Goal: Task Accomplishment & Management: Use online tool/utility

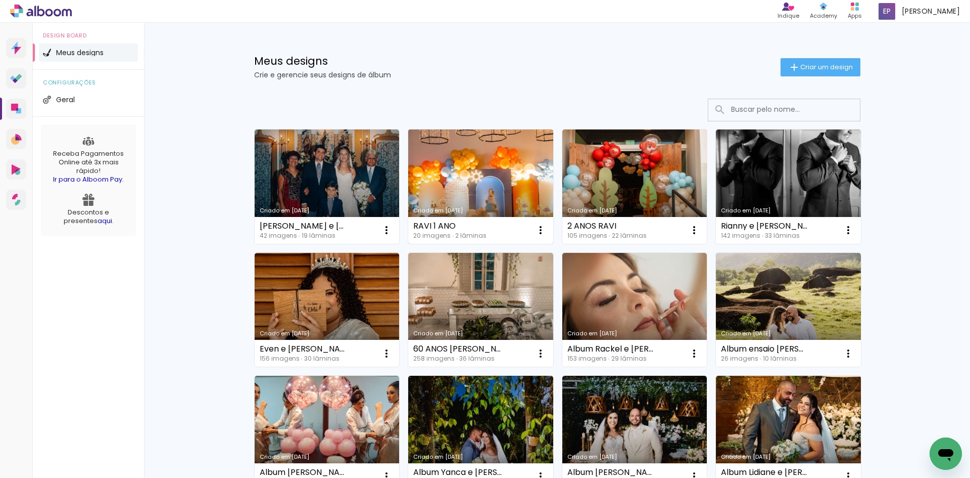
click at [472, 164] on link "Criado em [DATE]" at bounding box center [480, 186] width 145 height 114
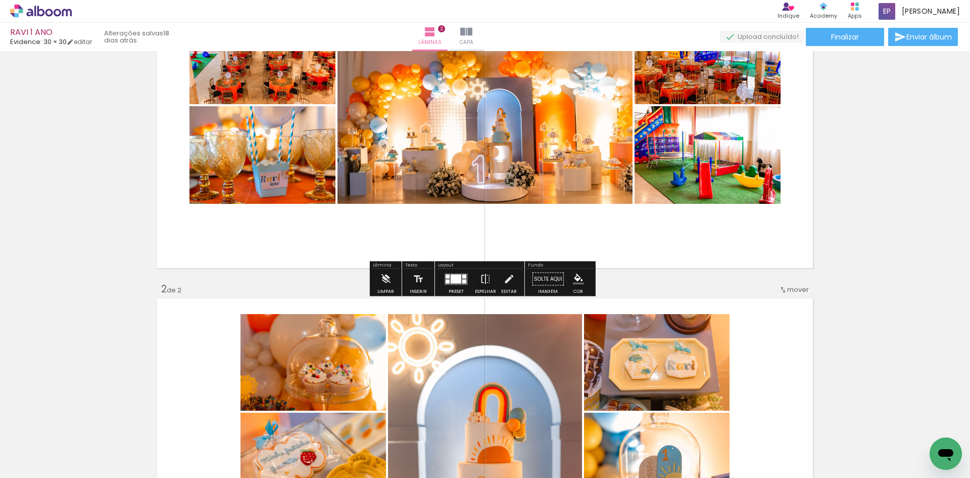
scroll to position [187, 0]
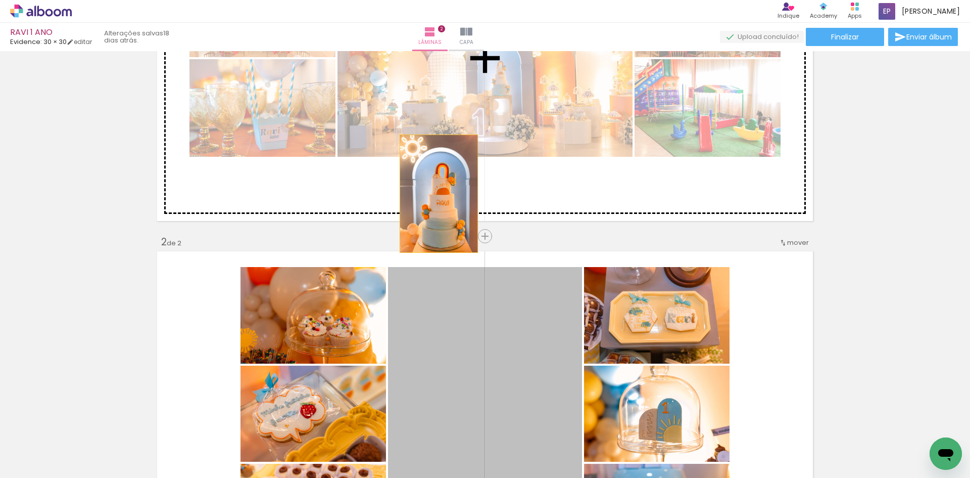
drag, startPoint x: 414, startPoint y: 372, endPoint x: 444, endPoint y: 157, distance: 217.3
click at [444, 158] on div "Inserir lâmina 1 de 2 Inserir lâmina 2 de 2" at bounding box center [485, 401] width 970 height 1068
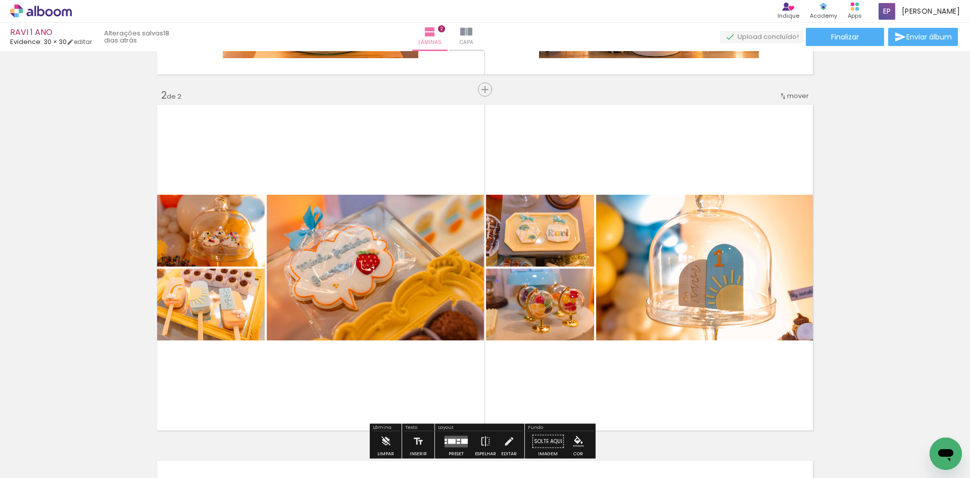
scroll to position [339, 0]
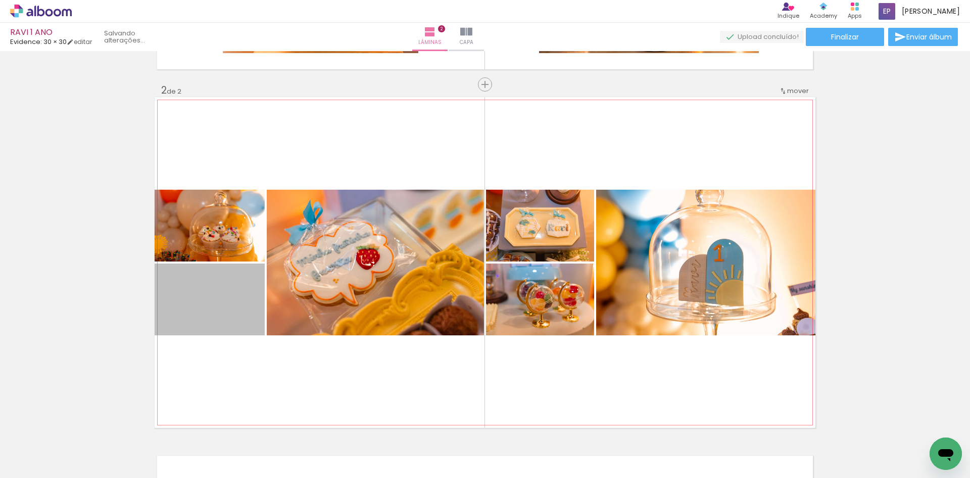
drag, startPoint x: 241, startPoint y: 245, endPoint x: 403, endPoint y: 19, distance: 277.7
click at [403, 0] on div "RAVI 1 ANO Evidence: 30 × 30 editar Lâminas 2 Capa Finalizar Enviar álbum Inser…" at bounding box center [485, 0] width 970 height 0
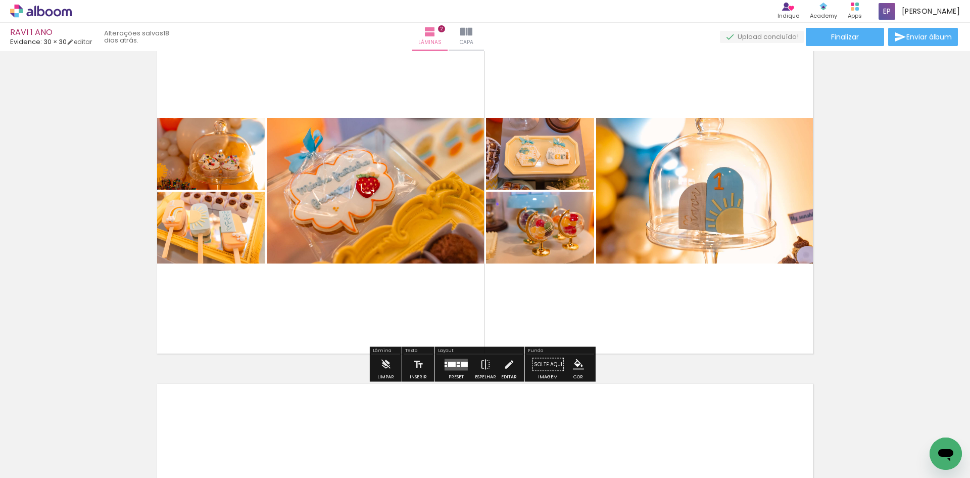
scroll to position [289, 0]
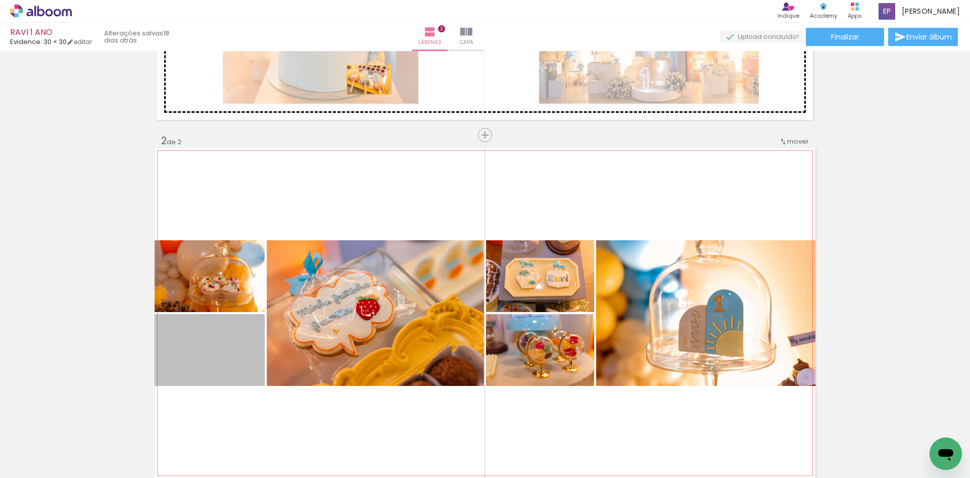
drag, startPoint x: 191, startPoint y: 367, endPoint x: 365, endPoint y: 80, distance: 336.6
click at [365, 80] on div "Inserir lâmina 1 de 2 Inserir lâmina 2 de 2" at bounding box center [485, 300] width 970 height 1068
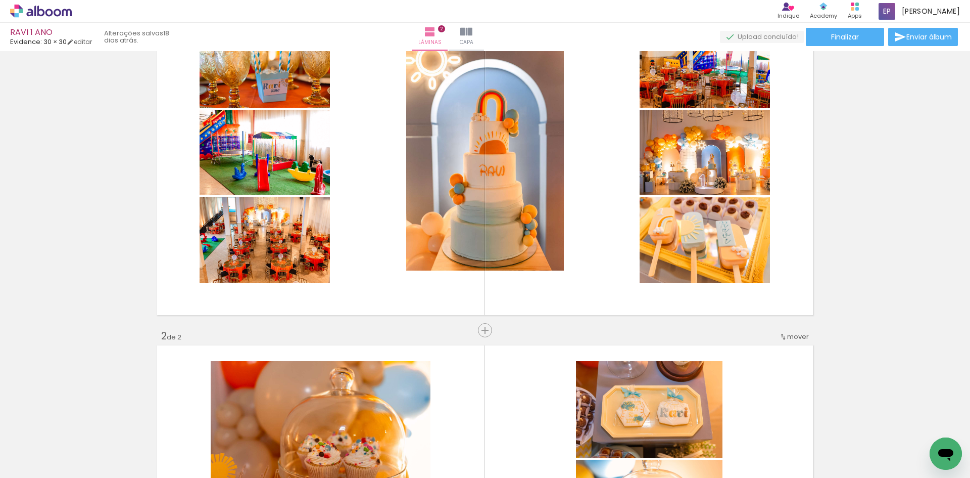
scroll to position [101, 0]
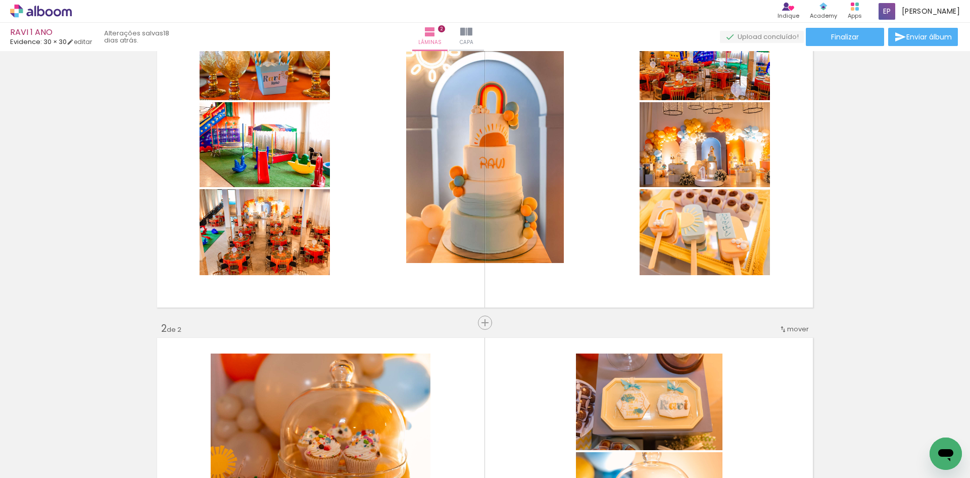
click at [452, 326] on div "Inserir lâmina 1 de 2 Inserir lâmina 2 de 2" at bounding box center [485, 488] width 970 height 1068
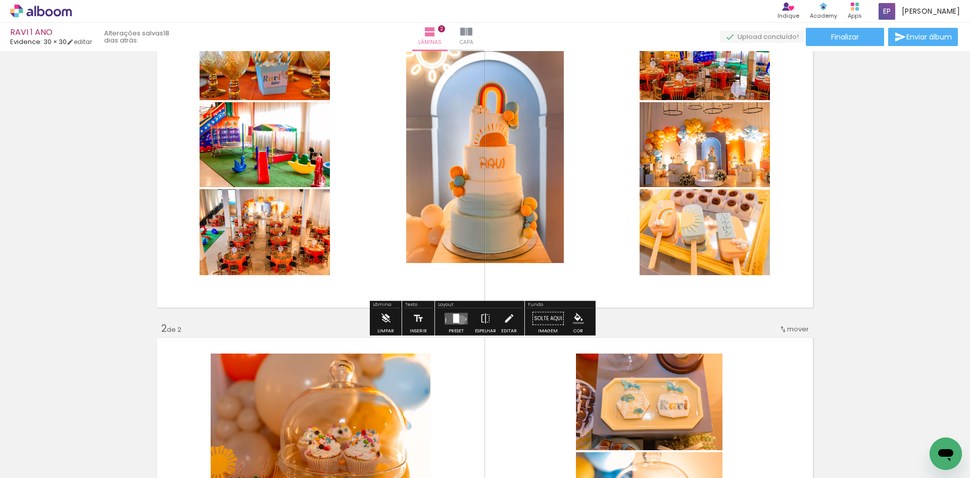
click at [459, 319] on quentale-layouter at bounding box center [456, 318] width 23 height 12
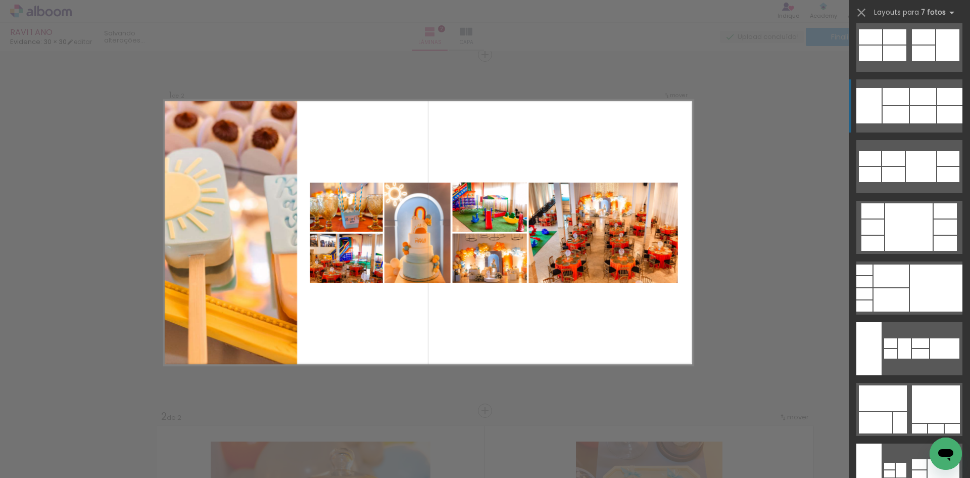
scroll to position [1415, 0]
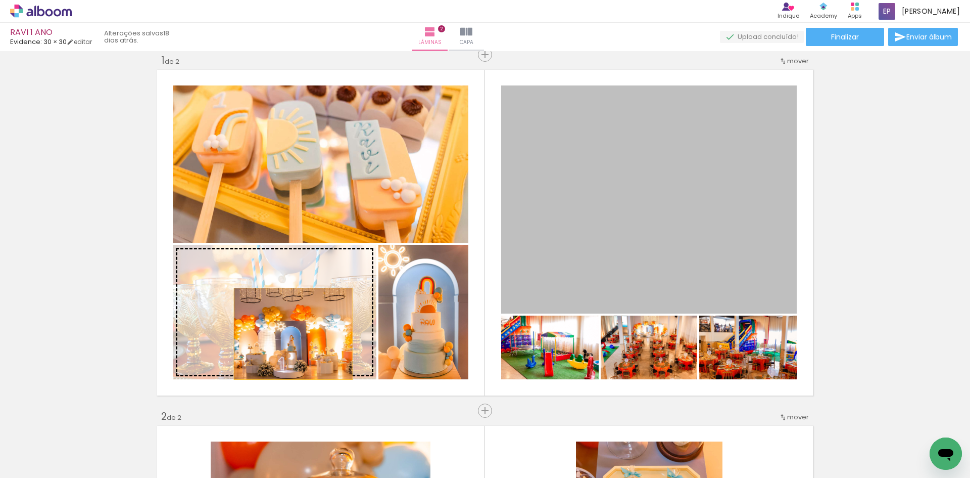
drag, startPoint x: 676, startPoint y: 221, endPoint x: 282, endPoint y: 326, distance: 407.4
click at [0, 0] on slot at bounding box center [0, 0] width 0 height 0
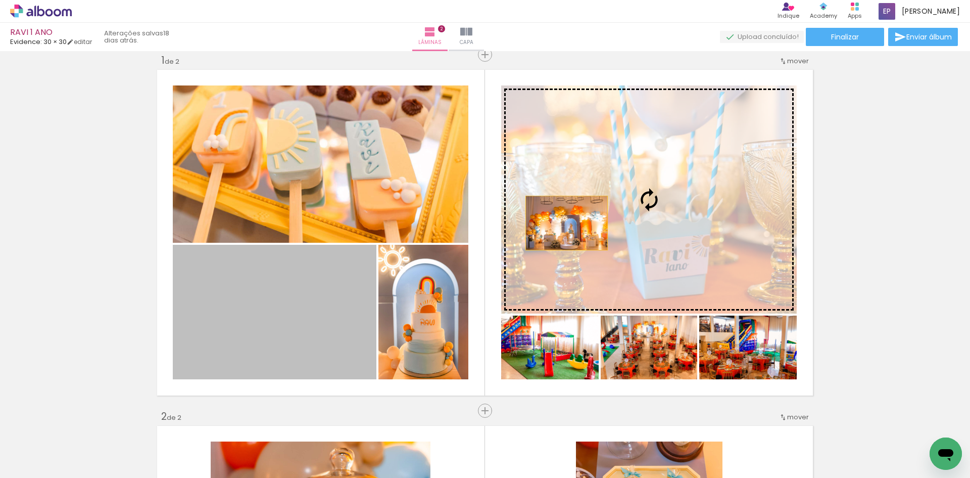
drag, startPoint x: 280, startPoint y: 339, endPoint x: 613, endPoint y: 195, distance: 362.2
click at [0, 0] on slot at bounding box center [0, 0] width 0 height 0
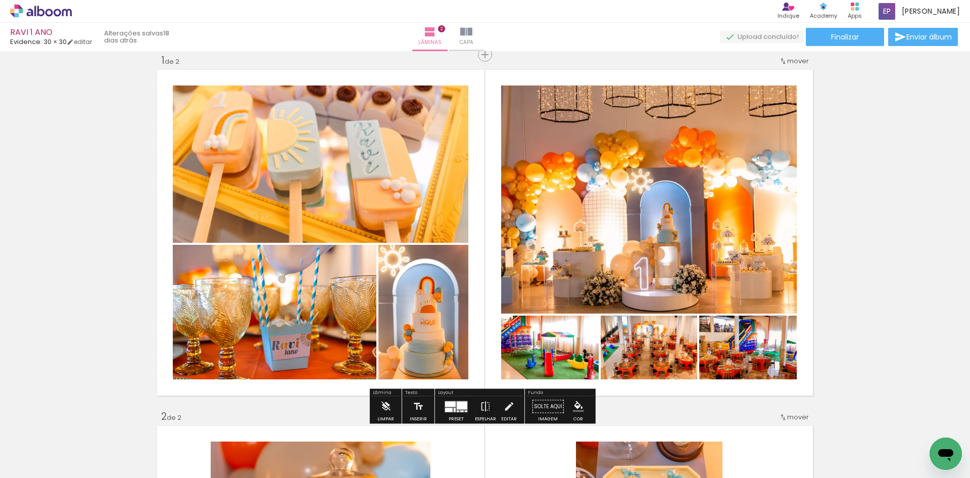
click at [476, 406] on paper-button "Espelhar" at bounding box center [486, 409] width 26 height 26
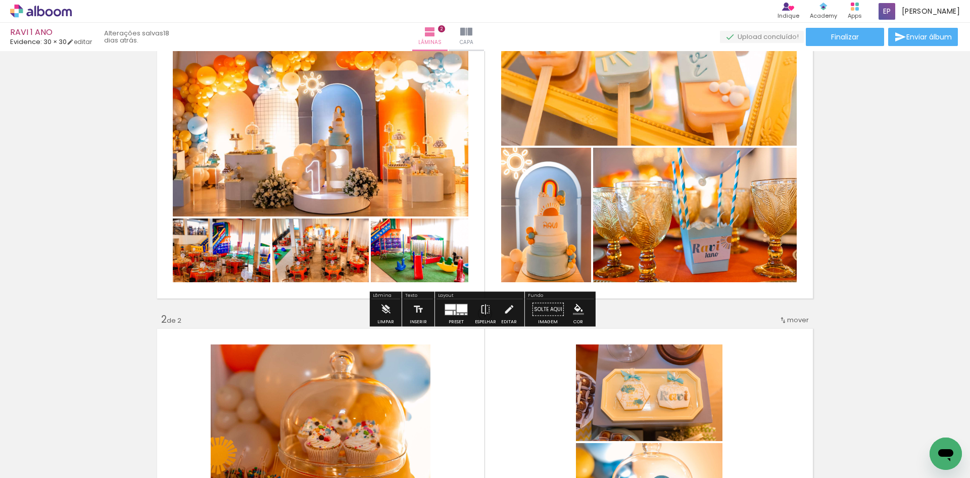
scroll to position [114, 0]
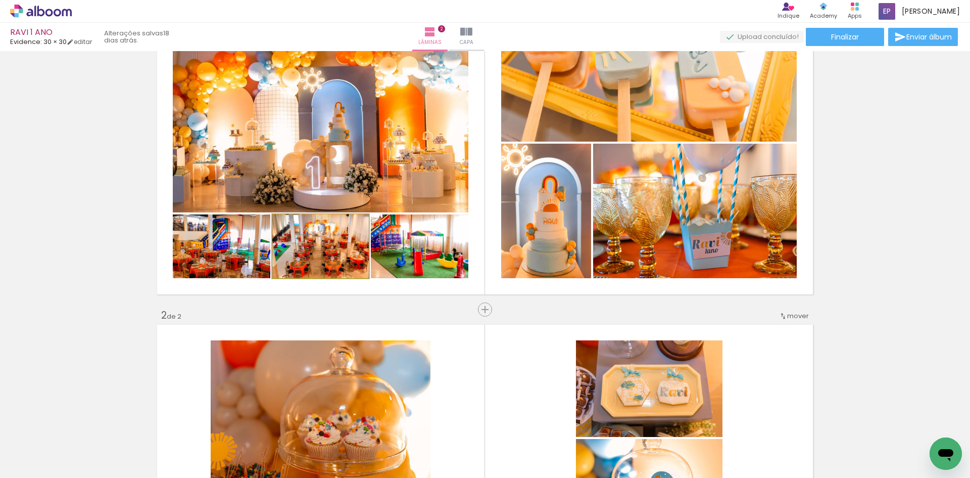
drag, startPoint x: 304, startPoint y: 256, endPoint x: 308, endPoint y: 247, distance: 9.5
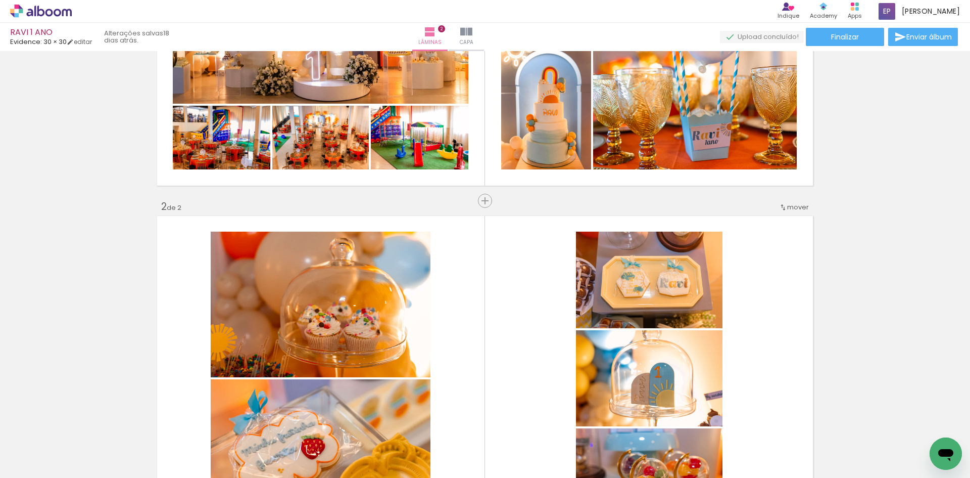
scroll to position [215, 0]
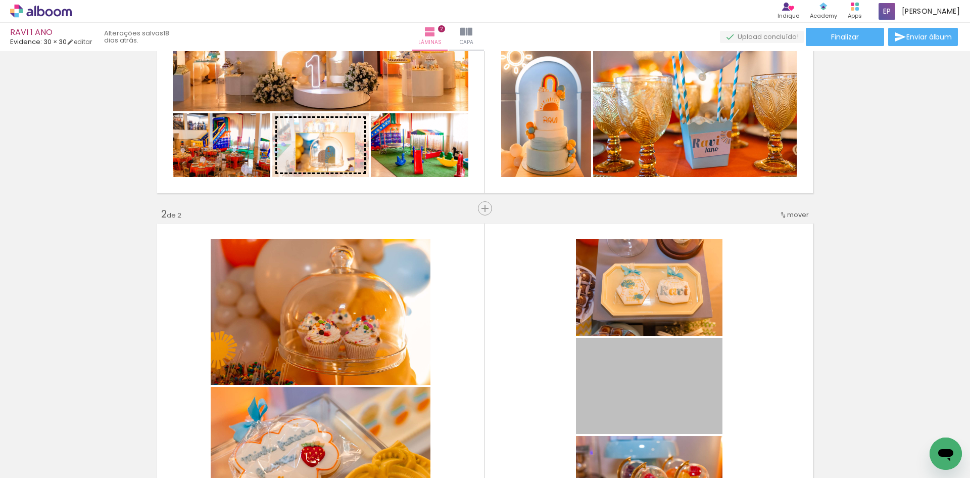
drag, startPoint x: 639, startPoint y: 385, endPoint x: 321, endPoint y: 152, distance: 393.4
click at [321, 152] on div "Inserir lâmina 1 de 2 Inserir lâmina 2 de 2" at bounding box center [485, 373] width 970 height 1068
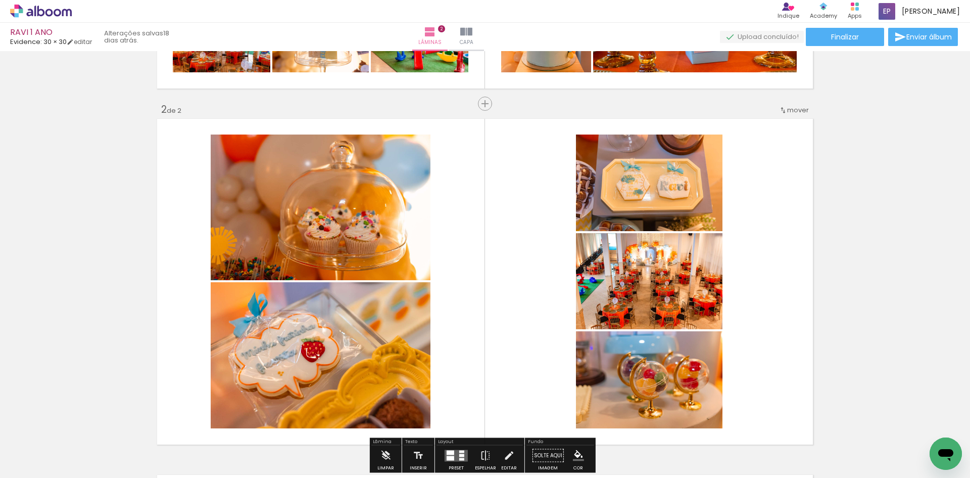
scroll to position [316, 0]
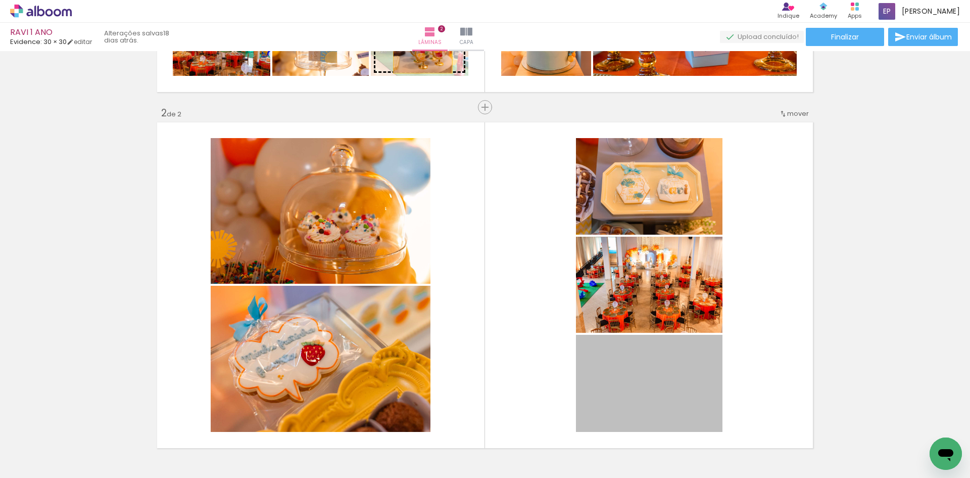
drag, startPoint x: 674, startPoint y: 393, endPoint x: 419, endPoint y: 54, distance: 424.4
click at [419, 54] on div "Inserir lâmina 1 de 2 Inserir lâmina 2 de 2" at bounding box center [485, 272] width 970 height 1068
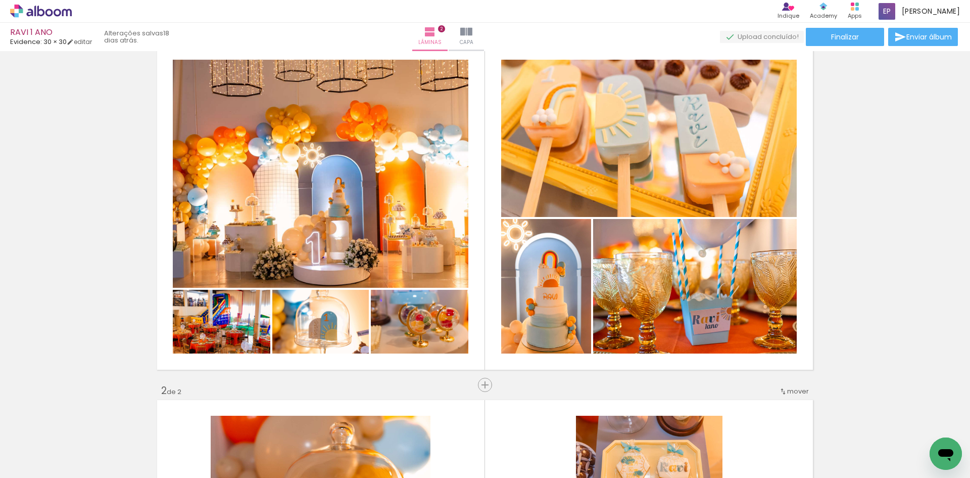
scroll to position [13, 0]
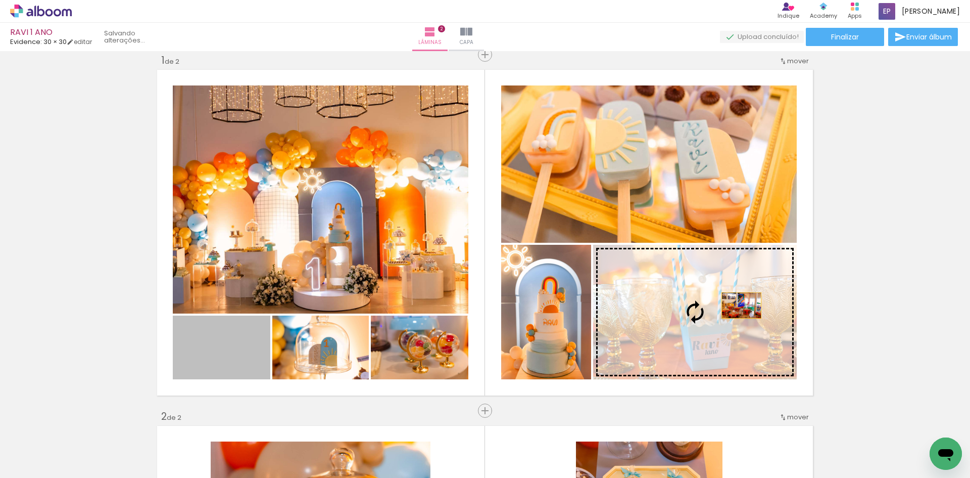
drag, startPoint x: 230, startPoint y: 361, endPoint x: 735, endPoint y: 309, distance: 508.1
click at [0, 0] on slot at bounding box center [0, 0] width 0 height 0
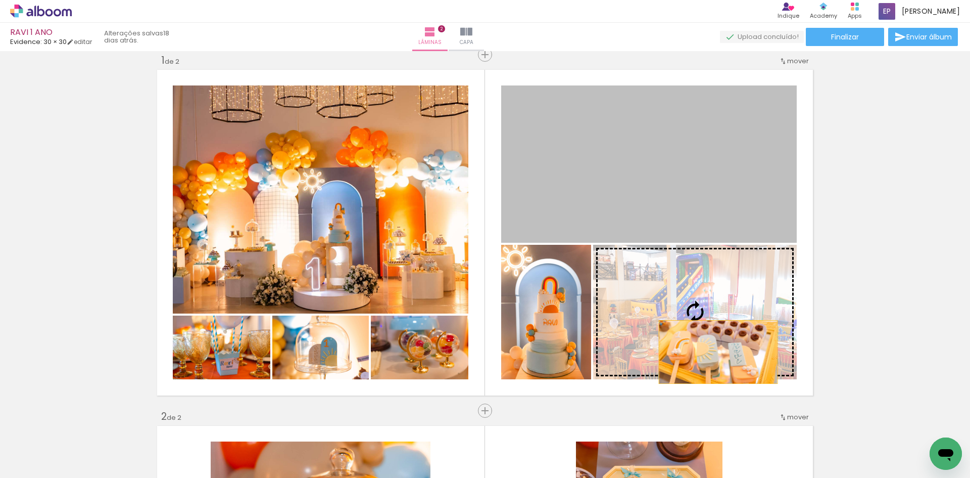
drag, startPoint x: 678, startPoint y: 203, endPoint x: 715, endPoint y: 352, distance: 153.1
click at [0, 0] on slot at bounding box center [0, 0] width 0 height 0
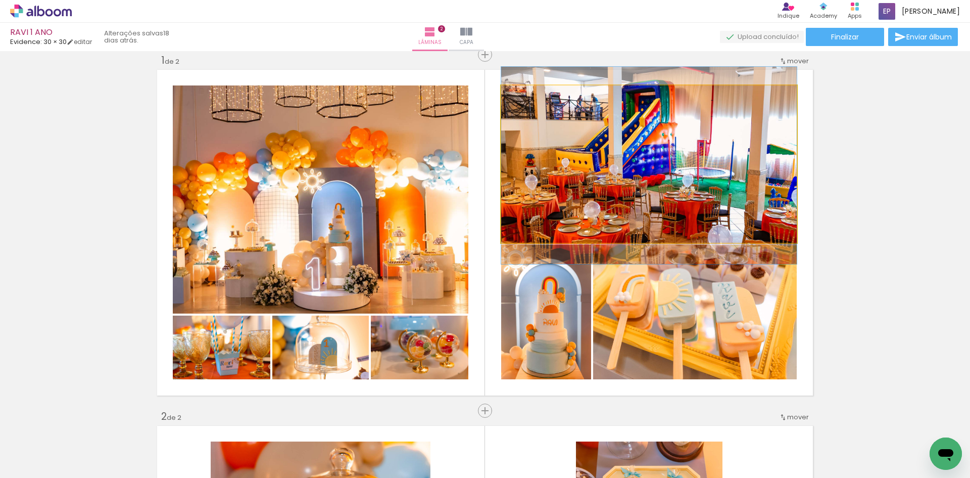
drag, startPoint x: 708, startPoint y: 194, endPoint x: 703, endPoint y: 196, distance: 5.2
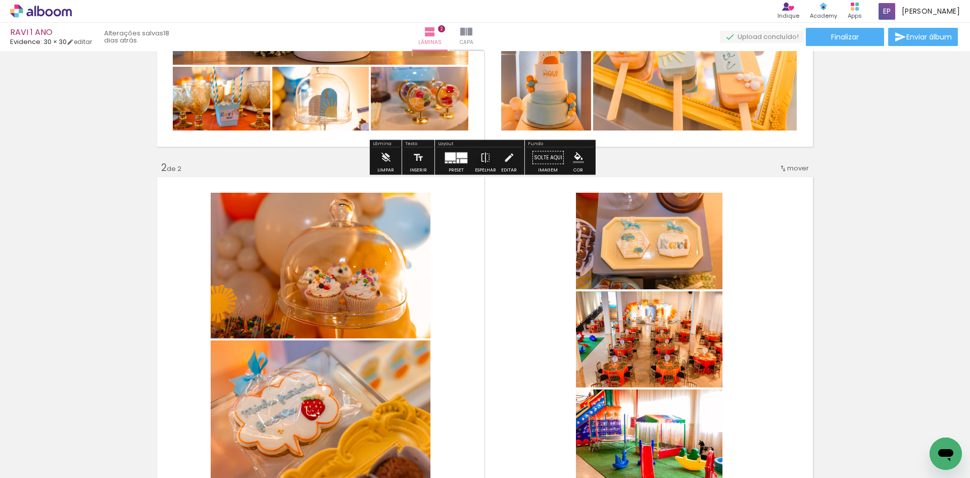
scroll to position [266, 0]
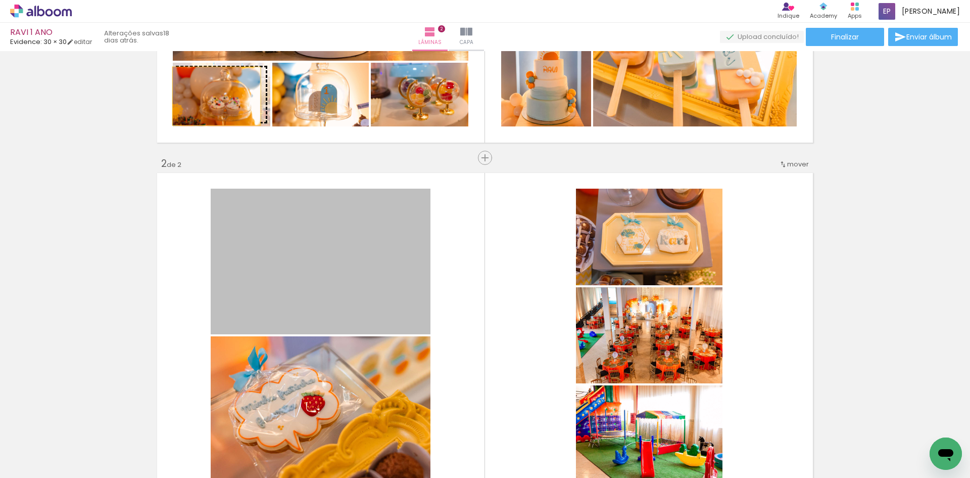
drag, startPoint x: 240, startPoint y: 167, endPoint x: 213, endPoint y: 96, distance: 76.3
click at [213, 96] on div "Inserir lâmina 1 de 2 Inserir lâmina 2 de 2" at bounding box center [485, 323] width 970 height 1068
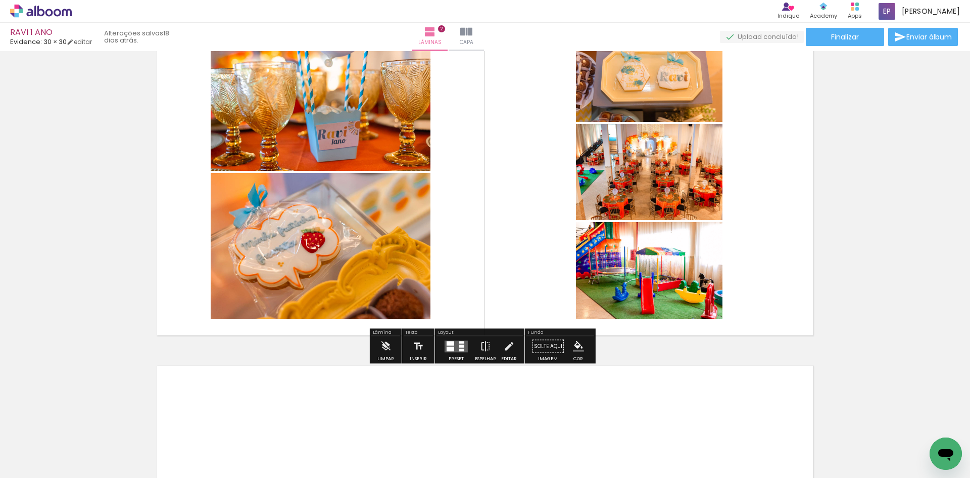
scroll to position [468, 0]
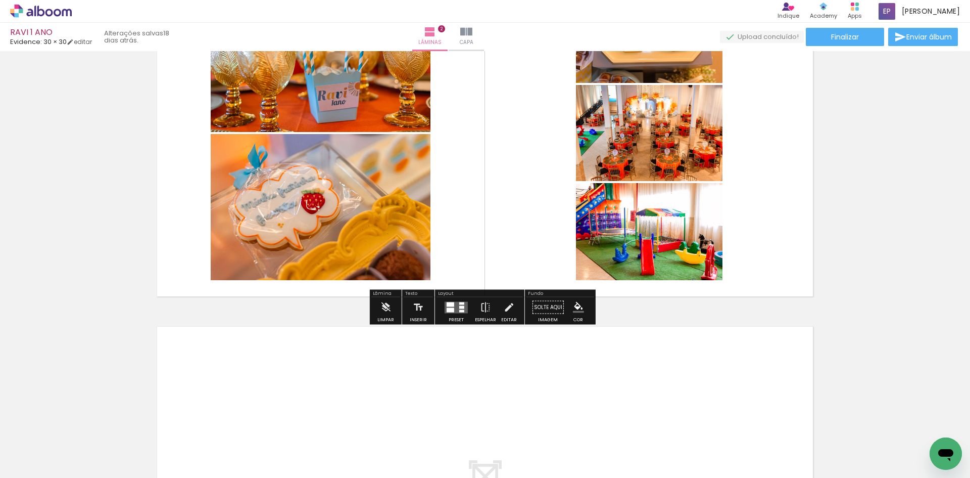
click at [600, 295] on quentale-layouter at bounding box center [485, 133] width 661 height 331
click at [608, 314] on div "Inserir lâmina 1 de 2 Inserir lâmina 2 de 2" at bounding box center [485, 121] width 970 height 1068
click at [482, 237] on quentale-layouter at bounding box center [485, 133] width 661 height 331
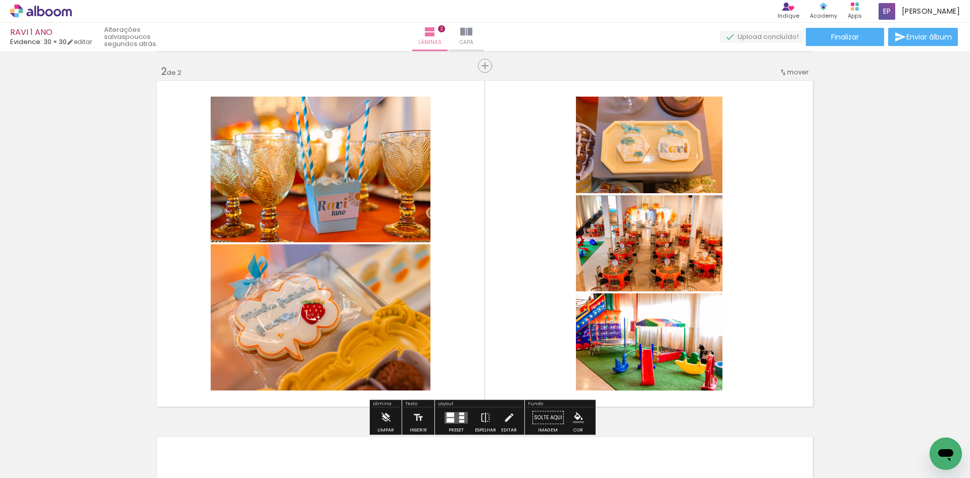
scroll to position [266, 0]
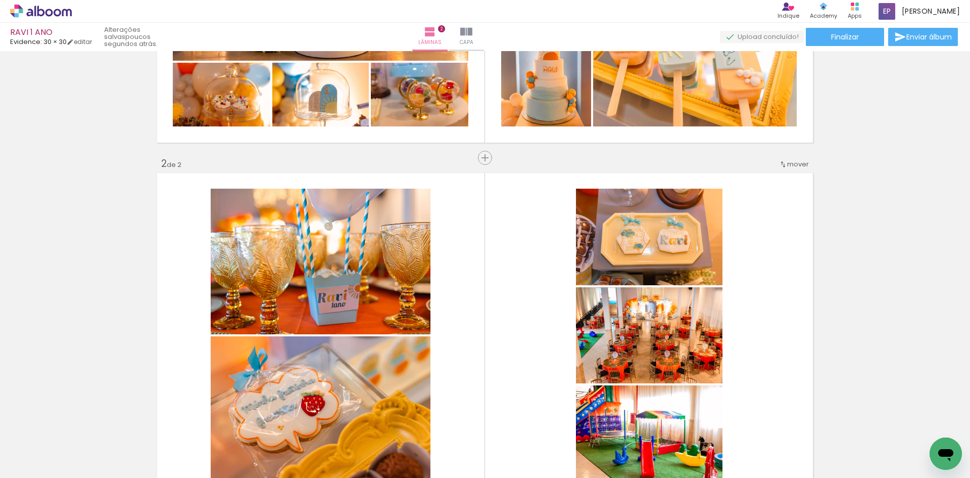
drag, startPoint x: 511, startPoint y: 238, endPoint x: 495, endPoint y: 246, distance: 17.9
click at [495, 246] on quentale-layouter at bounding box center [485, 335] width 661 height 331
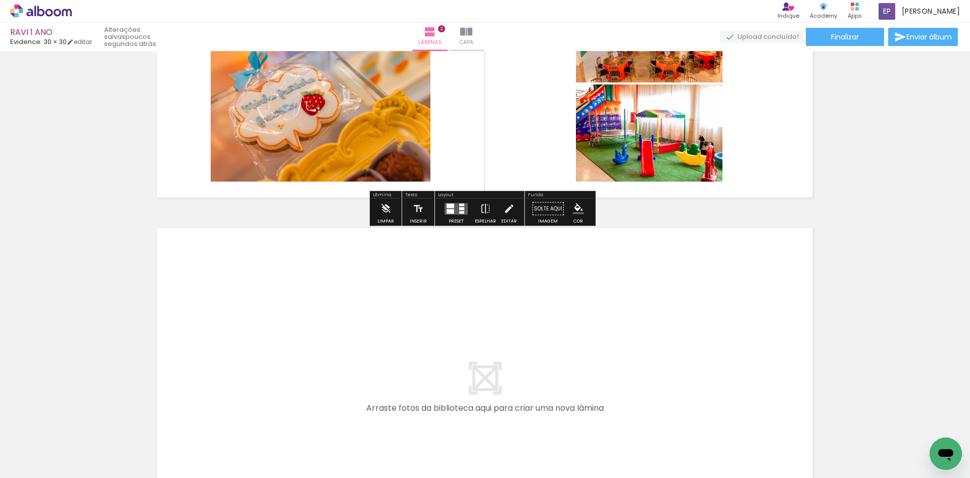
scroll to position [569, 0]
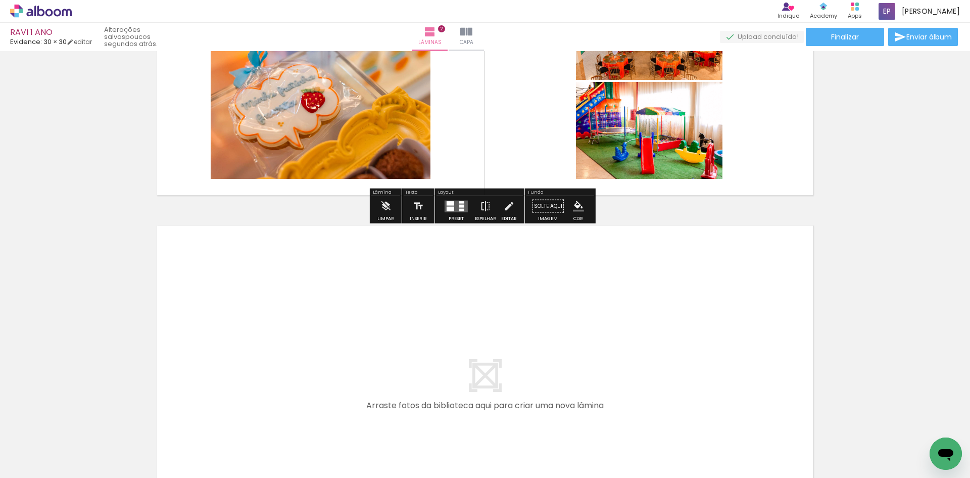
drag, startPoint x: 336, startPoint y: 409, endPoint x: 340, endPoint y: 399, distance: 10.7
click at [337, 409] on quentale-layouter at bounding box center [485, 388] width 661 height 331
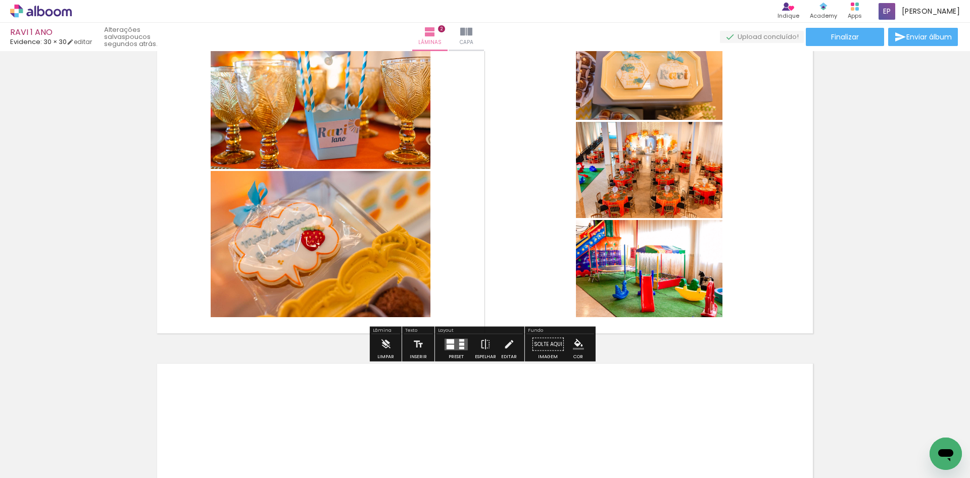
scroll to position [440, 0]
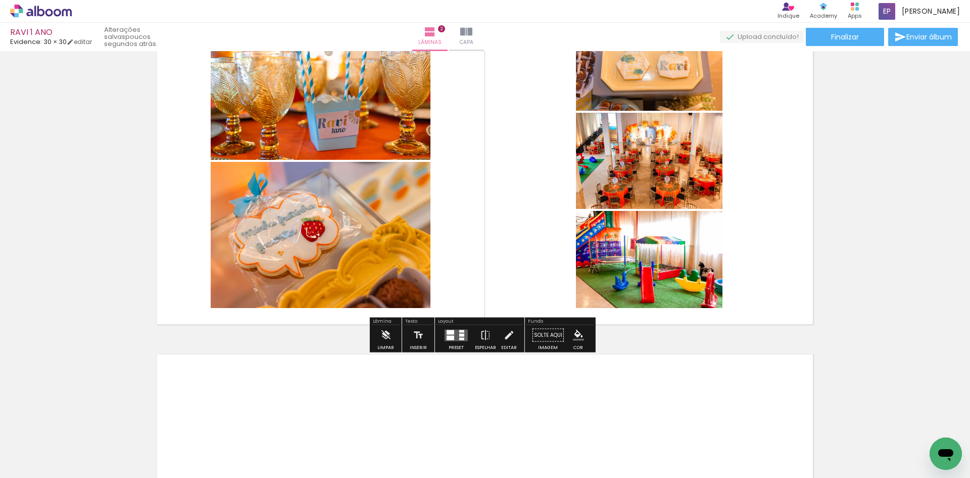
click at [462, 284] on quentale-layouter at bounding box center [485, 161] width 661 height 331
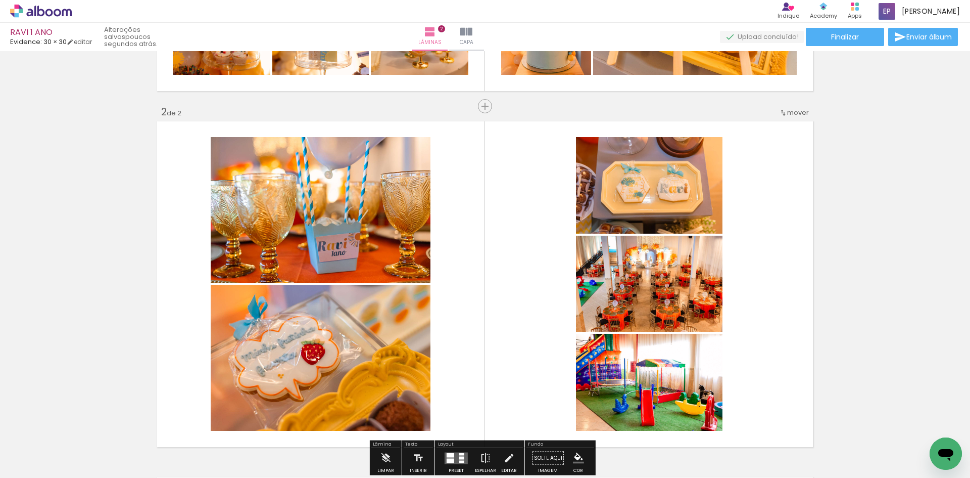
scroll to position [289, 0]
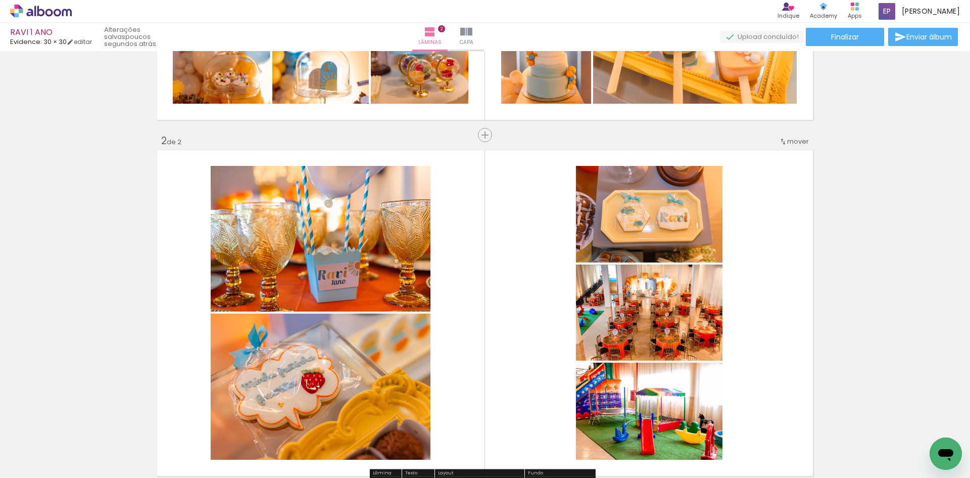
click at [787, 145] on span "mover" at bounding box center [798, 141] width 22 height 10
click at [684, 146] on div "Inserir lâmina 1 de 2 Inserir lâmina 2 de 2" at bounding box center [485, 300] width 970 height 1068
click at [479, 137] on span "Inserir lâmina" at bounding box center [489, 135] width 39 height 7
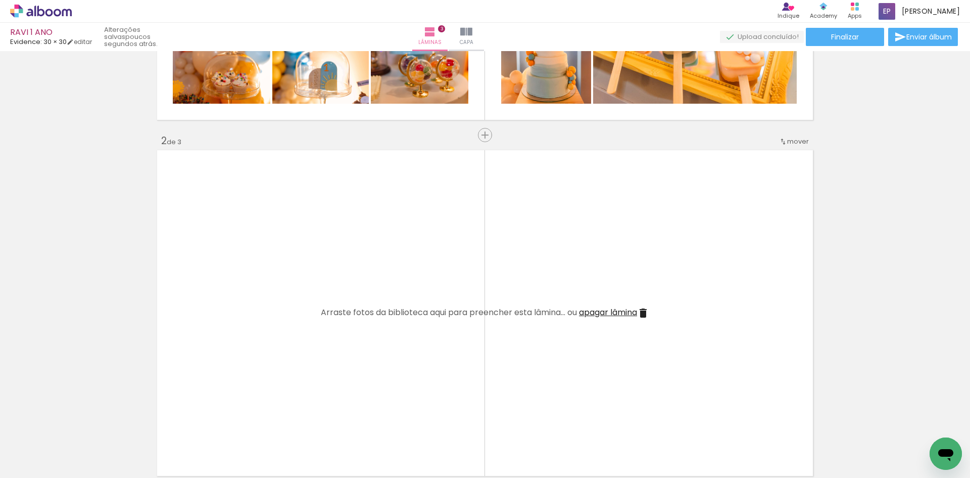
click at [644, 314] on iron-icon at bounding box center [643, 313] width 12 height 12
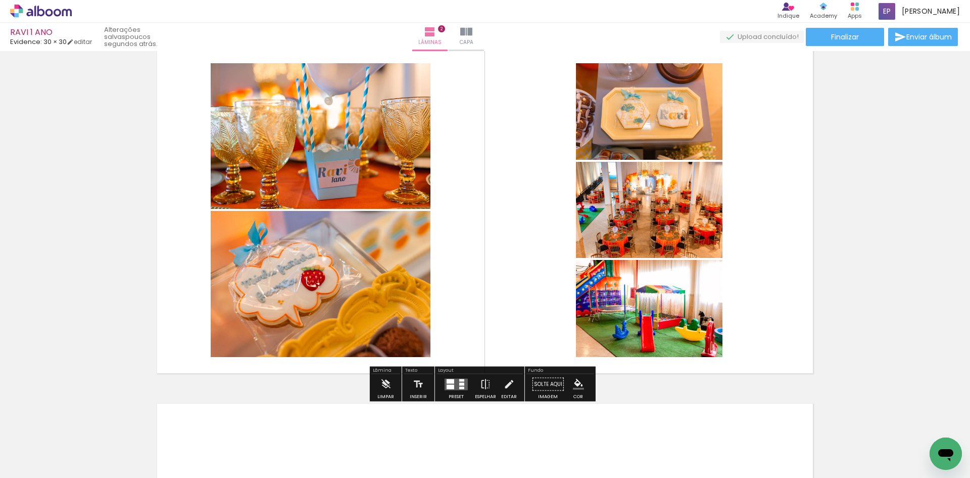
scroll to position [491, 0]
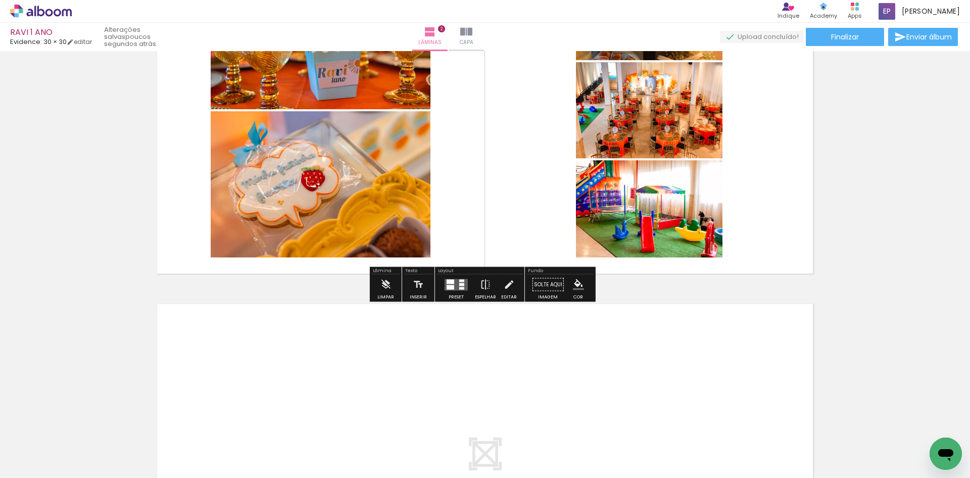
click at [625, 297] on div "Inserir lâmina 1 de 2 Inserir lâmina 2 de 2" at bounding box center [485, 98] width 970 height 1068
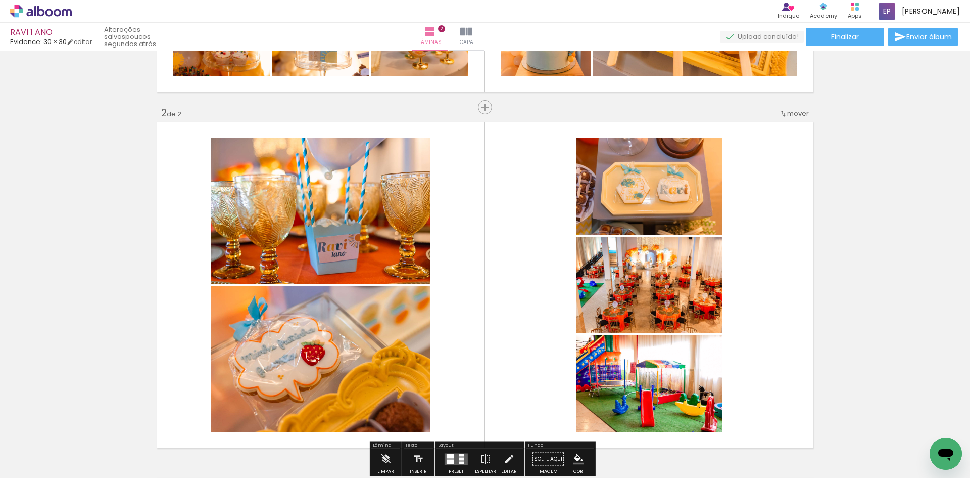
scroll to position [289, 0]
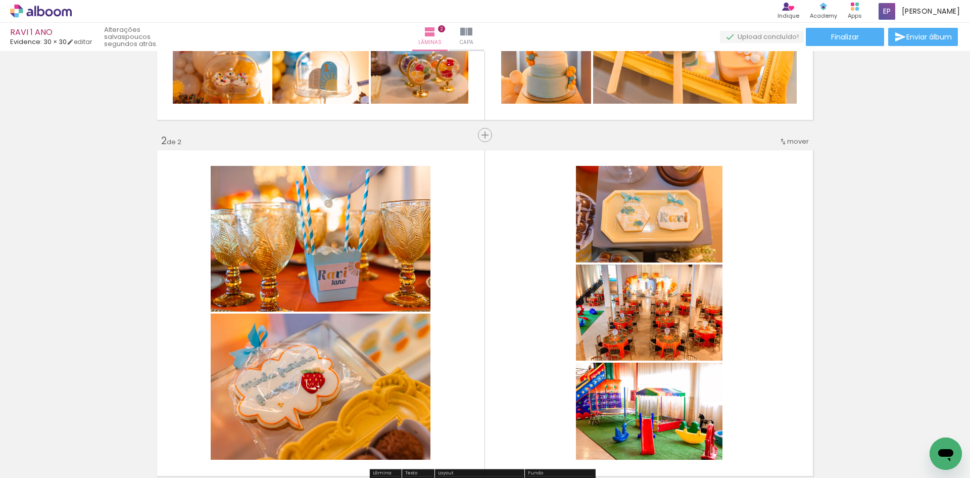
click at [473, 269] on quentale-layouter at bounding box center [485, 313] width 661 height 331
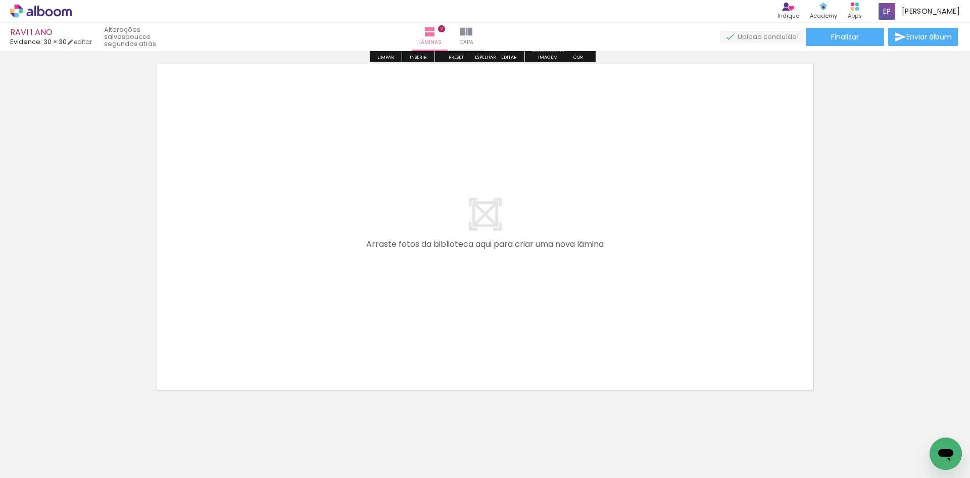
scroll to position [743, 0]
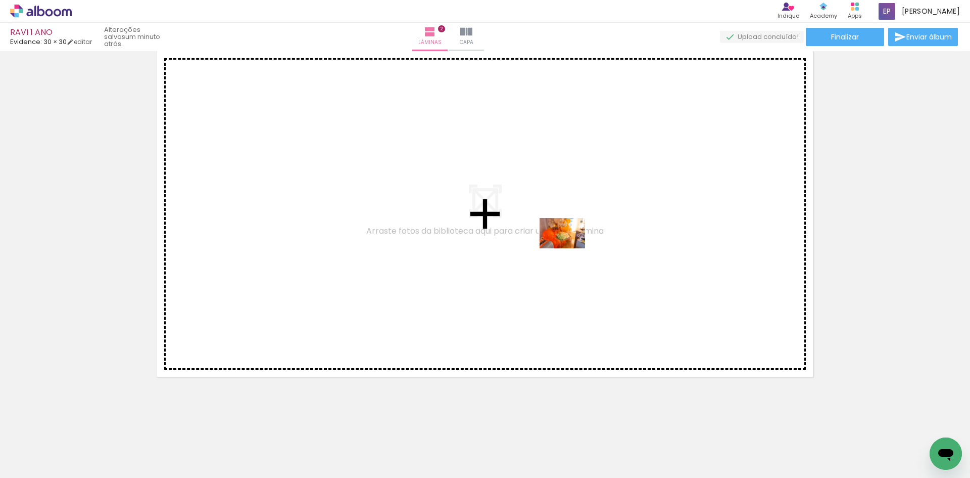
drag, startPoint x: 566, startPoint y: 452, endPoint x: 570, endPoint y: 248, distance: 204.2
click at [570, 248] on quentale-workspace at bounding box center [485, 239] width 970 height 478
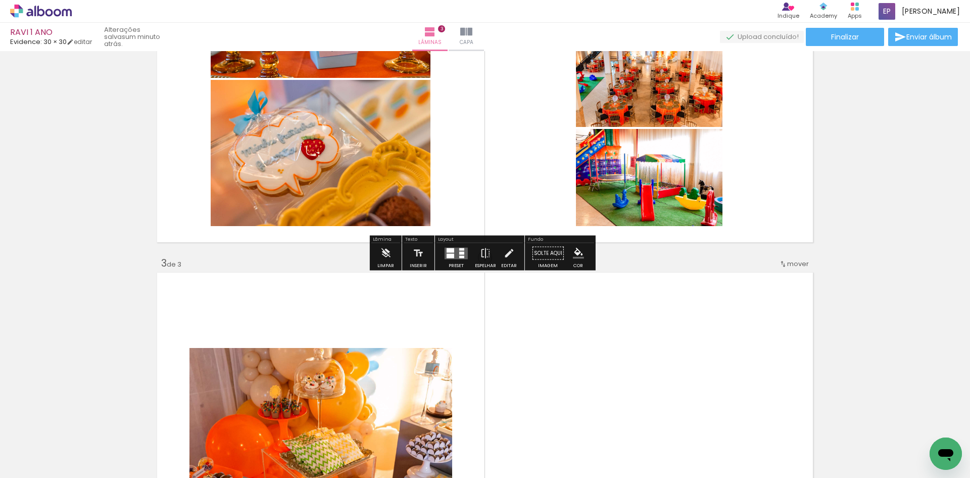
scroll to position [523, 0]
click at [688, 239] on quentale-layouter at bounding box center [485, 79] width 661 height 331
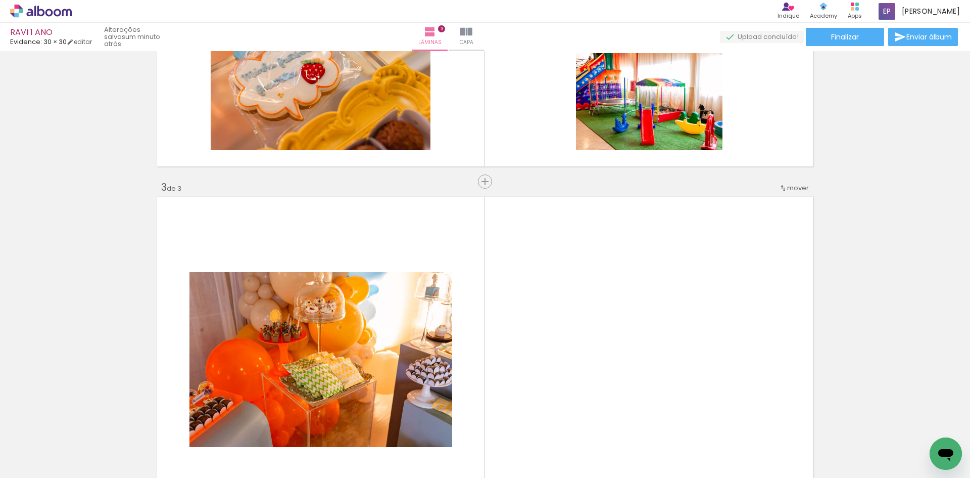
scroll to position [624, 0]
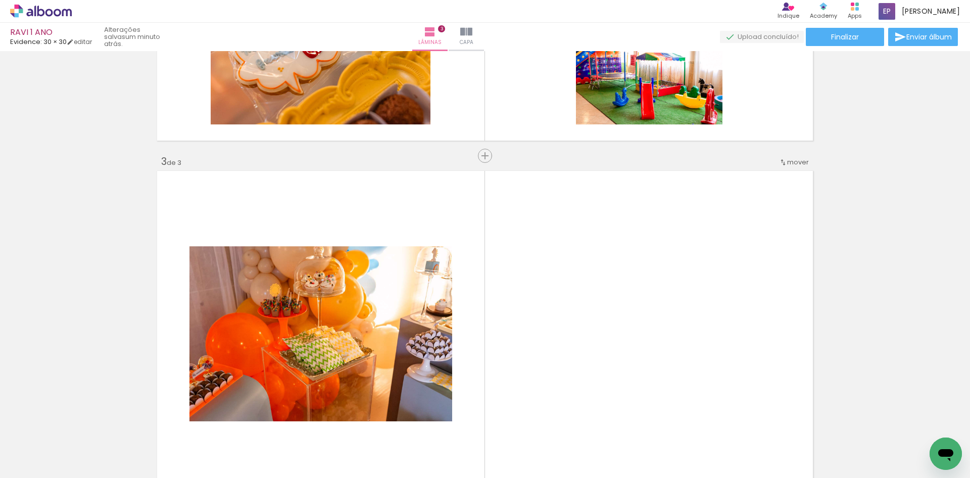
drag, startPoint x: 782, startPoint y: 166, endPoint x: 571, endPoint y: 177, distance: 212.0
click at [571, 177] on quentale-layouter at bounding box center [485, 333] width 661 height 331
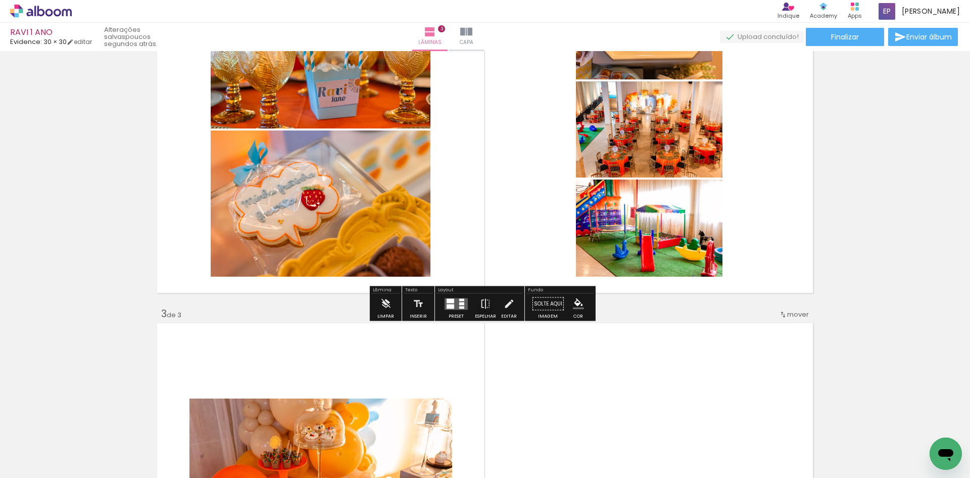
scroll to position [472, 0]
click at [390, 312] on iron-icon at bounding box center [385, 303] width 11 height 20
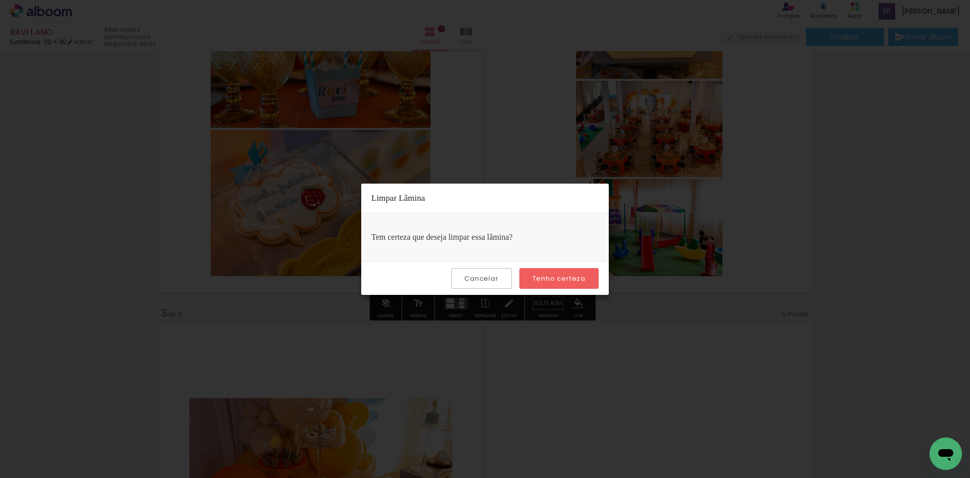
click at [0, 0] on slot "Tenho certeza" at bounding box center [0, 0] width 0 height 0
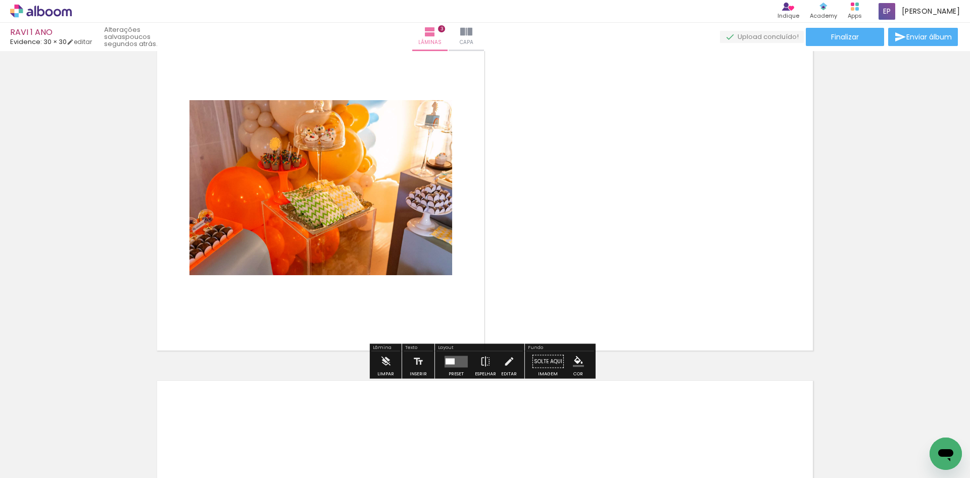
scroll to position [775, 0]
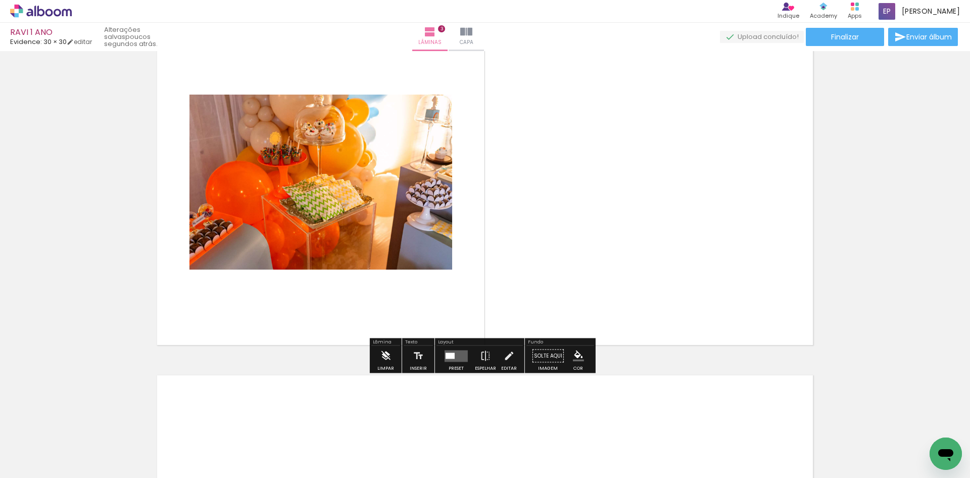
click at [380, 351] on iron-icon at bounding box center [385, 356] width 11 height 20
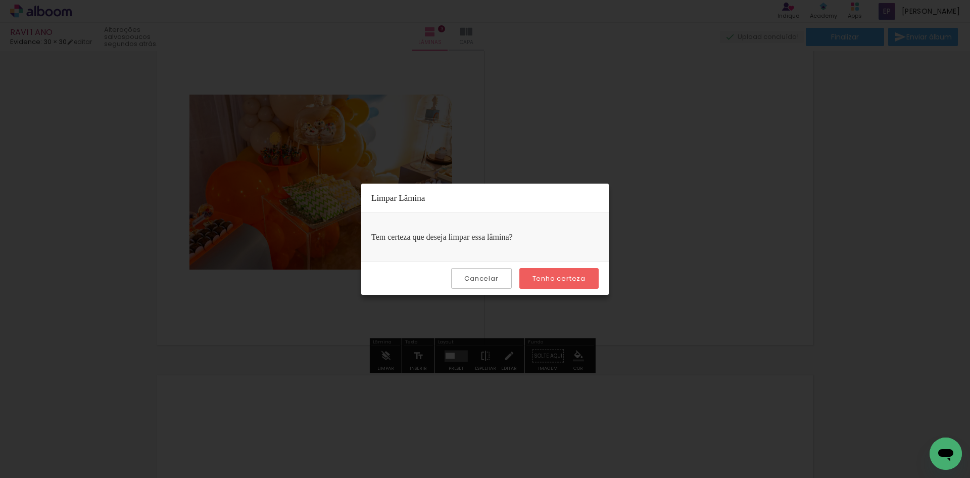
click at [532, 280] on paper-button "Tenho certeza" at bounding box center [559, 278] width 79 height 21
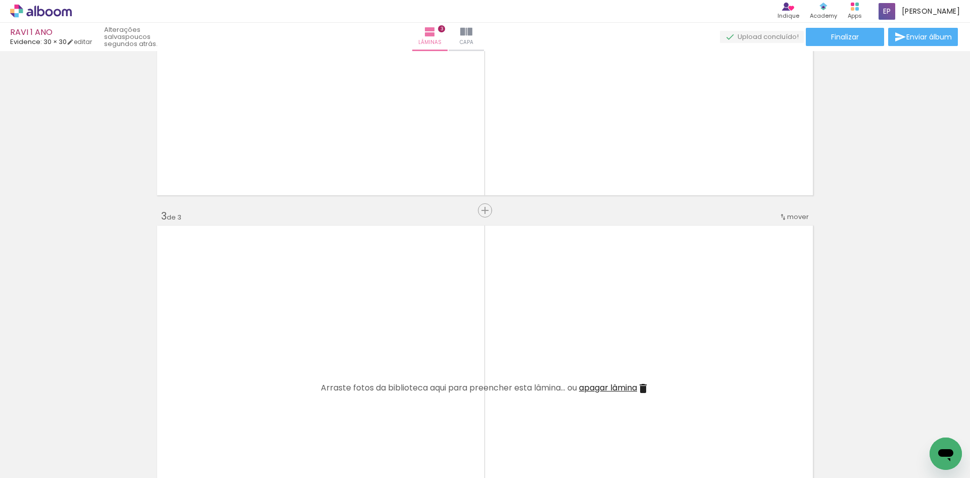
scroll to position [573, 0]
click at [644, 386] on iron-icon at bounding box center [643, 384] width 12 height 12
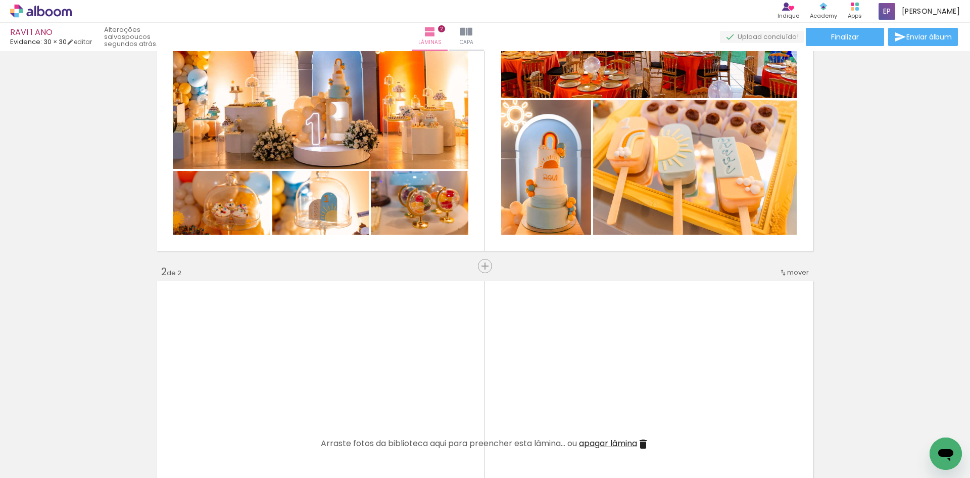
scroll to position [101, 0]
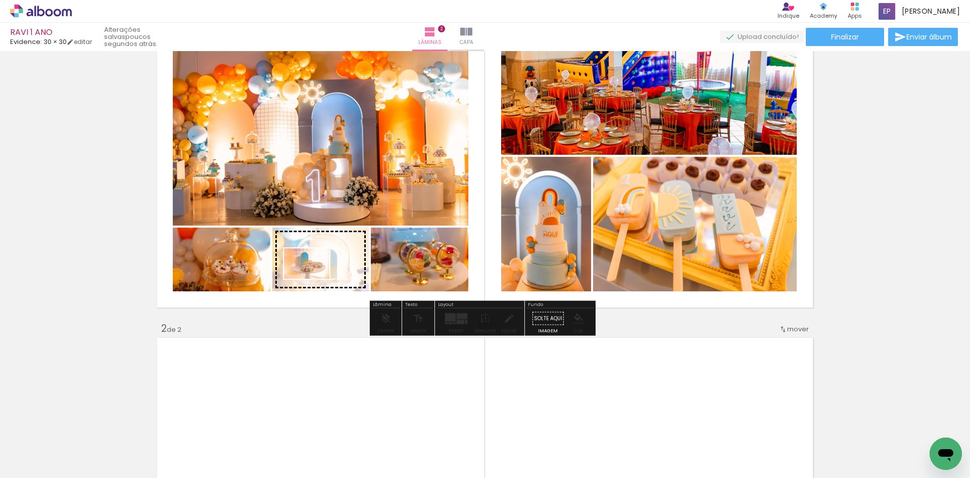
drag, startPoint x: 776, startPoint y: 457, endPoint x: 314, endPoint y: 278, distance: 494.7
click at [314, 278] on quentale-workspace at bounding box center [485, 239] width 970 height 478
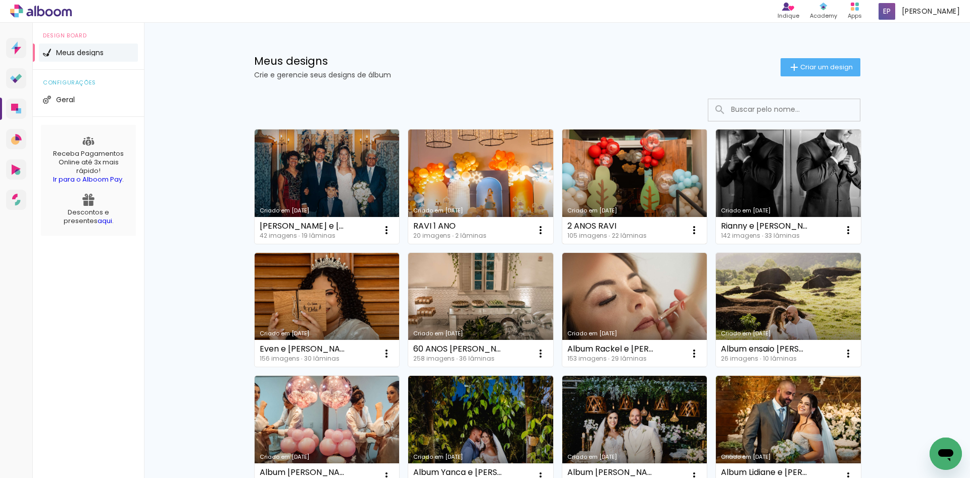
click at [663, 159] on link "Criado em [DATE]" at bounding box center [634, 186] width 145 height 114
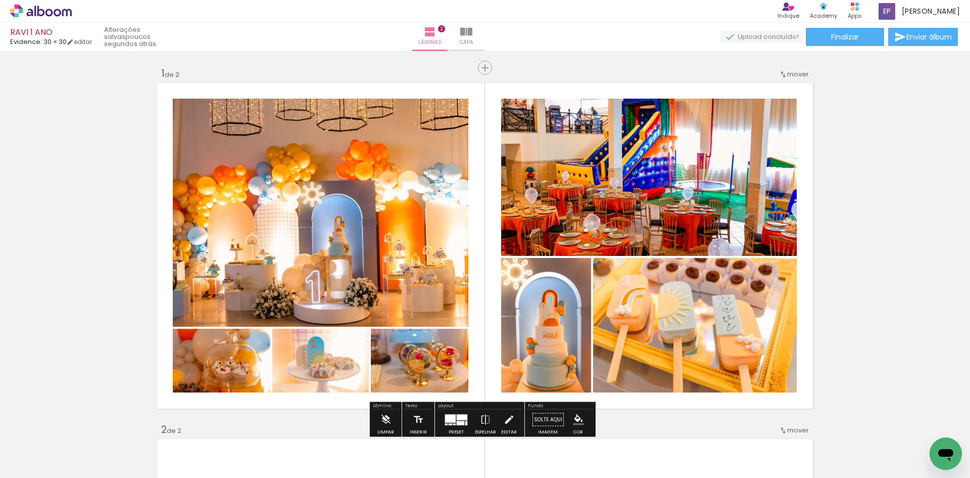
scroll to position [0, 248]
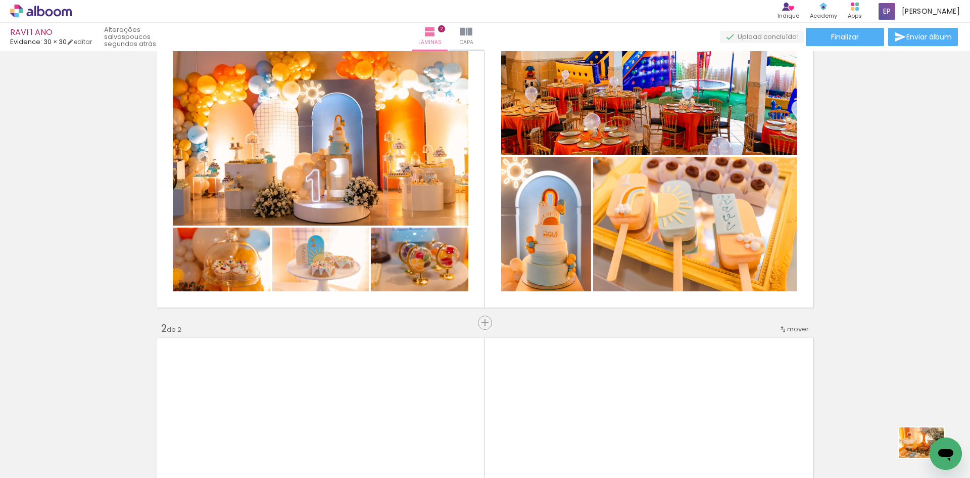
drag, startPoint x: 1853, startPoint y: 886, endPoint x: 934, endPoint y: 457, distance: 1013.8
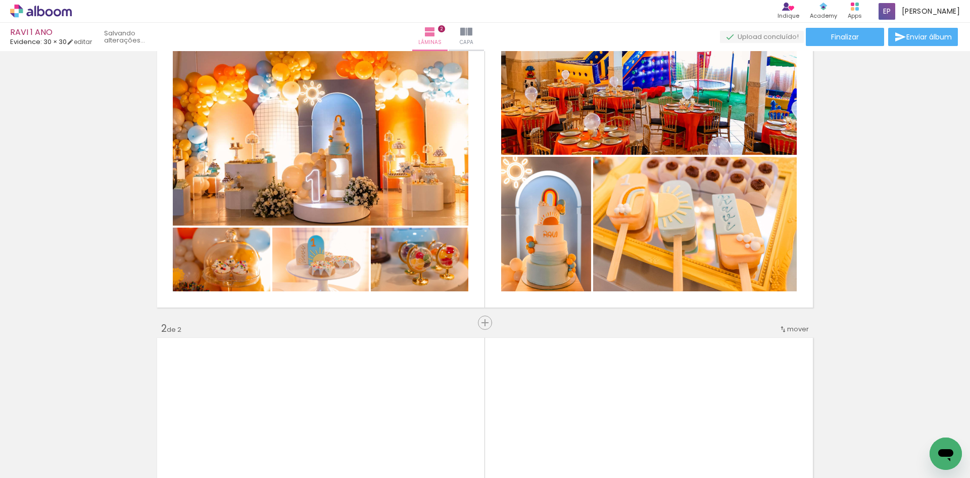
scroll to position [0, 134]
click at [7, 427] on iron-icon at bounding box center [1, 423] width 11 height 11
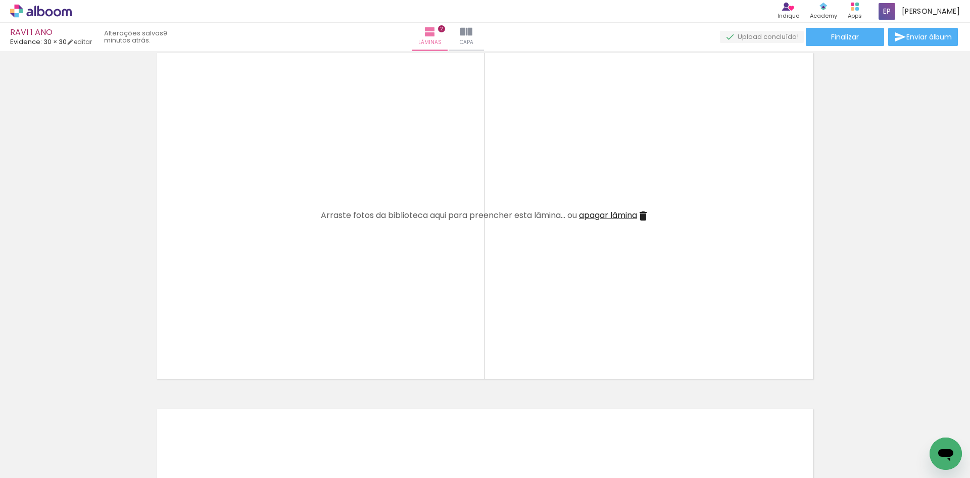
scroll to position [390, 0]
click at [24, 464] on span "Adicionar Fotos" at bounding box center [36, 463] width 30 height 11
click at [0, 0] on input "file" at bounding box center [0, 0] width 0 height 0
click at [28, 466] on span "Adicionar Fotos" at bounding box center [36, 463] width 30 height 11
click at [0, 0] on input "file" at bounding box center [0, 0] width 0 height 0
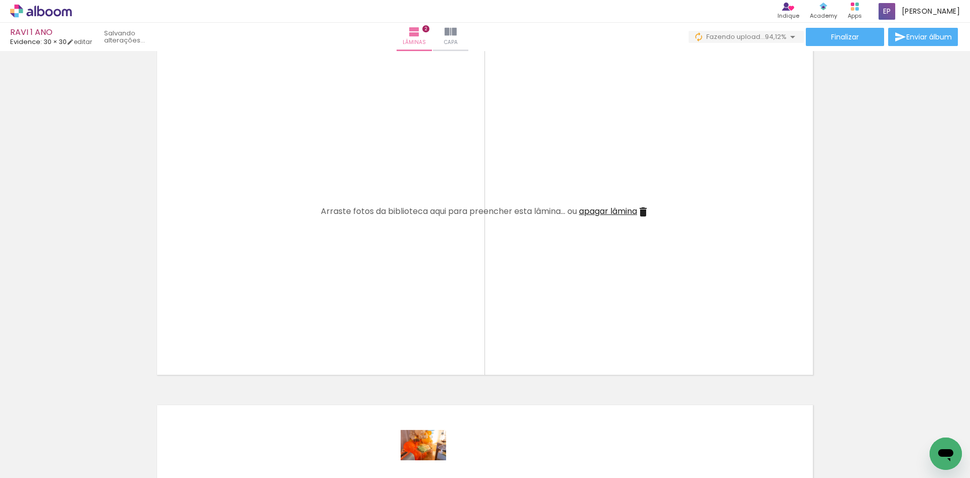
drag, startPoint x: 562, startPoint y: 467, endPoint x: 436, endPoint y: 460, distance: 126.1
click at [0, 0] on slot at bounding box center [0, 0] width 0 height 0
click at [909, 422] on iron-icon at bounding box center [907, 423] width 11 height 11
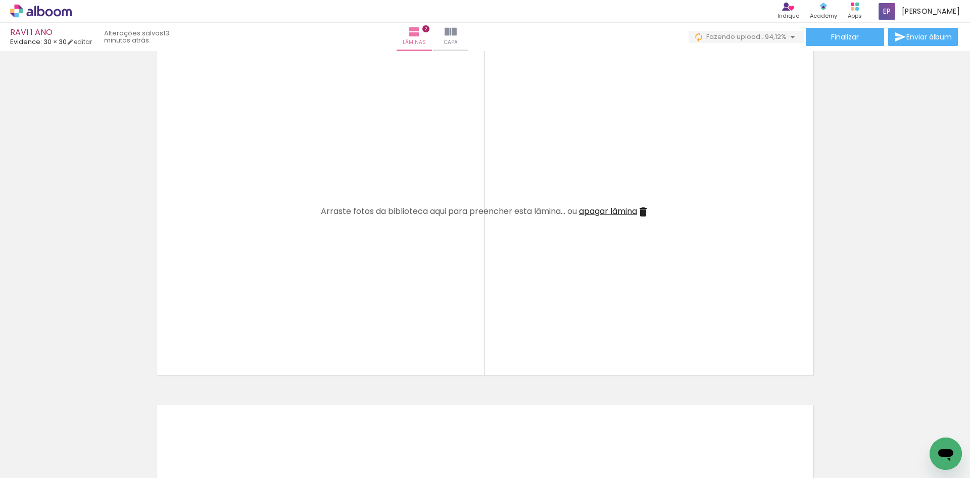
click at [37, 465] on span "Adicionar Fotos" at bounding box center [36, 463] width 30 height 11
click at [0, 0] on input "file" at bounding box center [0, 0] width 0 height 0
click at [12, 467] on iron-icon at bounding box center [15, 464] width 12 height 12
click at [0, 0] on input "file" at bounding box center [0, 0] width 0 height 0
click at [63, 422] on iron-icon at bounding box center [58, 423] width 11 height 11
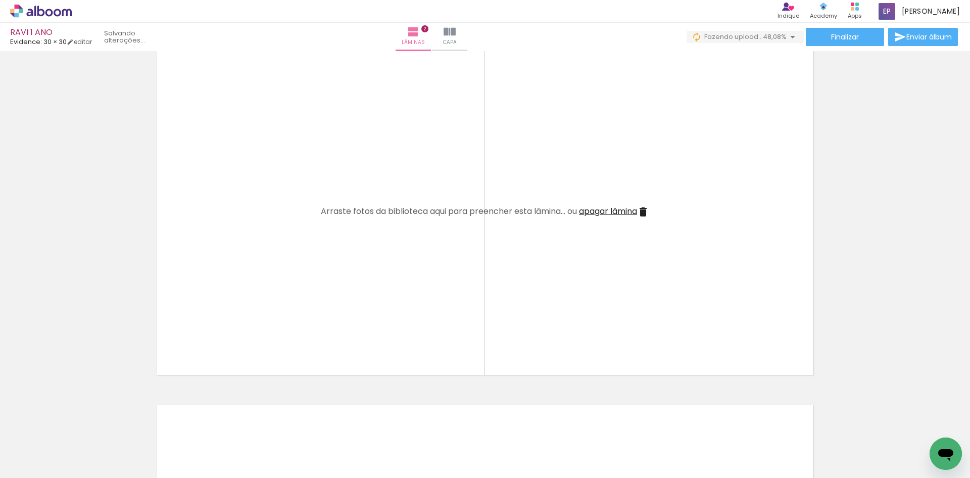
click at [63, 422] on iron-icon at bounding box center [58, 423] width 11 height 11
click at [63, 419] on iron-icon at bounding box center [58, 423] width 11 height 11
click at [63, 420] on iron-icon at bounding box center [58, 423] width 11 height 11
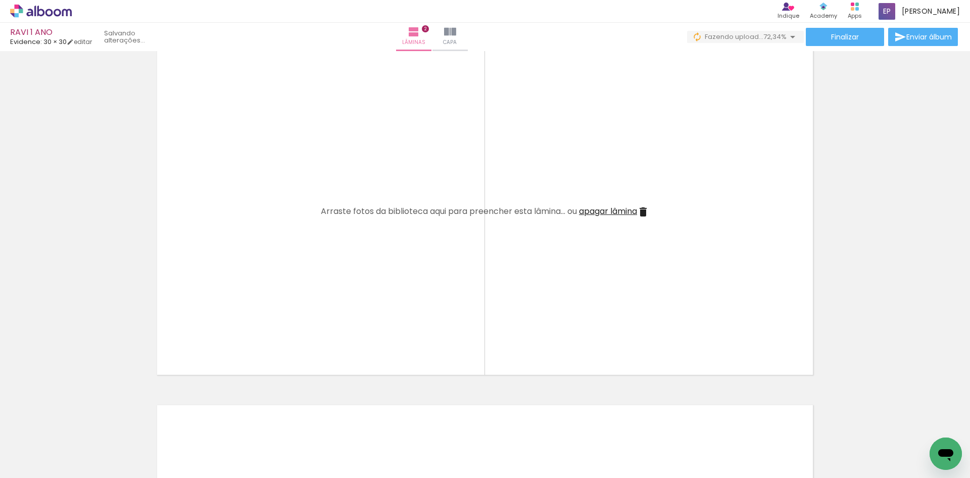
click at [63, 420] on iron-icon at bounding box center [58, 423] width 11 height 11
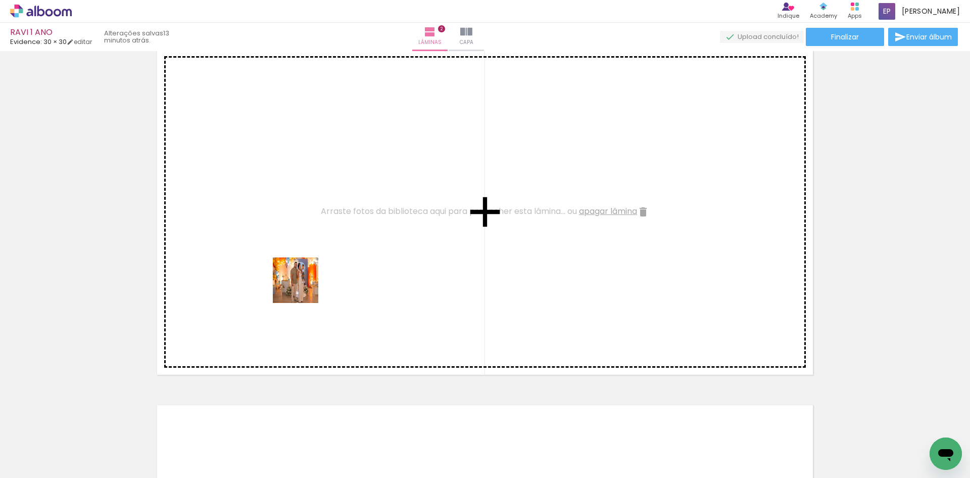
drag, startPoint x: 250, startPoint y: 448, endPoint x: 367, endPoint y: 208, distance: 267.8
click at [367, 208] on quentale-workspace at bounding box center [485, 239] width 970 height 478
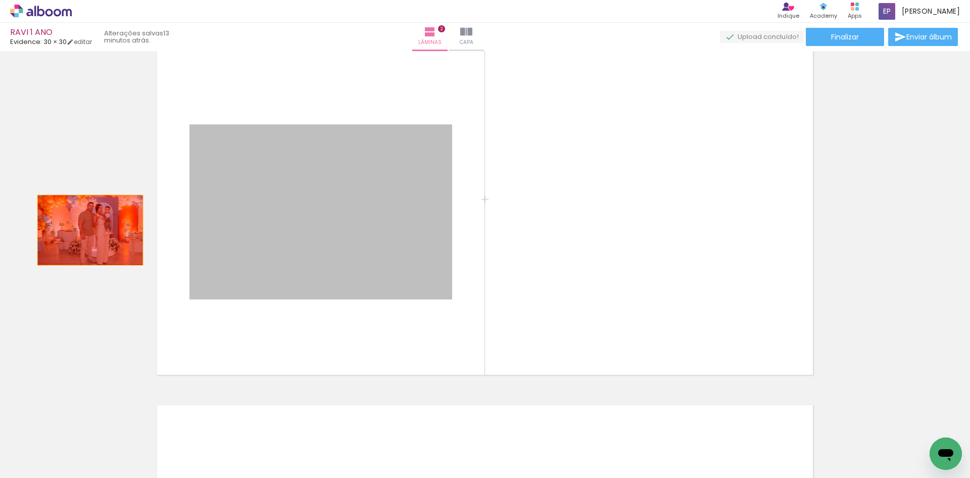
drag, startPoint x: 368, startPoint y: 218, endPoint x: 85, endPoint y: 230, distance: 283.3
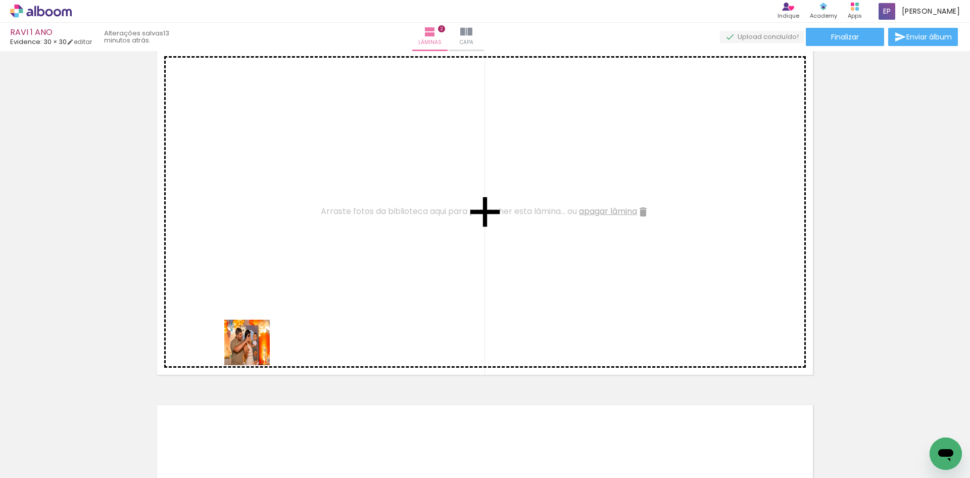
drag, startPoint x: 249, startPoint y: 370, endPoint x: 306, endPoint y: 256, distance: 128.1
click at [306, 256] on quentale-workspace at bounding box center [485, 239] width 970 height 478
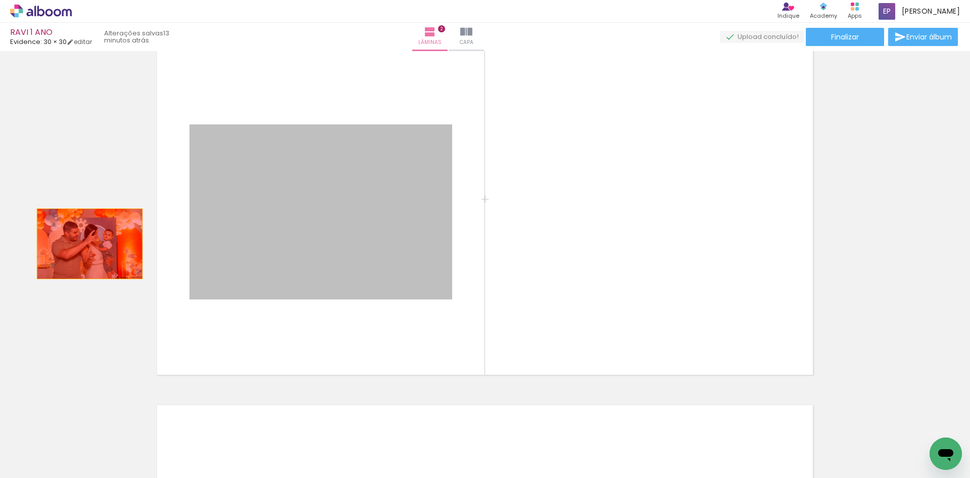
drag, startPoint x: 315, startPoint y: 225, endPoint x: 86, endPoint y: 244, distance: 230.2
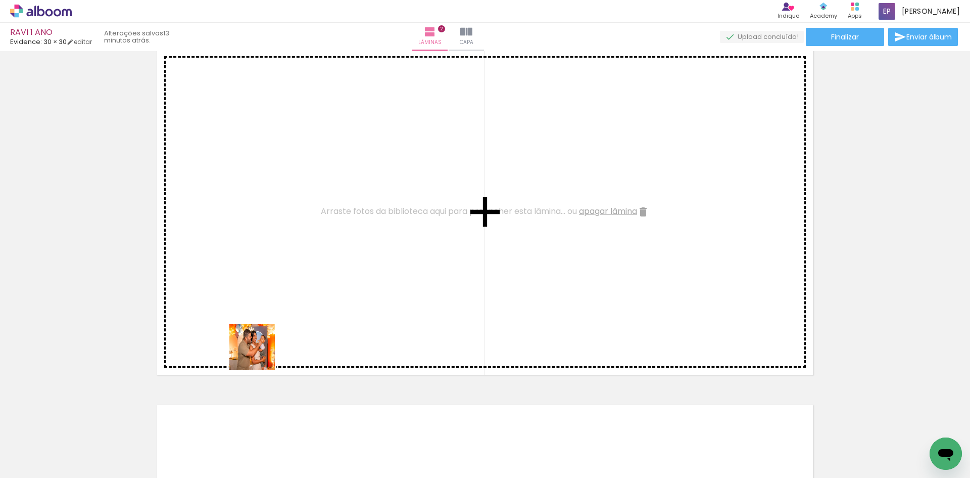
drag, startPoint x: 260, startPoint y: 354, endPoint x: 281, endPoint y: 281, distance: 76.3
click at [281, 281] on quentale-workspace at bounding box center [485, 239] width 970 height 478
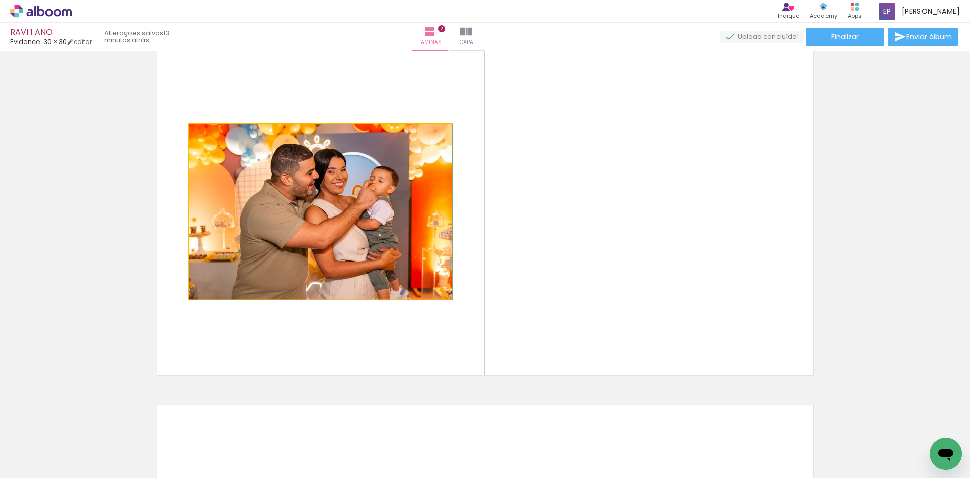
drag, startPoint x: 344, startPoint y: 249, endPoint x: 275, endPoint y: 256, distance: 69.1
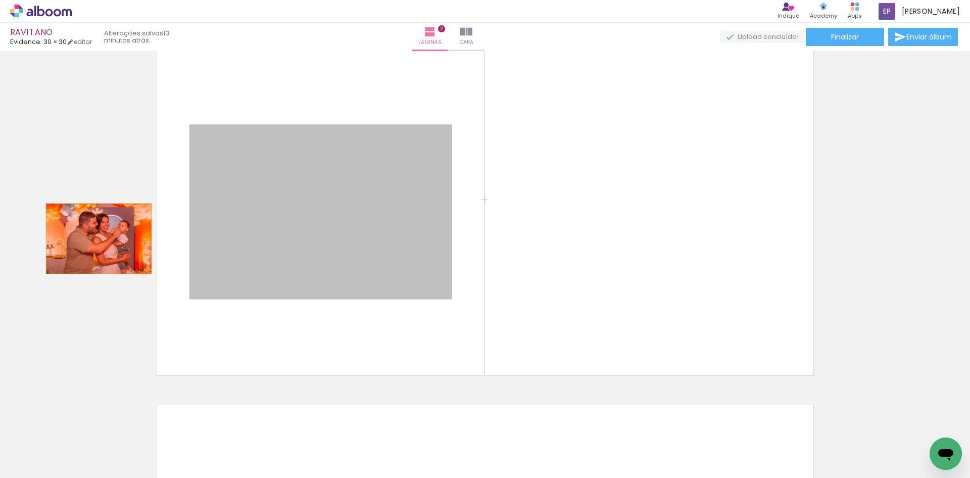
drag, startPoint x: 293, startPoint y: 188, endPoint x: 95, endPoint y: 239, distance: 204.5
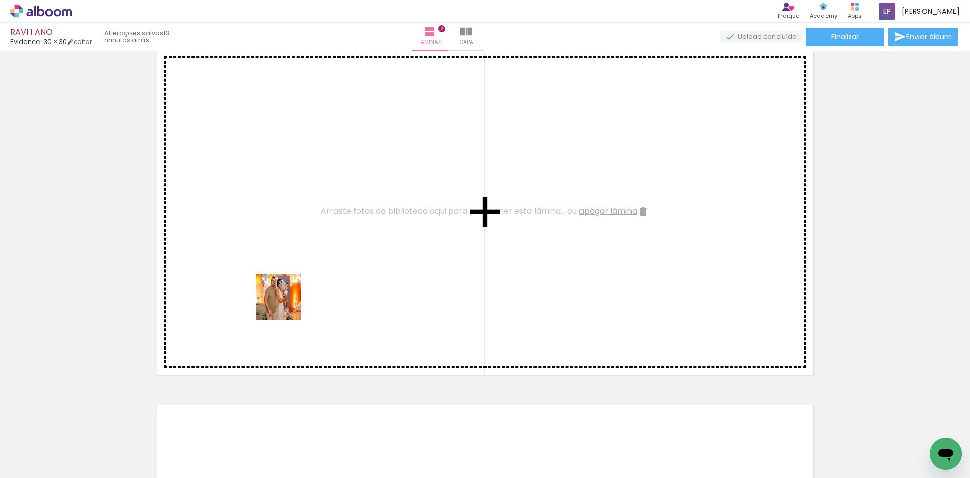
drag, startPoint x: 247, startPoint y: 451, endPoint x: 296, endPoint y: 283, distance: 175.8
click at [296, 283] on quentale-workspace at bounding box center [485, 239] width 970 height 478
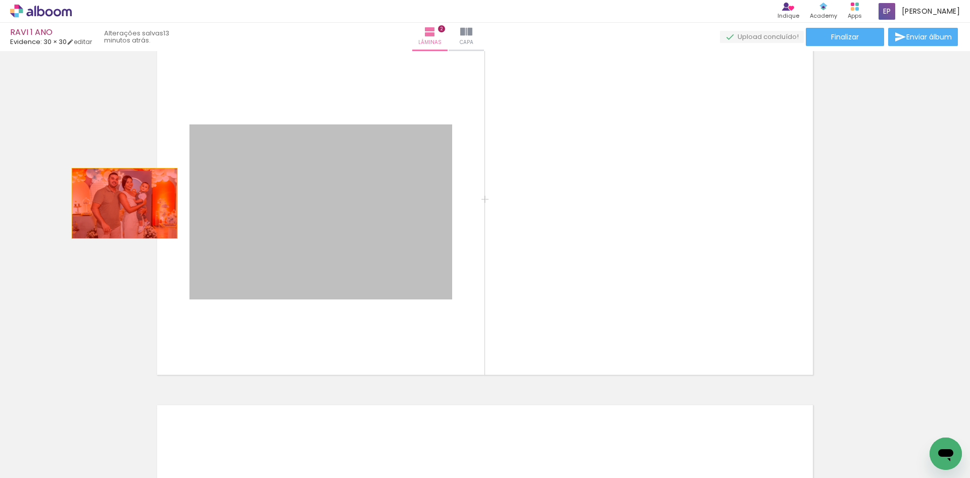
drag, startPoint x: 344, startPoint y: 185, endPoint x: 118, endPoint y: 204, distance: 226.2
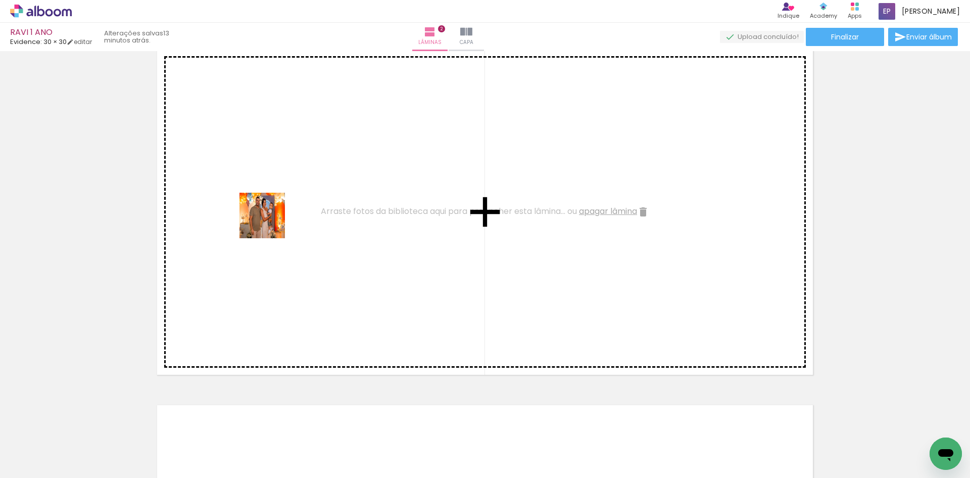
drag, startPoint x: 250, startPoint y: 437, endPoint x: 272, endPoint y: 217, distance: 221.5
click at [272, 217] on quentale-workspace at bounding box center [485, 239] width 970 height 478
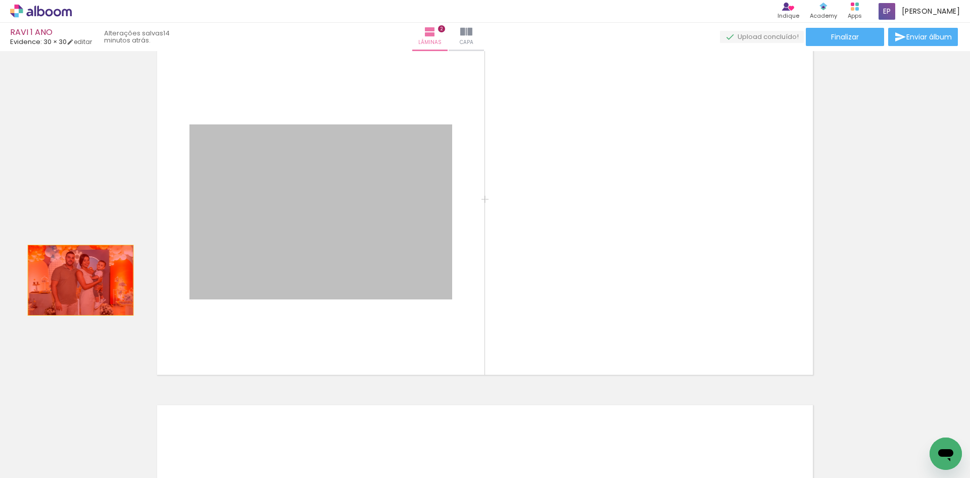
drag, startPoint x: 277, startPoint y: 213, endPoint x: 78, endPoint y: 268, distance: 206.6
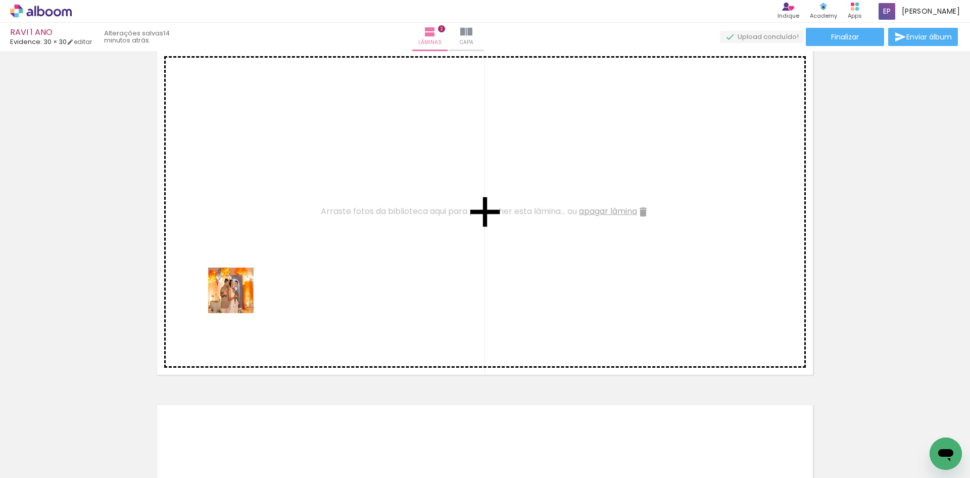
drag, startPoint x: 242, startPoint y: 450, endPoint x: 237, endPoint y: 262, distance: 188.6
click at [237, 262] on quentale-workspace at bounding box center [485, 239] width 970 height 478
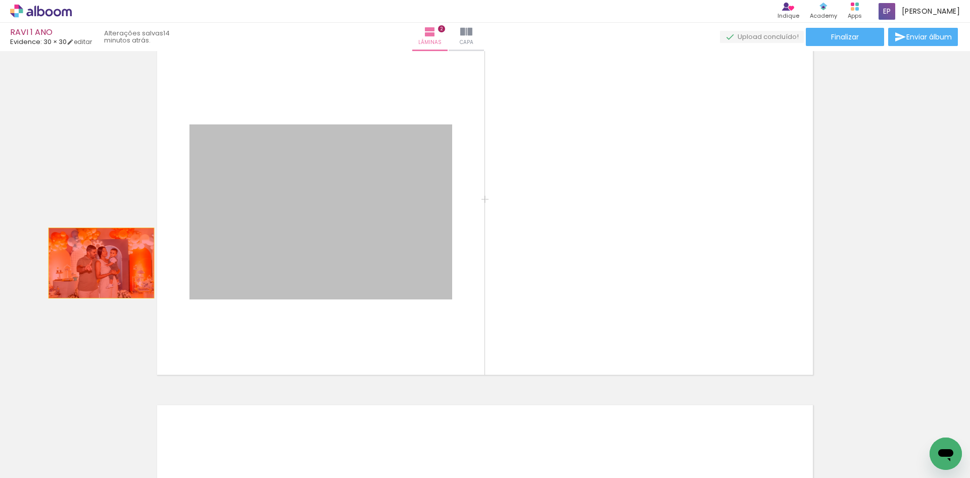
drag, startPoint x: 311, startPoint y: 244, endPoint x: 82, endPoint y: 260, distance: 229.5
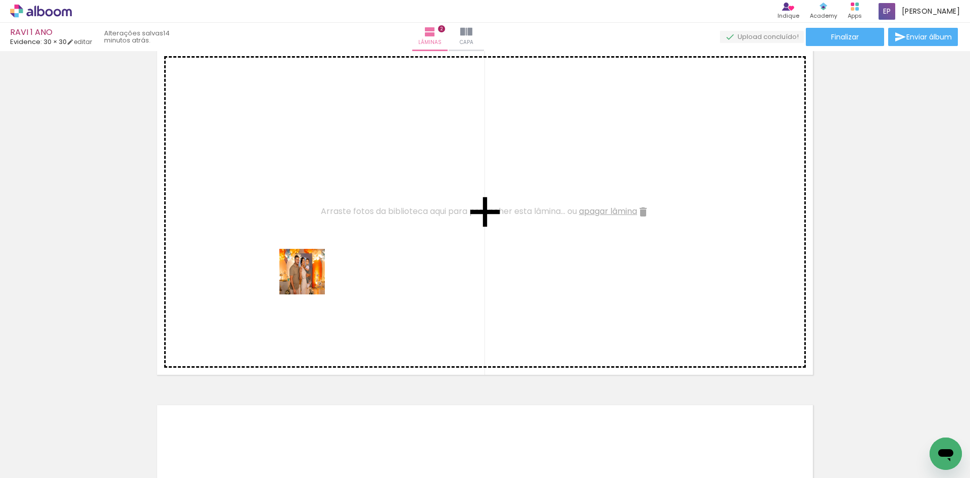
drag, startPoint x: 255, startPoint y: 451, endPoint x: 314, endPoint y: 271, distance: 189.2
click at [314, 271] on quentale-workspace at bounding box center [485, 239] width 970 height 478
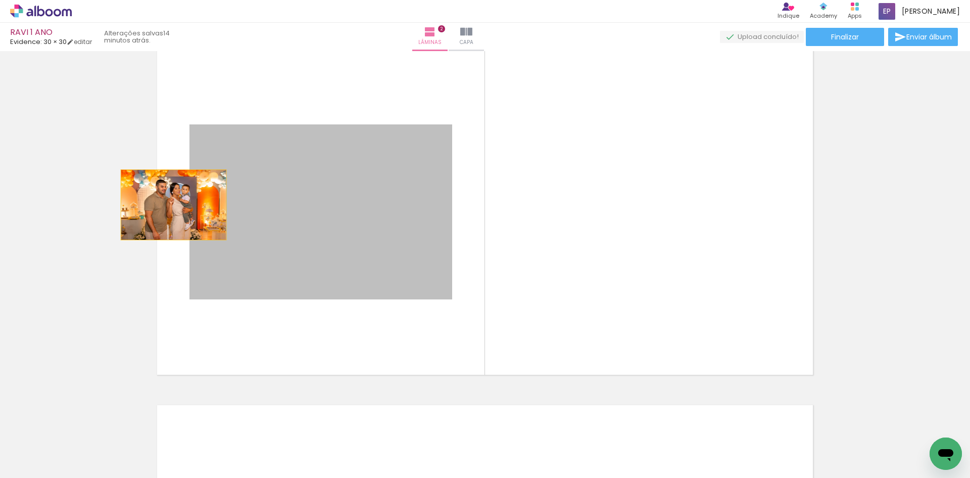
drag, startPoint x: 323, startPoint y: 205, endPoint x: 170, endPoint y: 205, distance: 153.6
click at [170, 205] on quentale-layouter at bounding box center [485, 211] width 661 height 331
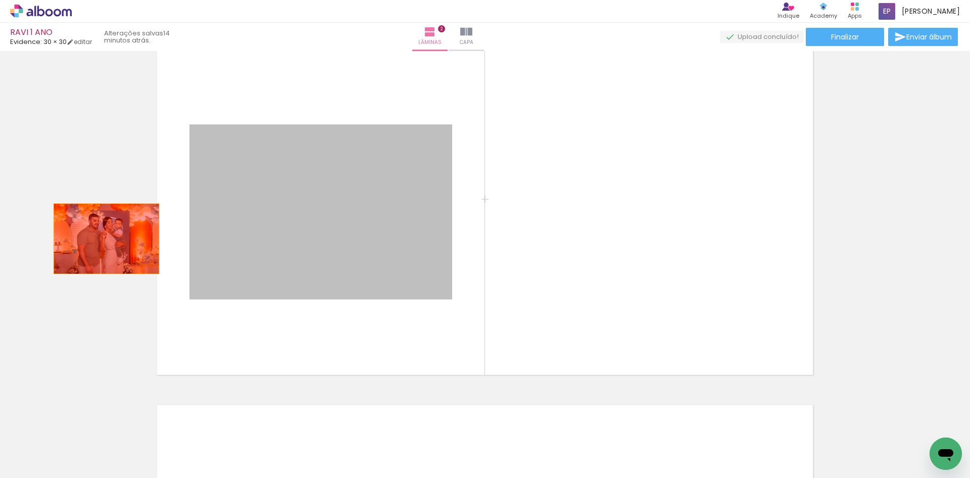
drag, startPoint x: 282, startPoint y: 221, endPoint x: 103, endPoint y: 239, distance: 180.3
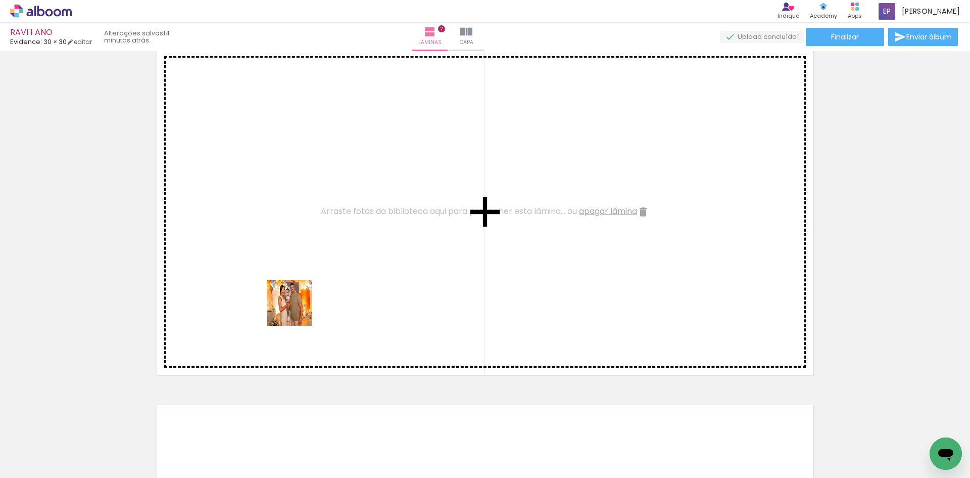
drag, startPoint x: 277, startPoint y: 341, endPoint x: 308, endPoint y: 295, distance: 55.4
click at [308, 295] on quentale-workspace at bounding box center [485, 239] width 970 height 478
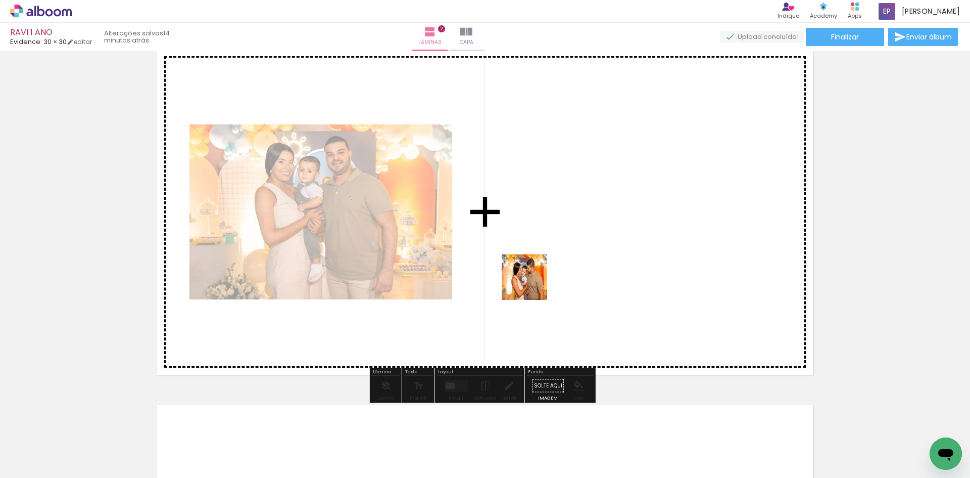
drag, startPoint x: 296, startPoint y: 454, endPoint x: 556, endPoint y: 270, distance: 318.0
click at [556, 270] on quentale-workspace at bounding box center [485, 239] width 970 height 478
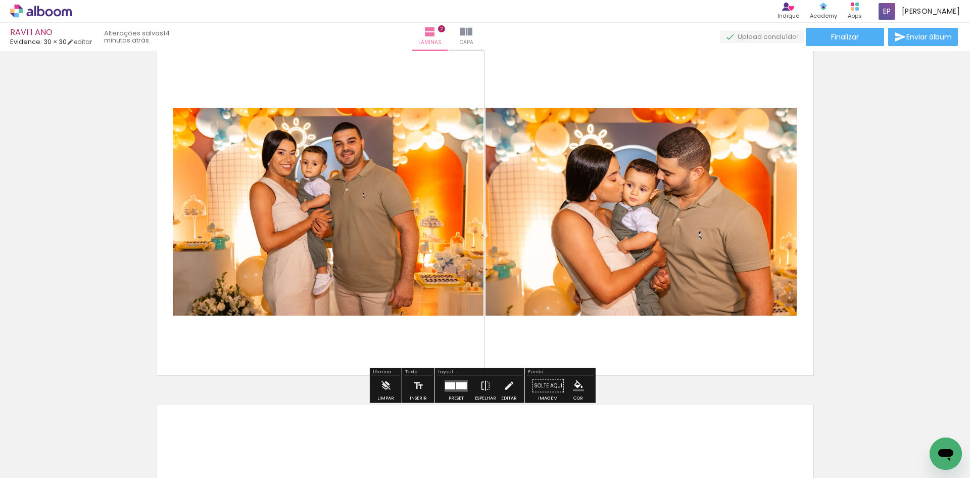
drag, startPoint x: 374, startPoint y: 440, endPoint x: 551, endPoint y: 300, distance: 226.0
click at [540, 307] on quentale-workspace at bounding box center [485, 239] width 970 height 478
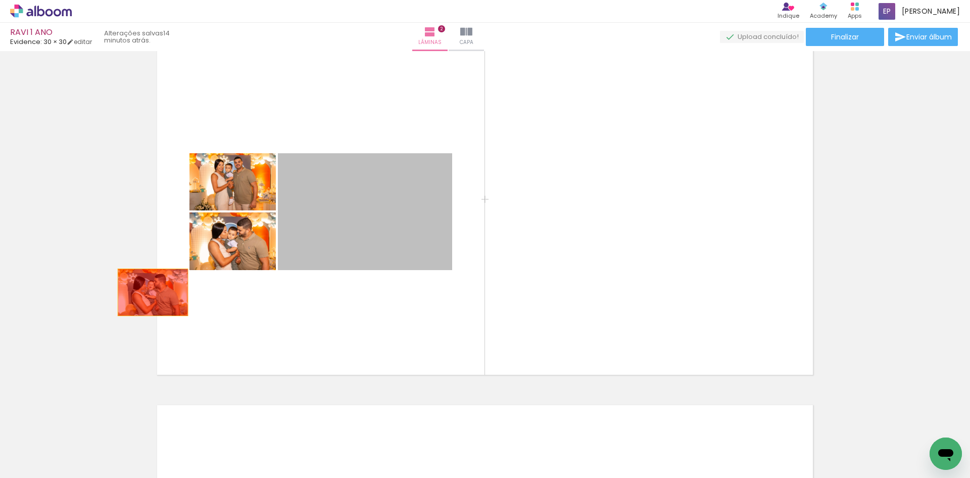
drag, startPoint x: 365, startPoint y: 225, endPoint x: 121, endPoint y: 284, distance: 251.4
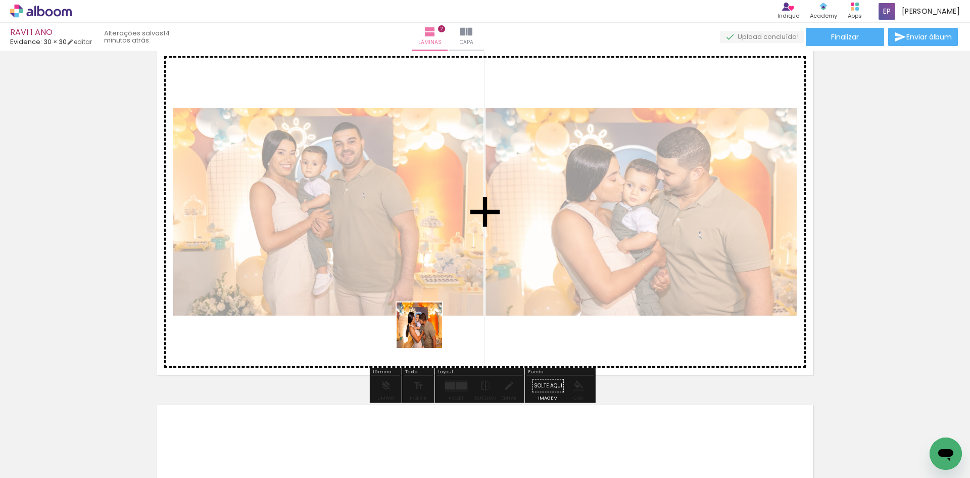
drag, startPoint x: 356, startPoint y: 429, endPoint x: 453, endPoint y: 303, distance: 159.2
click at [452, 305] on quentale-workspace at bounding box center [485, 239] width 970 height 478
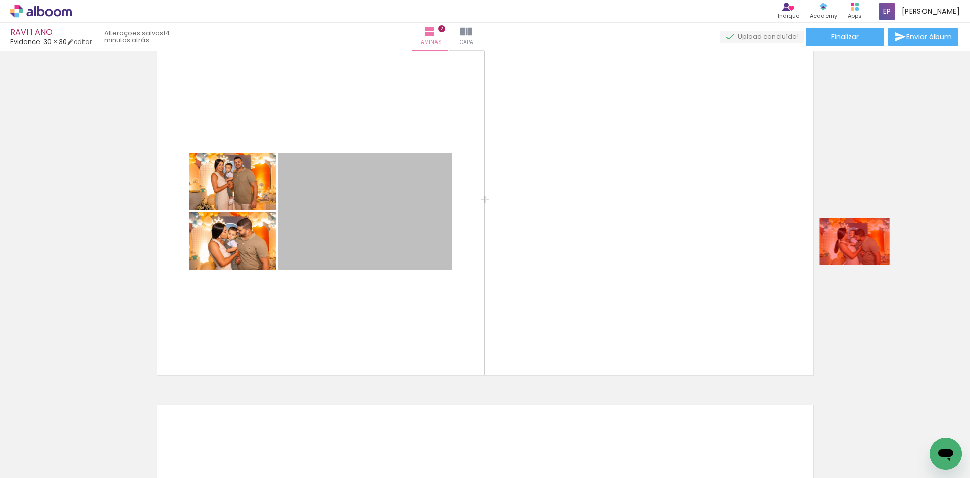
drag, startPoint x: 408, startPoint y: 234, endPoint x: 850, endPoint y: 241, distance: 441.2
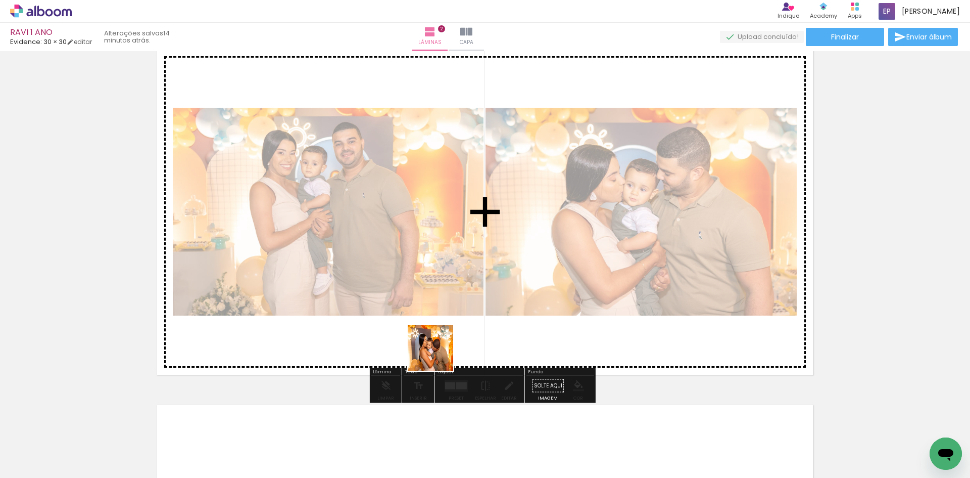
drag, startPoint x: 438, startPoint y: 355, endPoint x: 553, endPoint y: 292, distance: 131.4
click at [553, 292] on quentale-workspace at bounding box center [485, 239] width 970 height 478
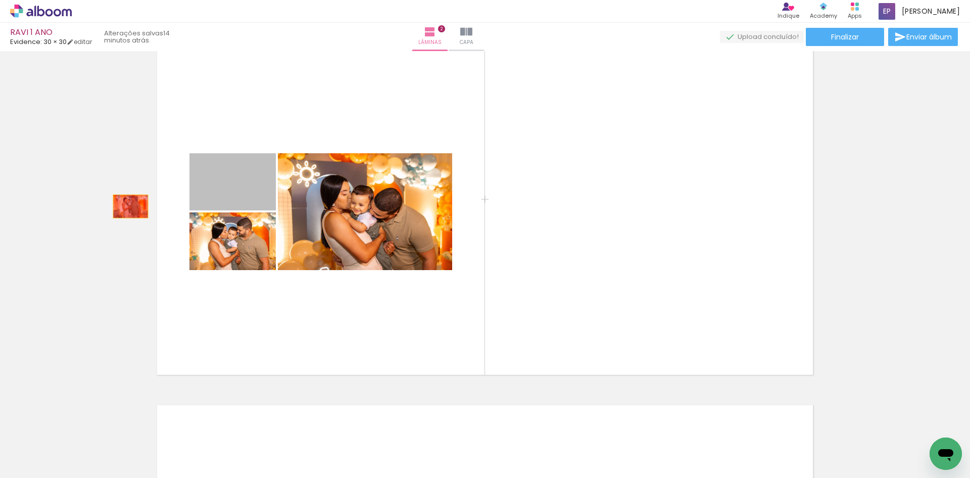
drag, startPoint x: 252, startPoint y: 192, endPoint x: 127, endPoint y: 206, distance: 126.1
click at [127, 206] on div "Inserir lâmina 1 de 2 Inserir lâmina 2 de 2" at bounding box center [485, 199] width 970 height 1068
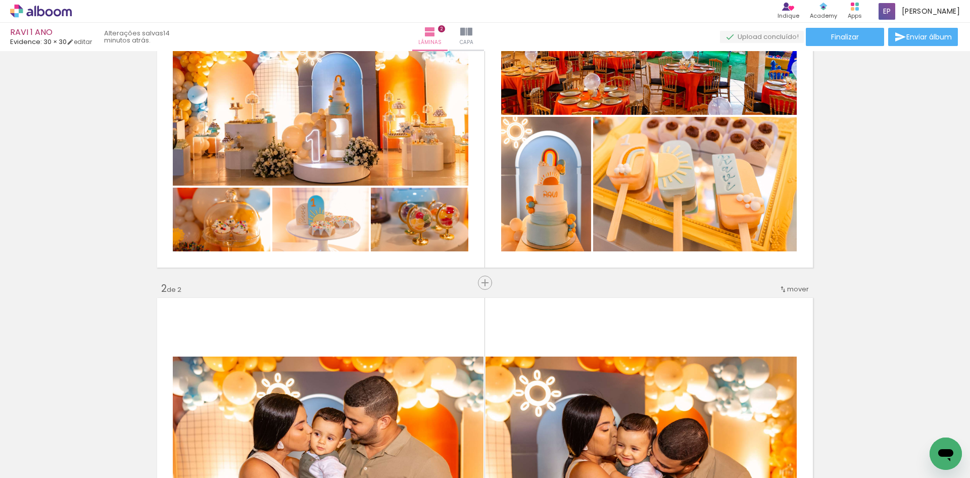
scroll to position [137, 0]
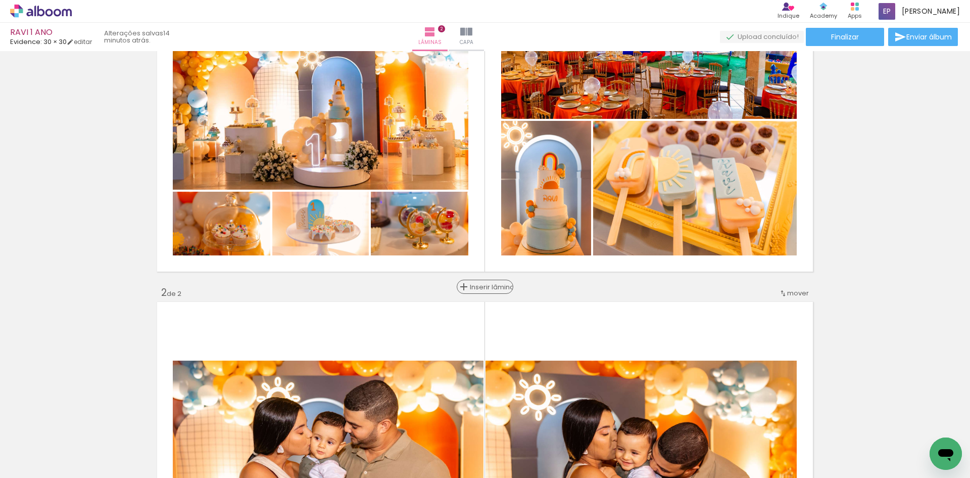
click at [480, 289] on span "Inserir lâmina" at bounding box center [489, 287] width 39 height 7
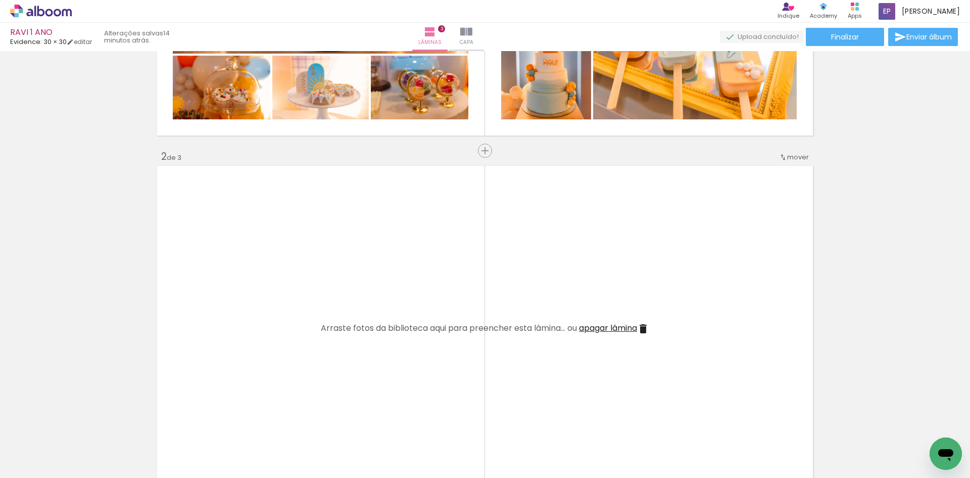
scroll to position [289, 0]
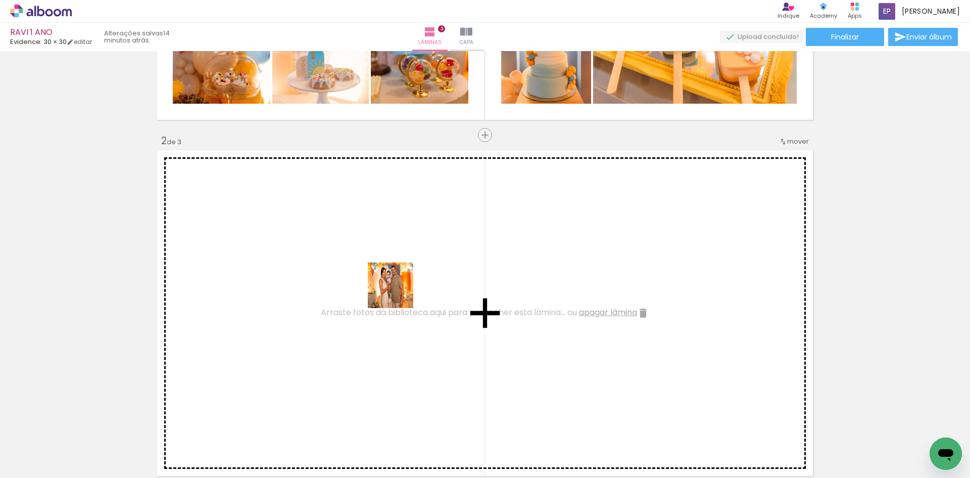
drag, startPoint x: 252, startPoint y: 442, endPoint x: 398, endPoint y: 293, distance: 209.4
click at [398, 293] on quentale-workspace at bounding box center [485, 239] width 970 height 478
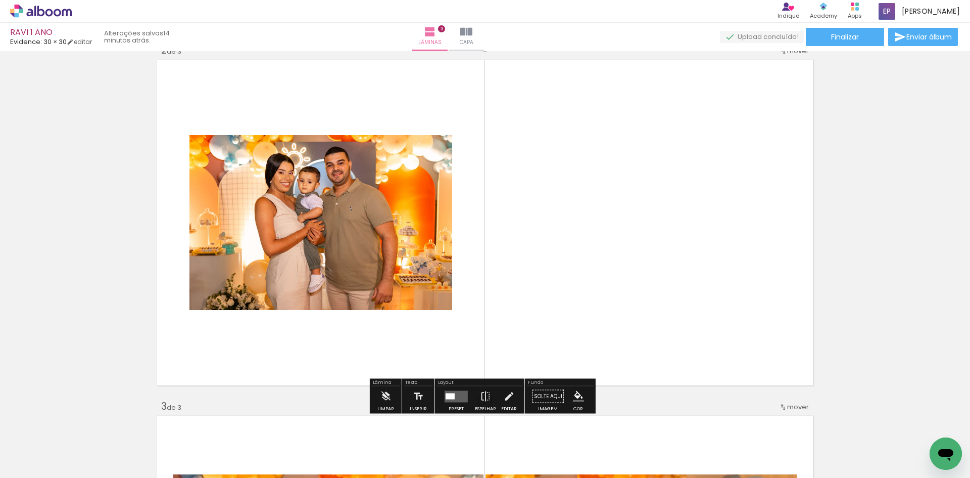
scroll to position [390, 0]
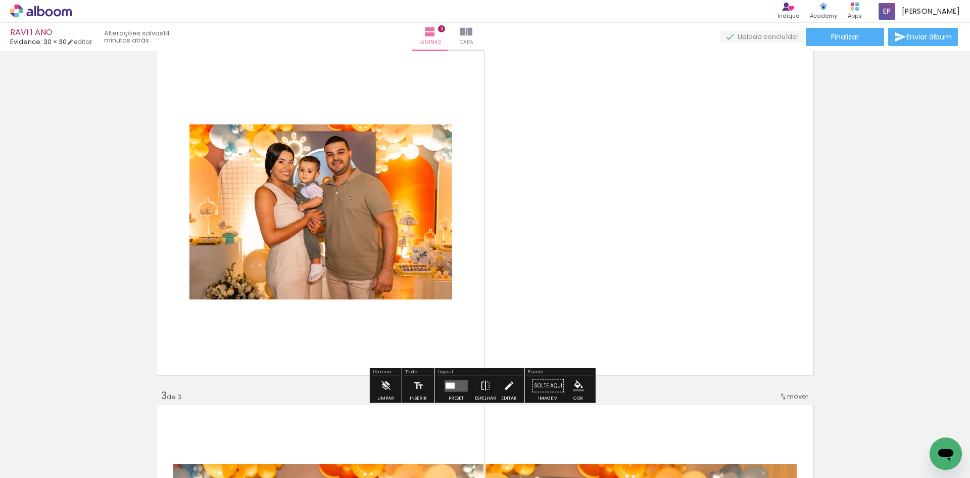
click at [449, 386] on div at bounding box center [450, 385] width 9 height 6
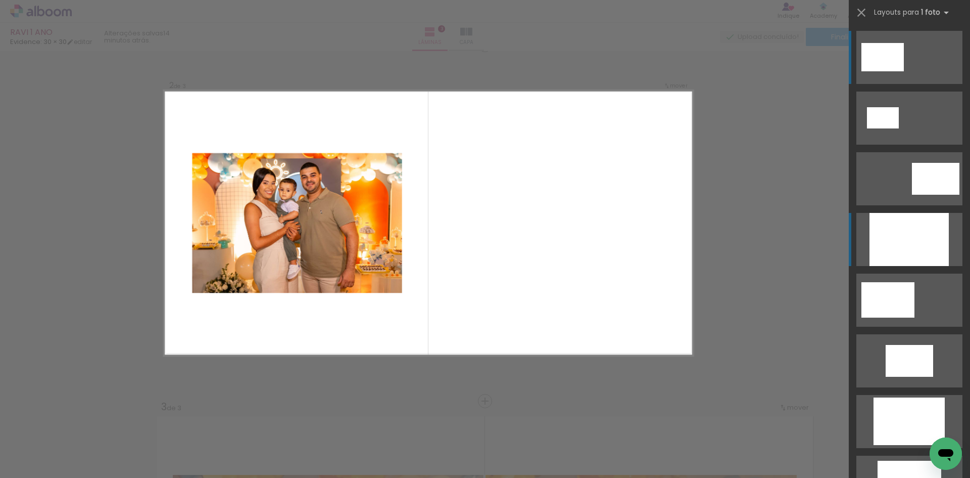
scroll to position [369, 0]
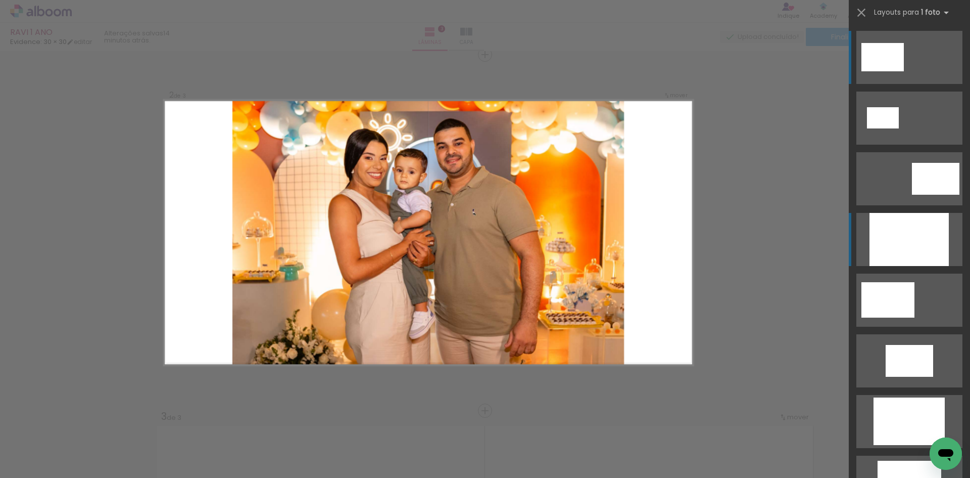
click at [876, 245] on div at bounding box center [909, 239] width 79 height 53
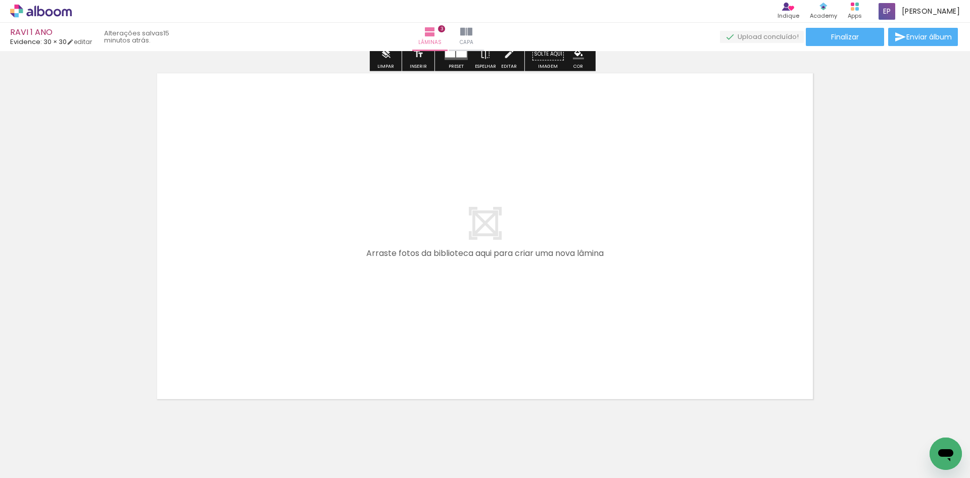
scroll to position [1099, 0]
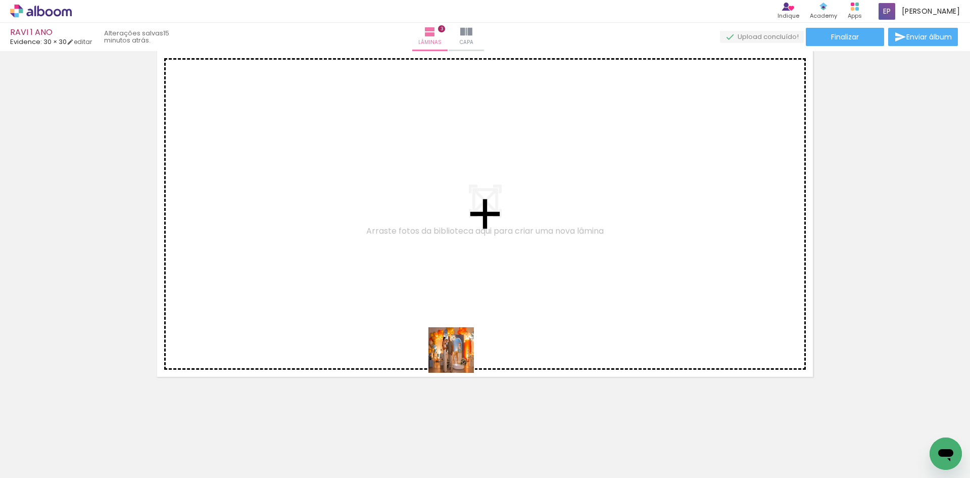
drag, startPoint x: 433, startPoint y: 449, endPoint x: 493, endPoint y: 297, distance: 163.1
click at [492, 298] on quentale-workspace at bounding box center [485, 239] width 970 height 478
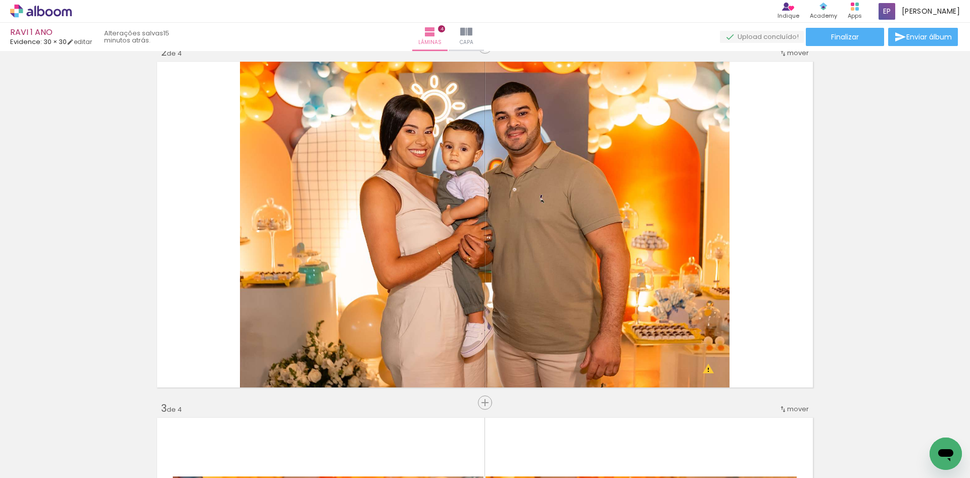
scroll to position [373, 0]
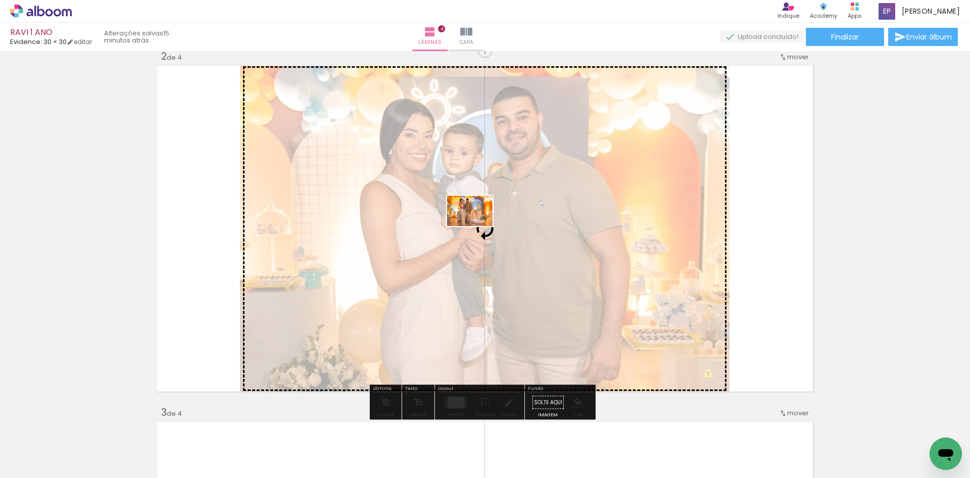
drag, startPoint x: 466, startPoint y: 433, endPoint x: 478, endPoint y: 226, distance: 207.0
click at [478, 226] on quentale-workspace at bounding box center [485, 239] width 970 height 478
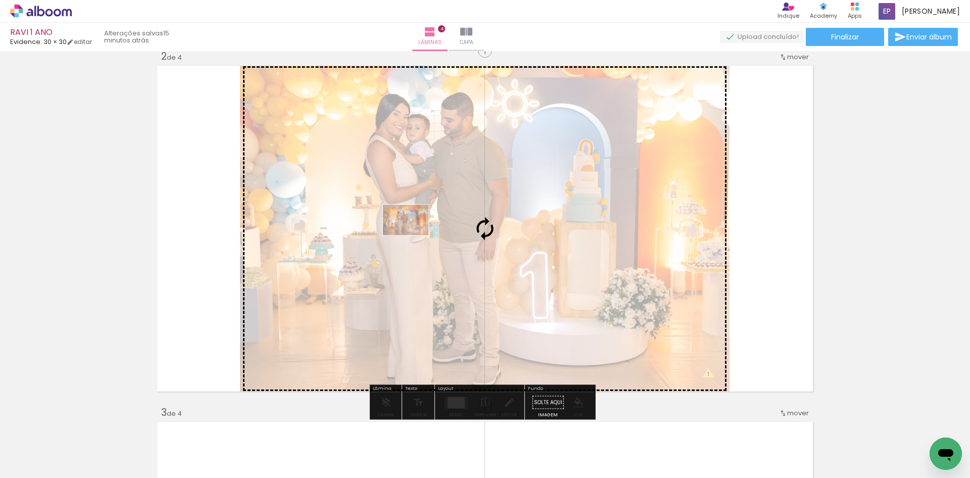
drag, startPoint x: 411, startPoint y: 449, endPoint x: 413, endPoint y: 235, distance: 213.8
click at [413, 235] on quentale-workspace at bounding box center [485, 239] width 970 height 478
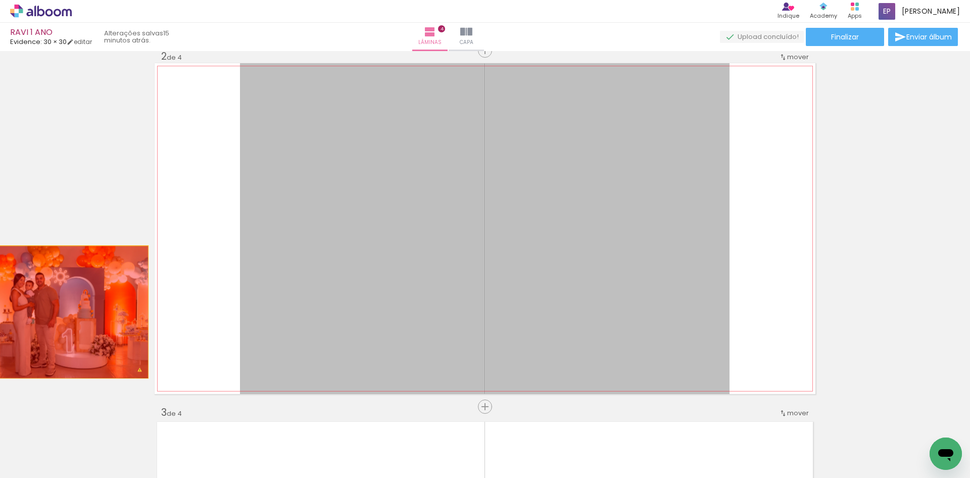
drag, startPoint x: 430, startPoint y: 281, endPoint x: 46, endPoint y: 312, distance: 384.8
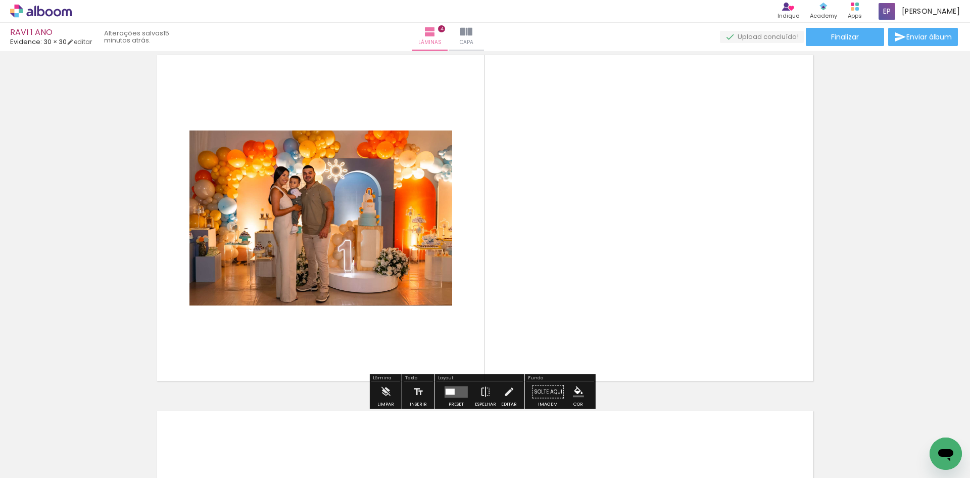
scroll to position [1182, 0]
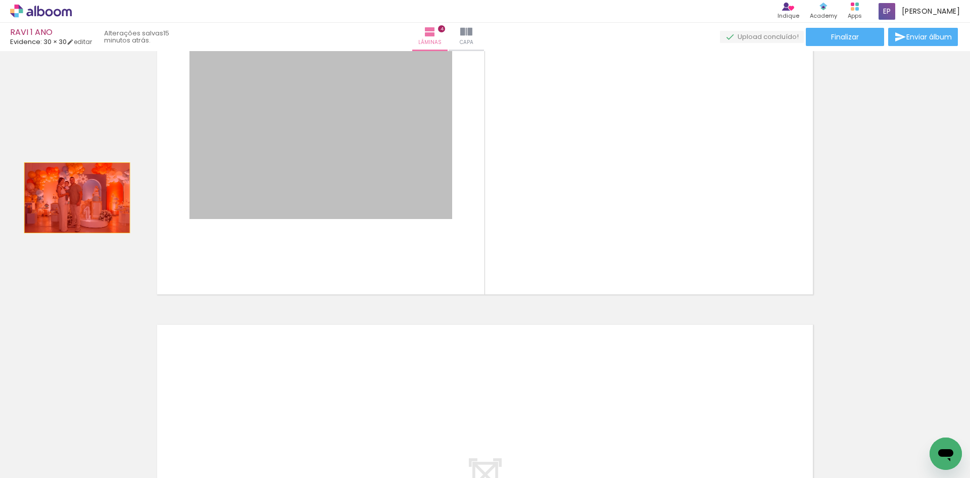
drag, startPoint x: 317, startPoint y: 145, endPoint x: 73, endPoint y: 198, distance: 249.7
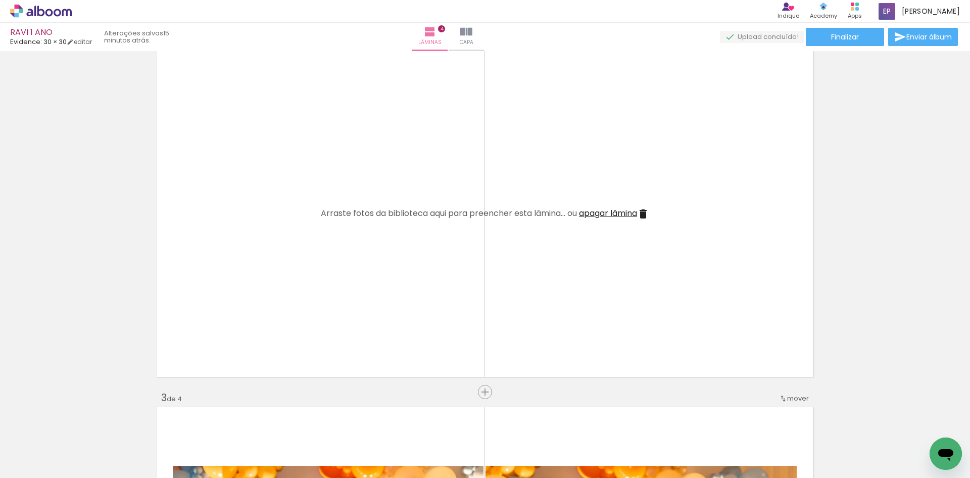
scroll to position [373, 0]
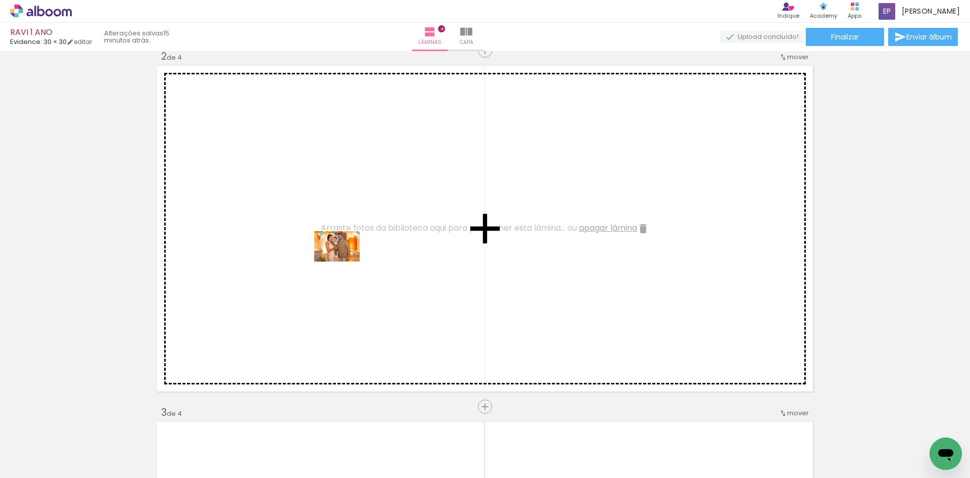
drag, startPoint x: 250, startPoint y: 447, endPoint x: 345, endPoint y: 261, distance: 208.6
click at [345, 261] on quentale-workspace at bounding box center [485, 239] width 970 height 478
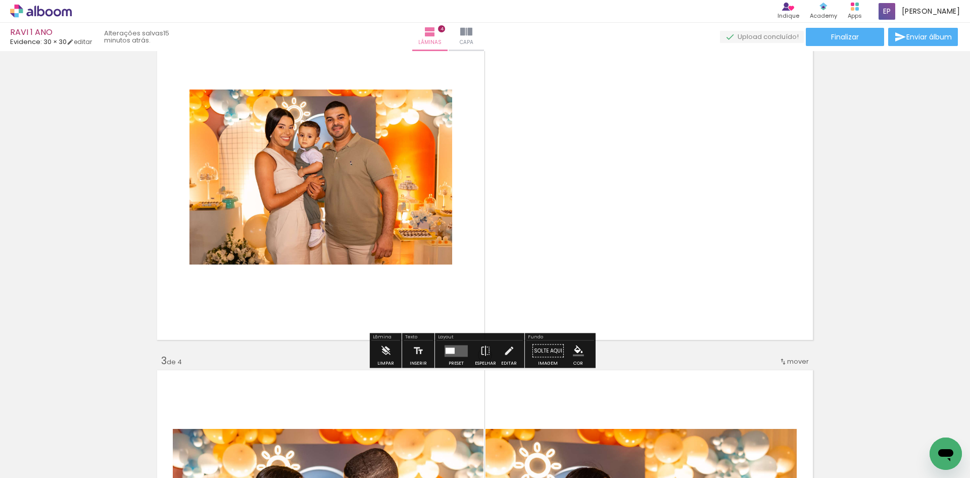
scroll to position [455, 0]
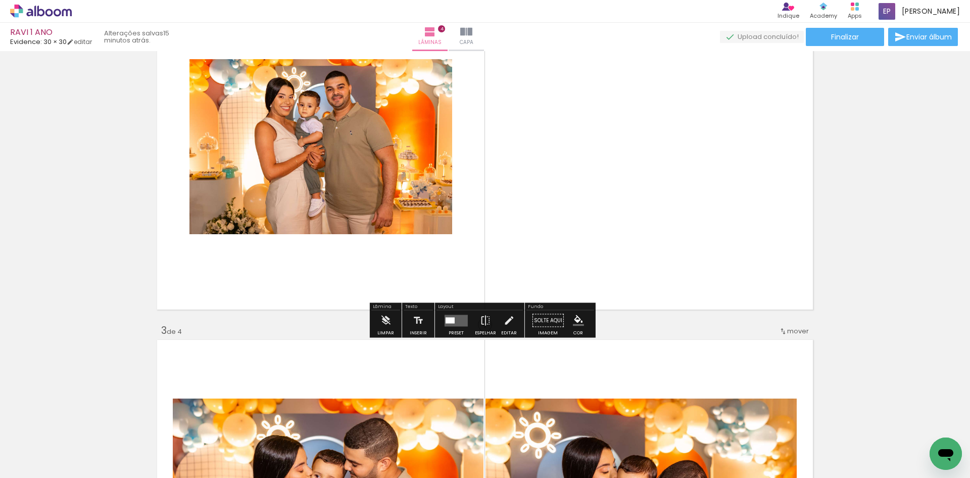
click at [452, 320] on div at bounding box center [450, 320] width 9 height 6
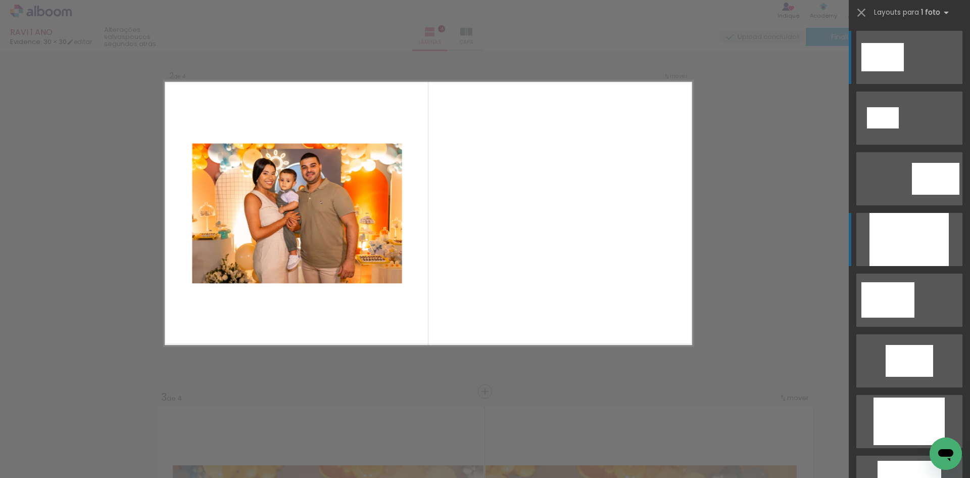
scroll to position [369, 0]
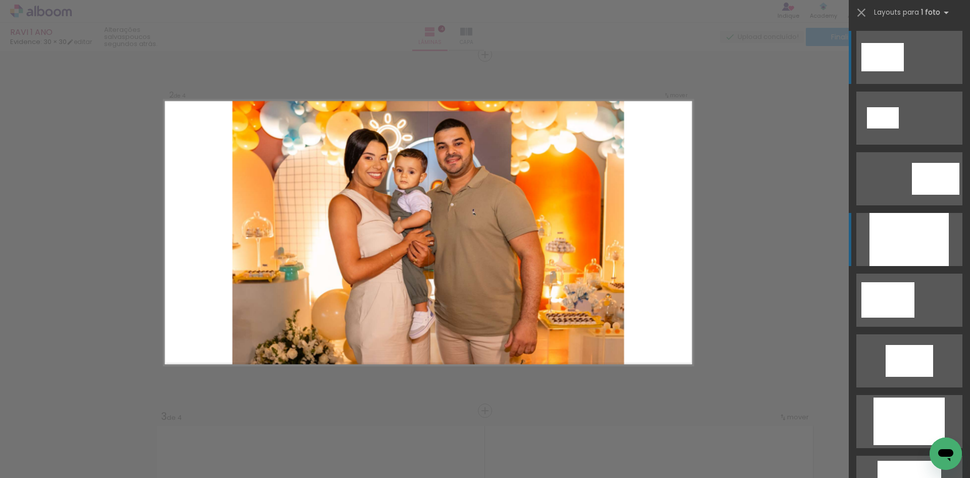
click at [886, 236] on div at bounding box center [909, 239] width 79 height 53
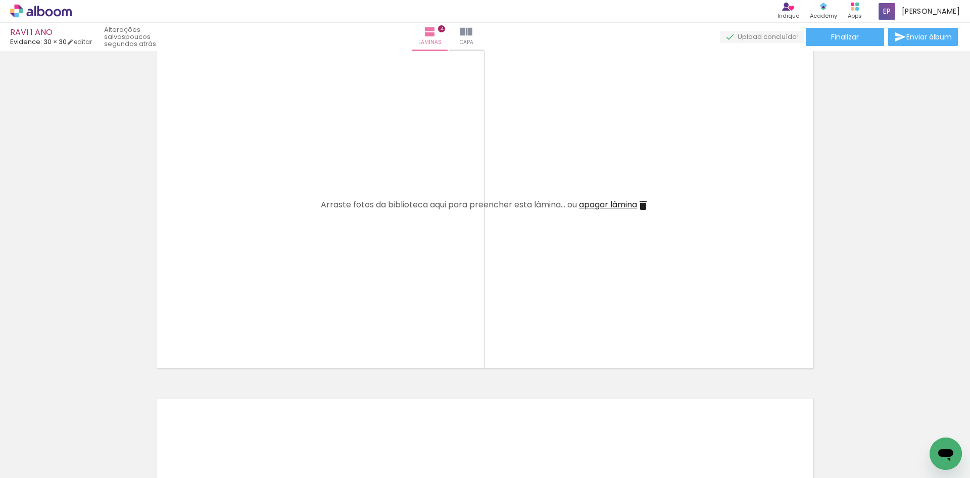
scroll to position [1112, 0]
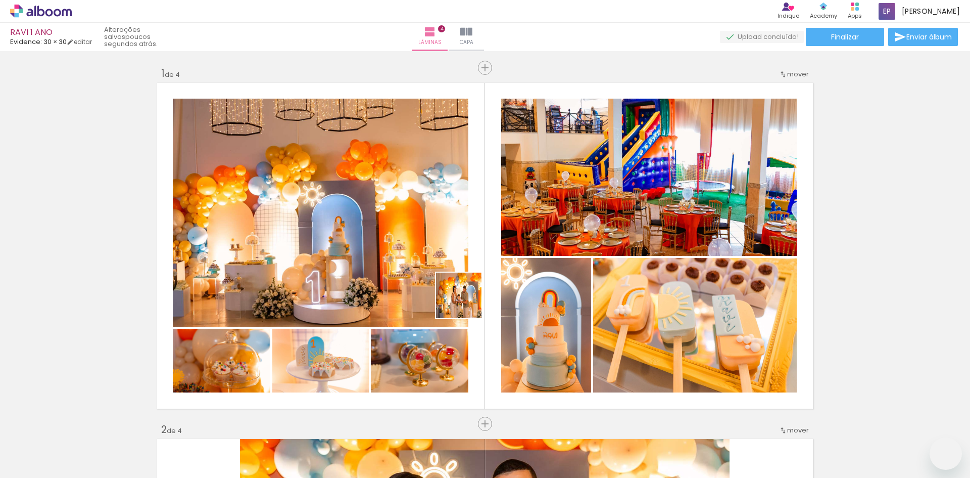
click at [484, 277] on quentale-workspace at bounding box center [485, 239] width 970 height 478
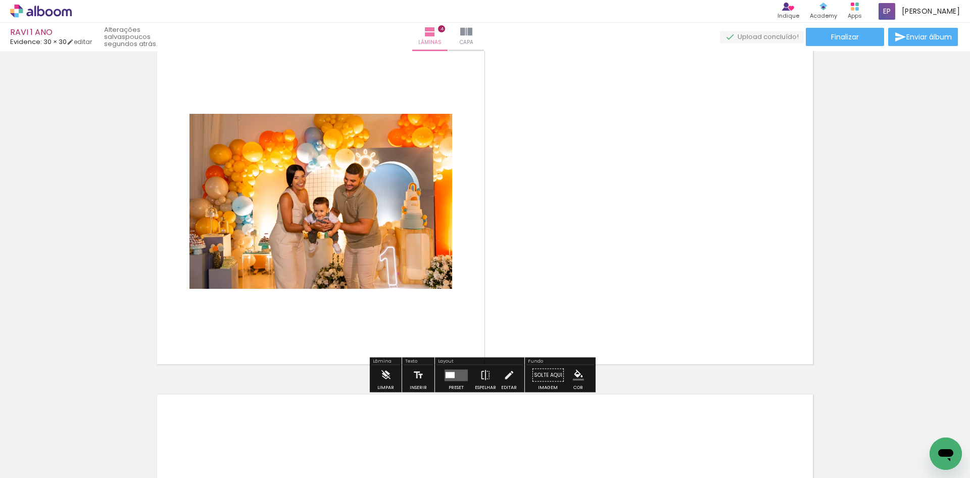
scroll to position [0, 367]
drag, startPoint x: 473, startPoint y: 446, endPoint x: 549, endPoint y: 246, distance: 214.2
click at [549, 246] on quentale-workspace at bounding box center [485, 239] width 970 height 478
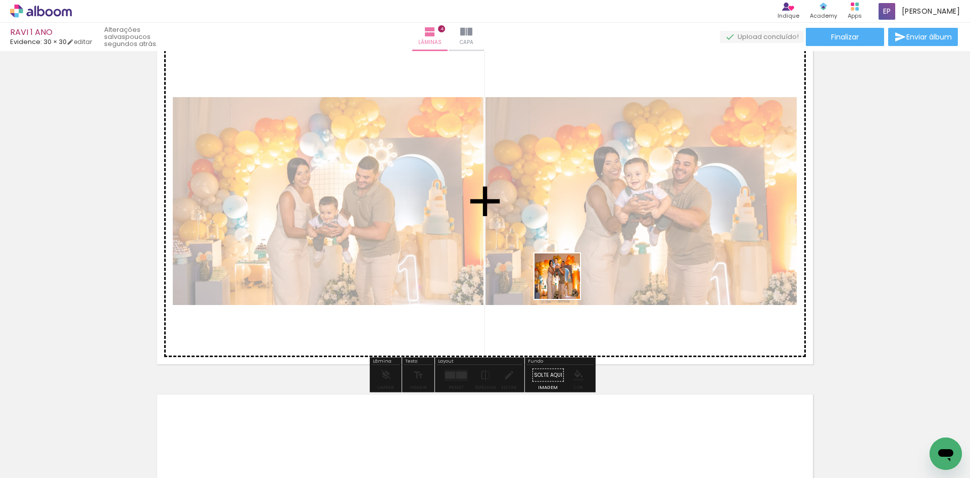
drag, startPoint x: 533, startPoint y: 446, endPoint x: 578, endPoint y: 242, distance: 209.2
click at [575, 251] on quentale-workspace at bounding box center [485, 239] width 970 height 478
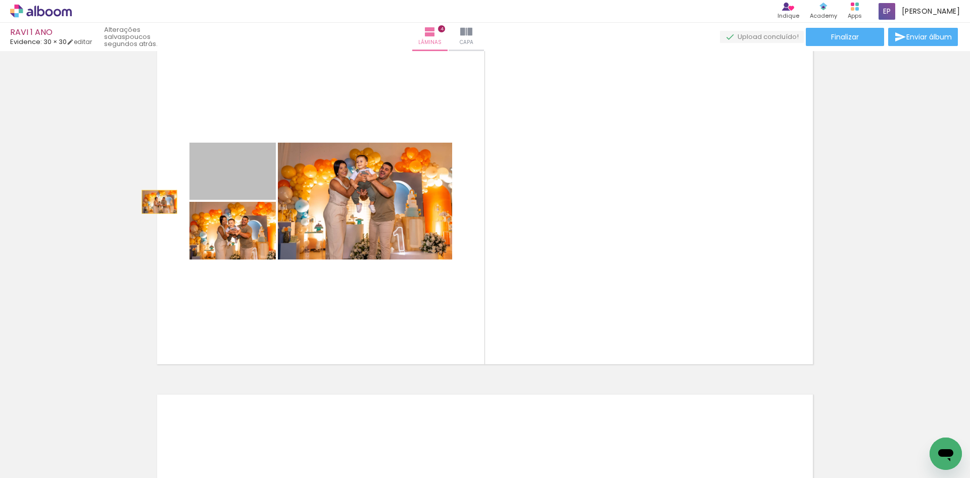
drag, startPoint x: 246, startPoint y: 184, endPoint x: 152, endPoint y: 200, distance: 95.2
click at [155, 200] on quentale-layouter at bounding box center [485, 201] width 661 height 331
drag, startPoint x: 242, startPoint y: 174, endPoint x: 89, endPoint y: 212, distance: 157.1
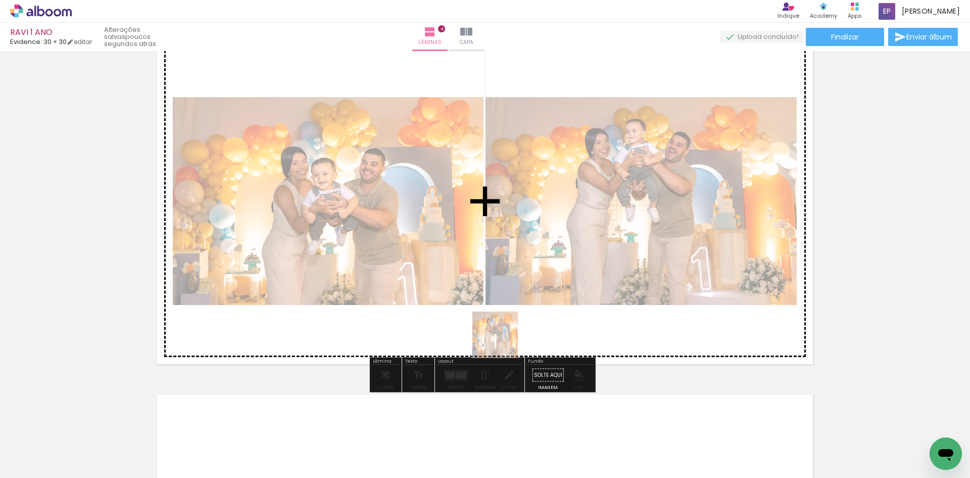
drag, startPoint x: 479, startPoint y: 449, endPoint x: 506, endPoint y: 319, distance: 132.3
click at [506, 319] on quentale-workspace at bounding box center [485, 239] width 970 height 478
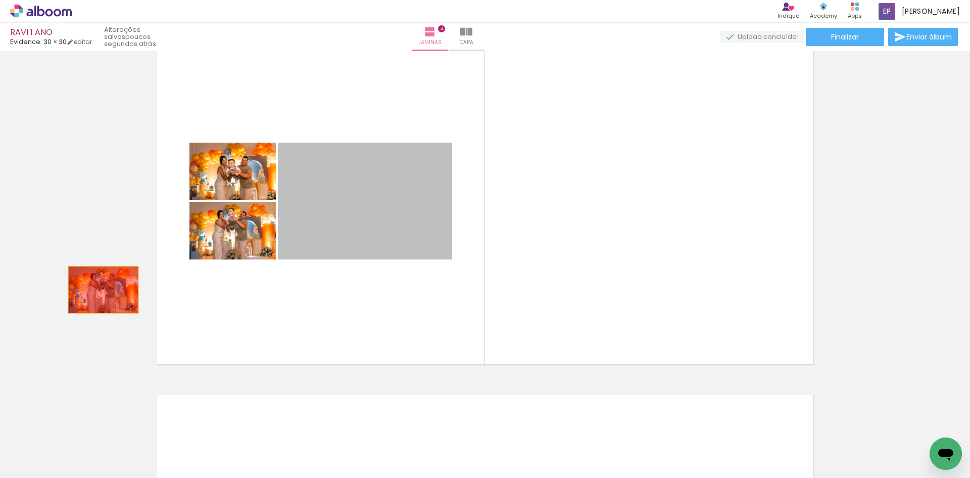
drag, startPoint x: 319, startPoint y: 205, endPoint x: 100, endPoint y: 279, distance: 232.1
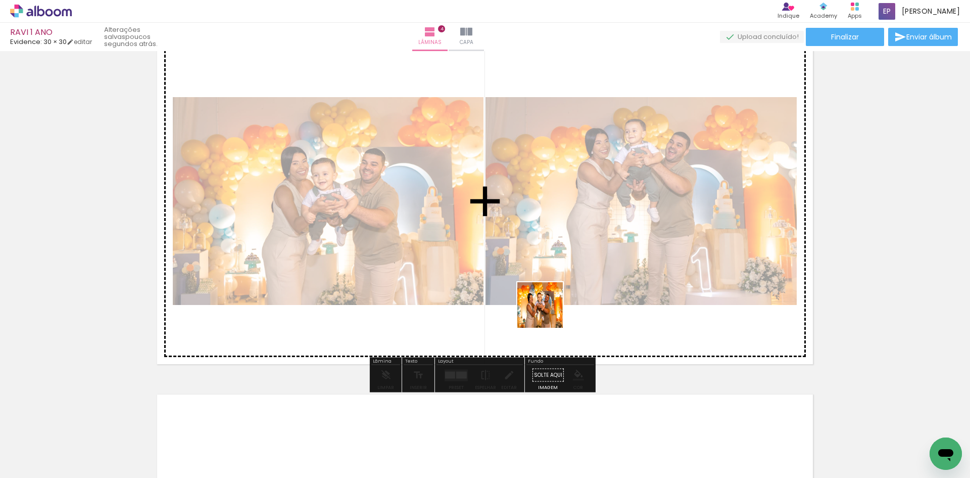
drag, startPoint x: 531, startPoint y: 446, endPoint x: 560, endPoint y: 273, distance: 174.8
click at [560, 273] on quentale-workspace at bounding box center [485, 239] width 970 height 478
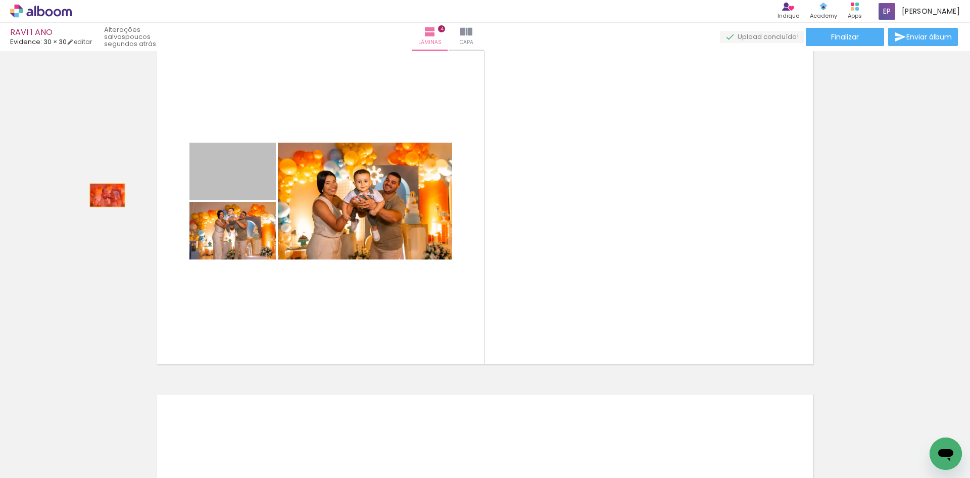
drag, startPoint x: 226, startPoint y: 193, endPoint x: 104, endPoint y: 195, distance: 122.3
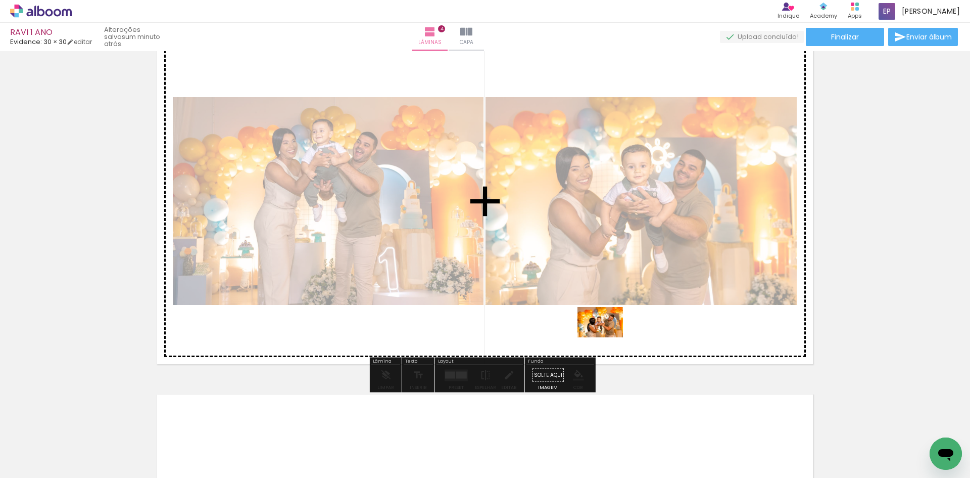
drag, startPoint x: 590, startPoint y: 386, endPoint x: 609, endPoint y: 334, distance: 55.2
click at [609, 335] on quentale-workspace at bounding box center [485, 239] width 970 height 478
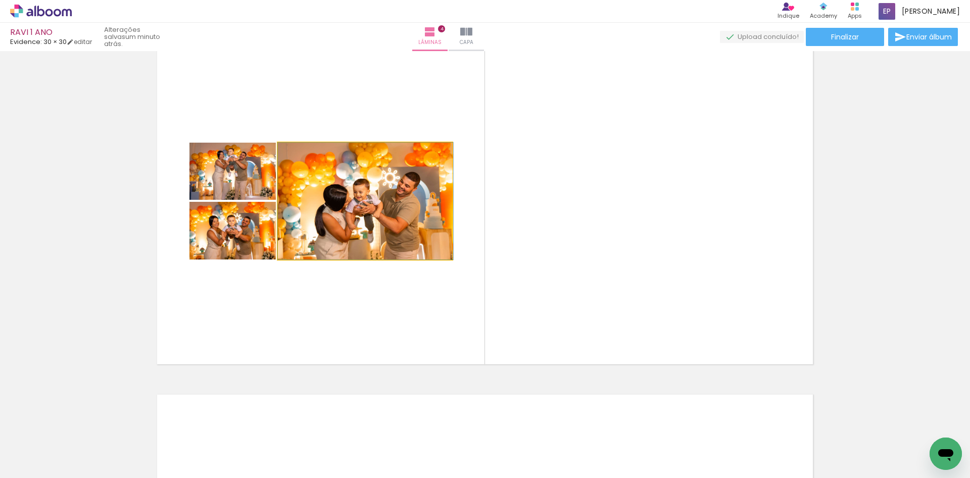
drag, startPoint x: 388, startPoint y: 225, endPoint x: 420, endPoint y: 245, distance: 37.4
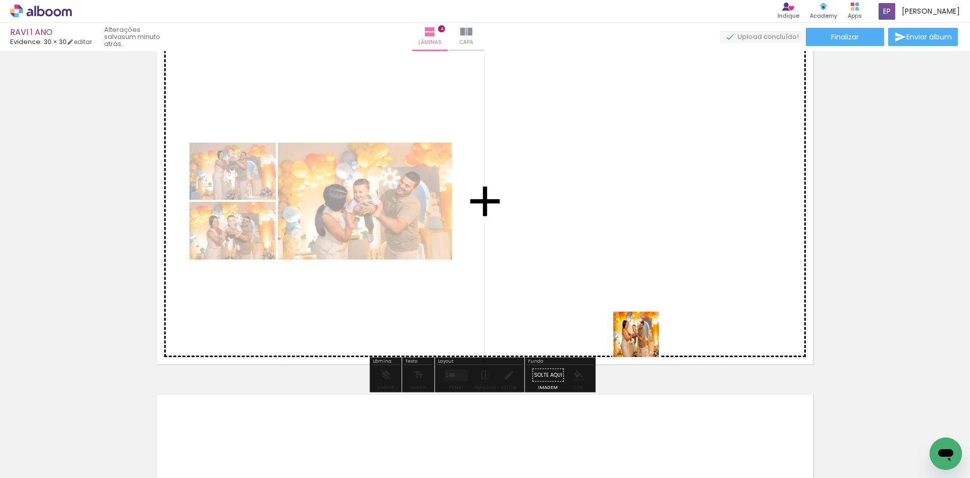
drag, startPoint x: 644, startPoint y: 381, endPoint x: 644, endPoint y: 302, distance: 78.3
click at [644, 302] on quentale-workspace at bounding box center [485, 239] width 970 height 478
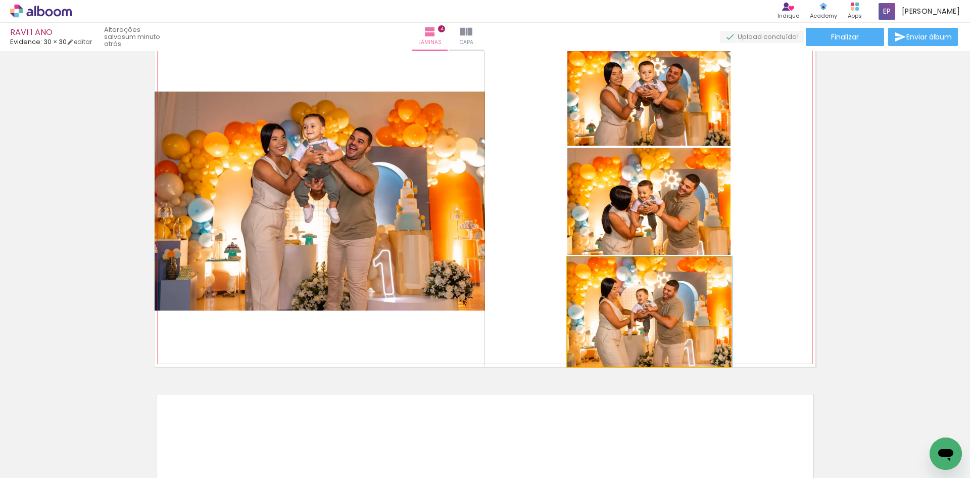
drag, startPoint x: 654, startPoint y: 315, endPoint x: 680, endPoint y: 322, distance: 26.7
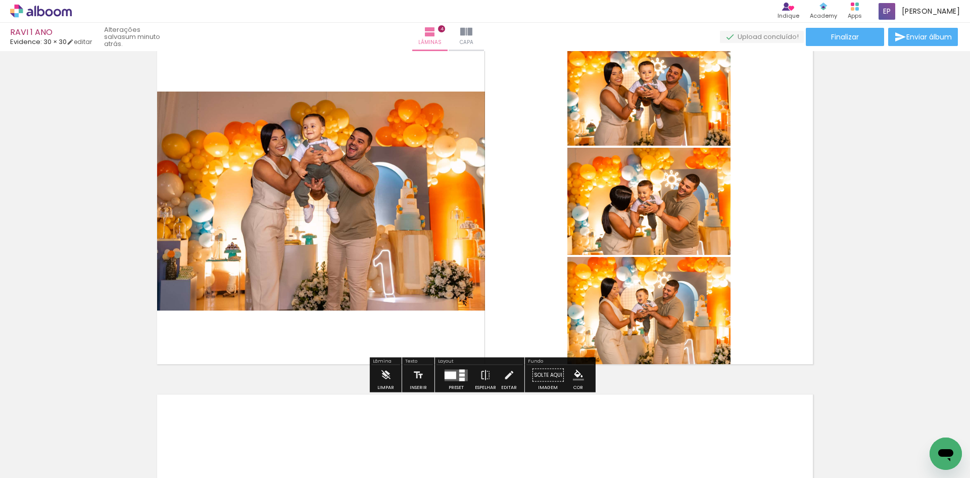
click at [452, 375] on div at bounding box center [451, 375] width 12 height 8
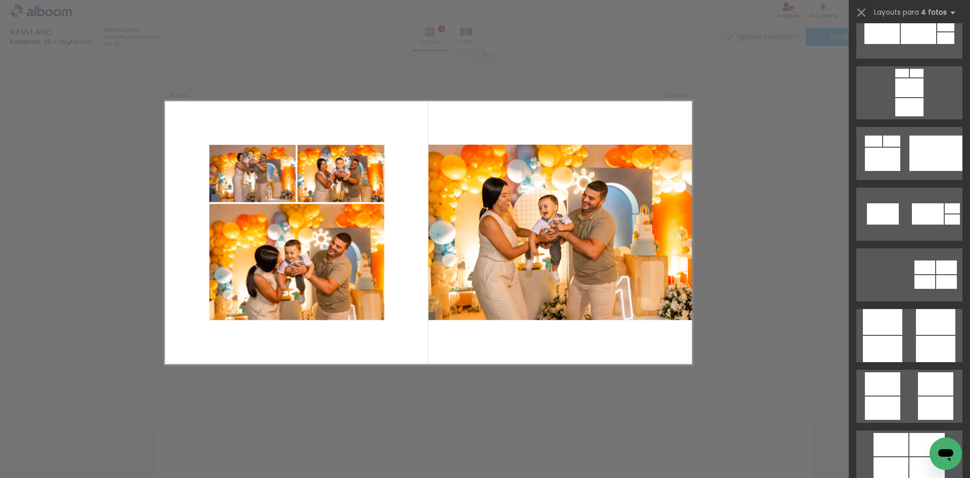
scroll to position [2577, 0]
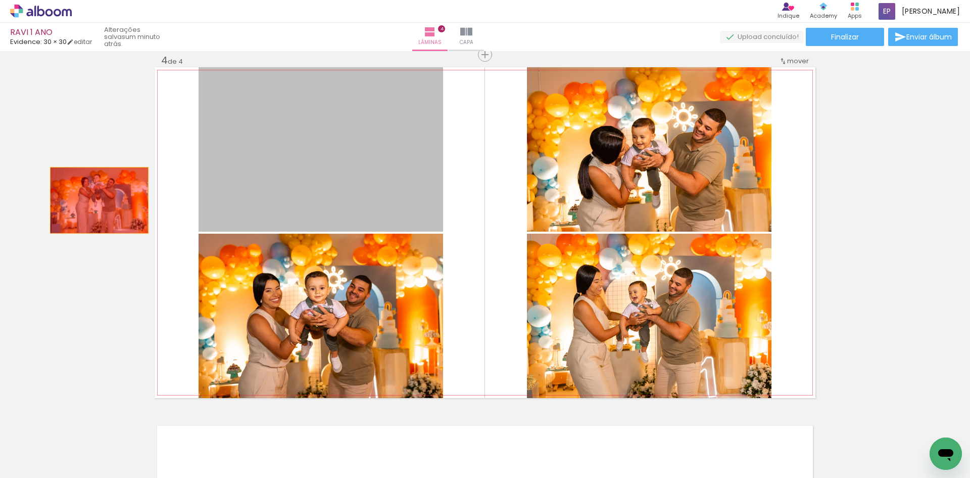
drag, startPoint x: 104, startPoint y: 200, endPoint x: 96, endPoint y: 200, distance: 8.1
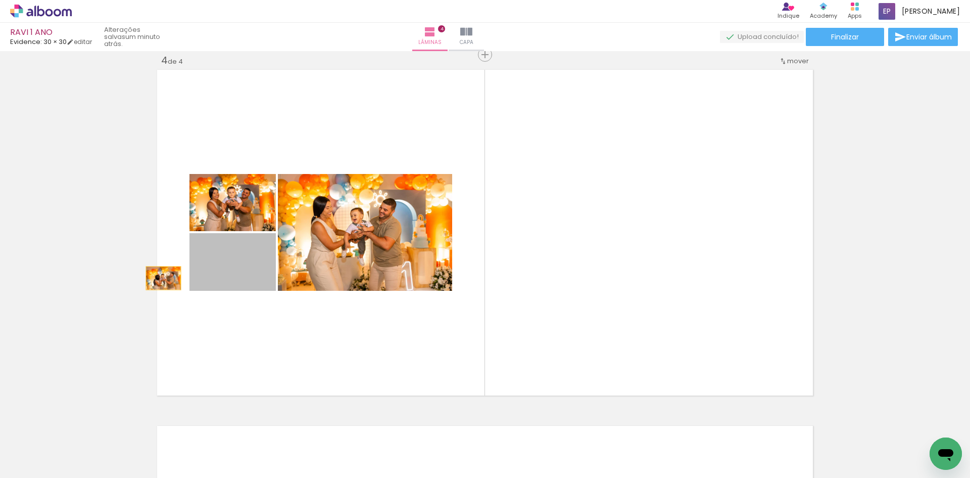
drag, startPoint x: 241, startPoint y: 277, endPoint x: 89, endPoint y: 278, distance: 151.1
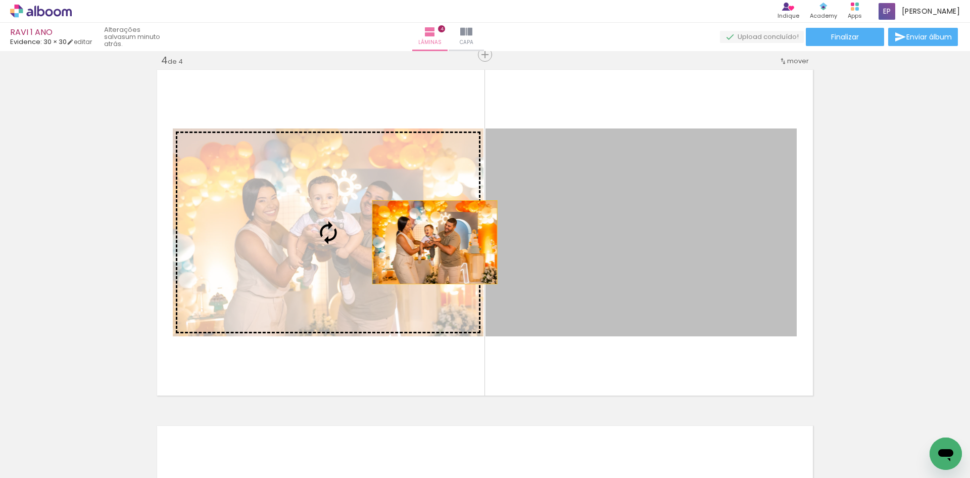
drag, startPoint x: 565, startPoint y: 255, endPoint x: 429, endPoint y: 241, distance: 137.2
click at [0, 0] on slot at bounding box center [0, 0] width 0 height 0
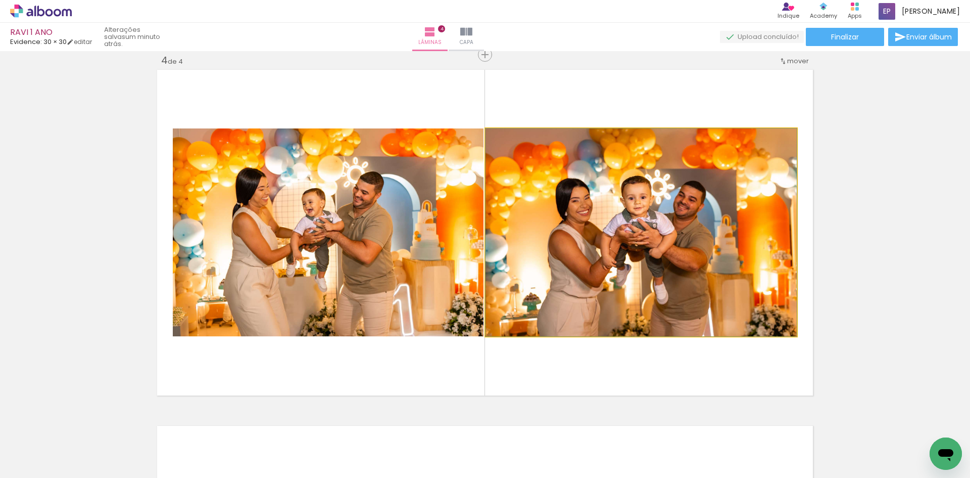
click at [0, 0] on slot at bounding box center [0, 0] width 0 height 0
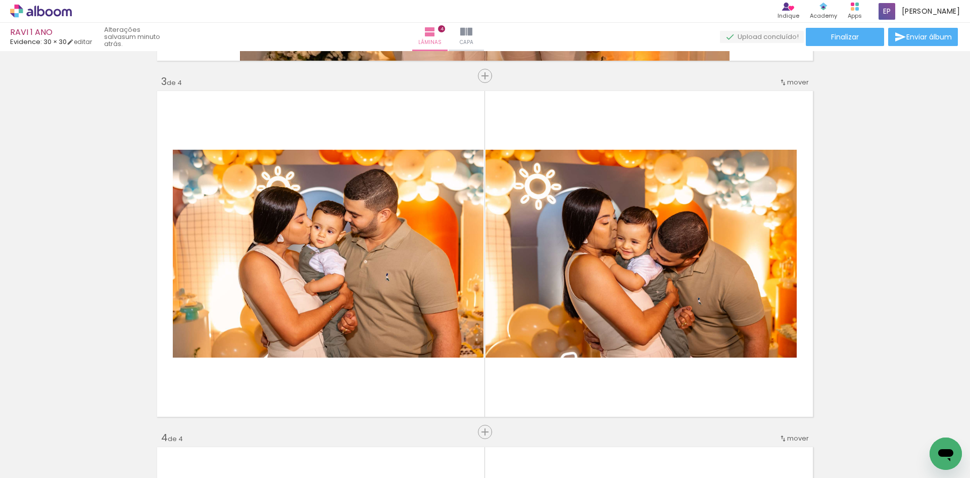
scroll to position [727, 0]
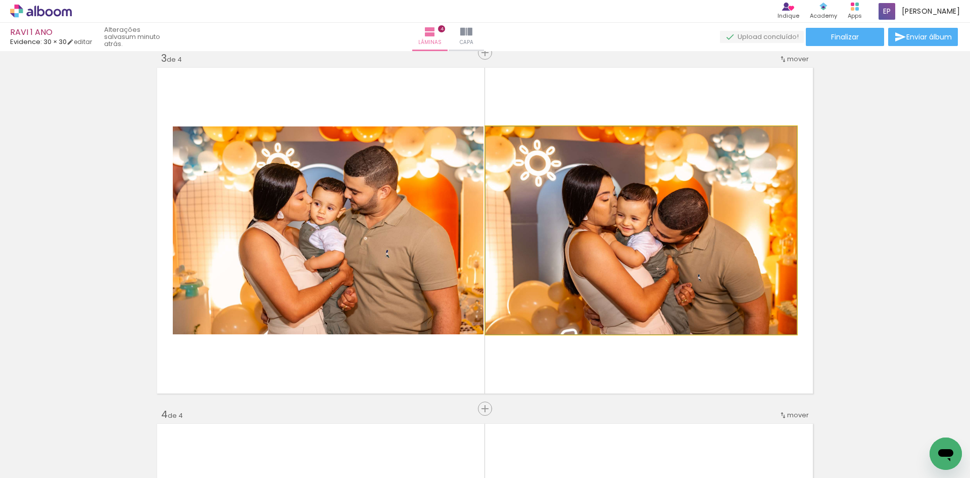
drag, startPoint x: 620, startPoint y: 267, endPoint x: 760, endPoint y: 241, distance: 142.3
click at [796, 239] on quentale-layouter at bounding box center [485, 230] width 661 height 331
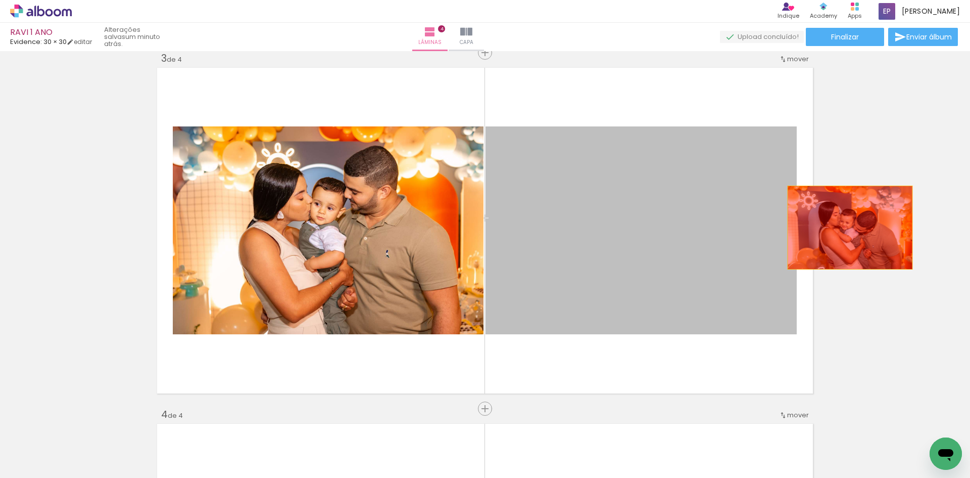
drag, startPoint x: 685, startPoint y: 239, endPoint x: 850, endPoint y: 227, distance: 165.7
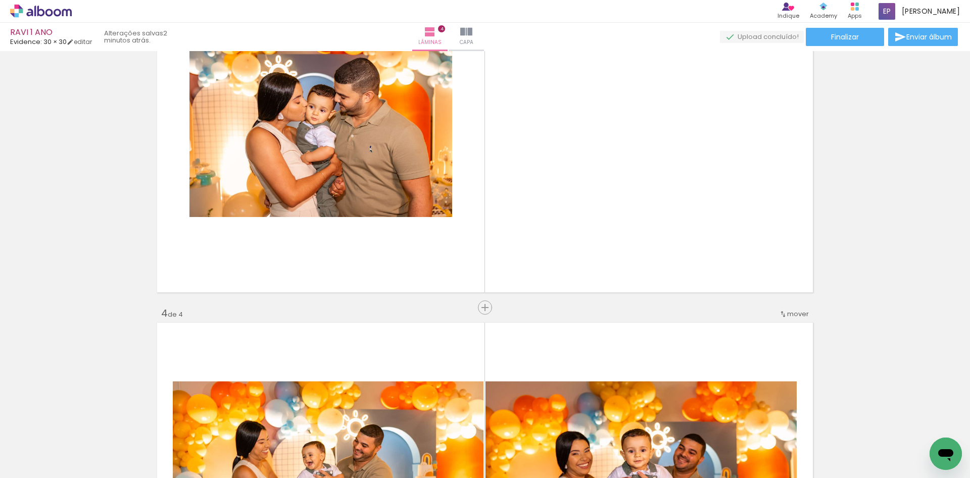
scroll to position [0, 582]
drag, startPoint x: 598, startPoint y: 448, endPoint x: 573, endPoint y: 278, distance: 171.2
click at [573, 278] on quentale-workspace at bounding box center [485, 239] width 970 height 478
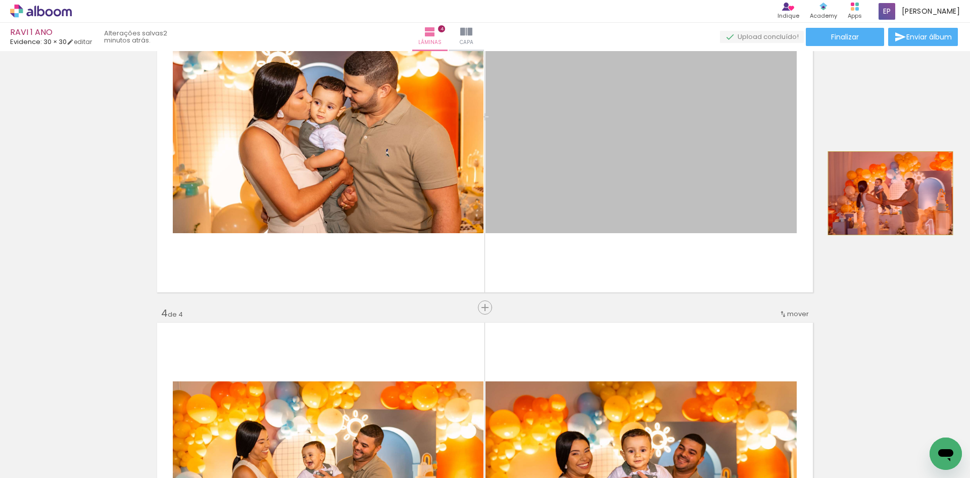
drag, startPoint x: 630, startPoint y: 181, endPoint x: 890, endPoint y: 195, distance: 260.6
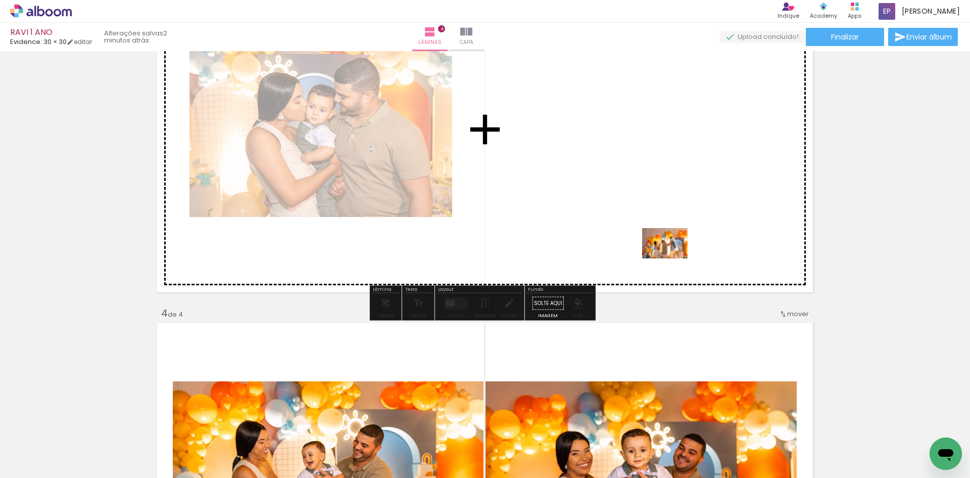
drag, startPoint x: 668, startPoint y: 450, endPoint x: 673, endPoint y: 255, distance: 195.6
click at [673, 255] on quentale-workspace at bounding box center [485, 239] width 970 height 478
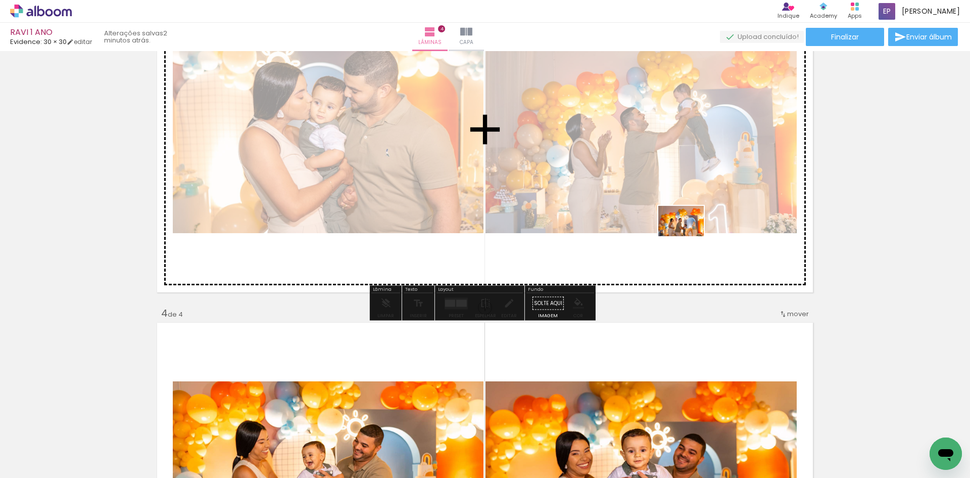
drag, startPoint x: 695, startPoint y: 370, endPoint x: 689, endPoint y: 236, distance: 134.6
click at [689, 236] on quentale-workspace at bounding box center [485, 239] width 970 height 478
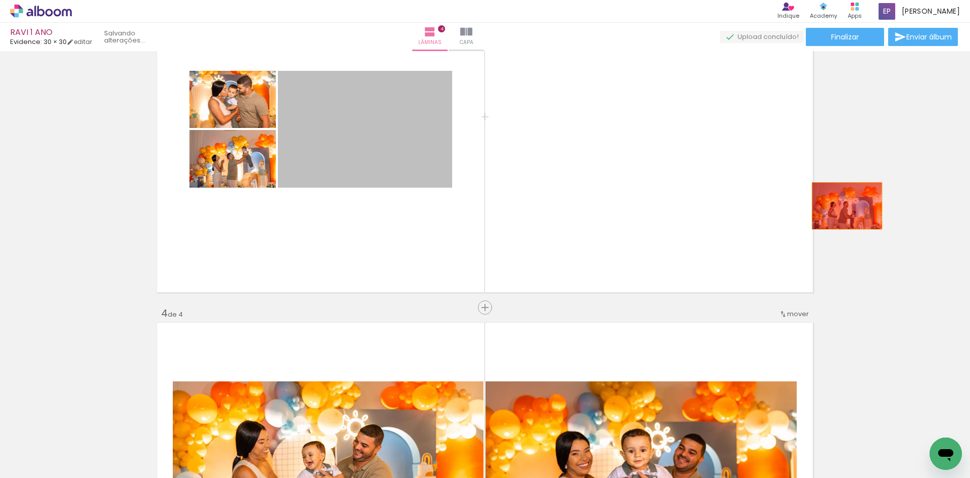
drag, startPoint x: 339, startPoint y: 142, endPoint x: 845, endPoint y: 206, distance: 510.4
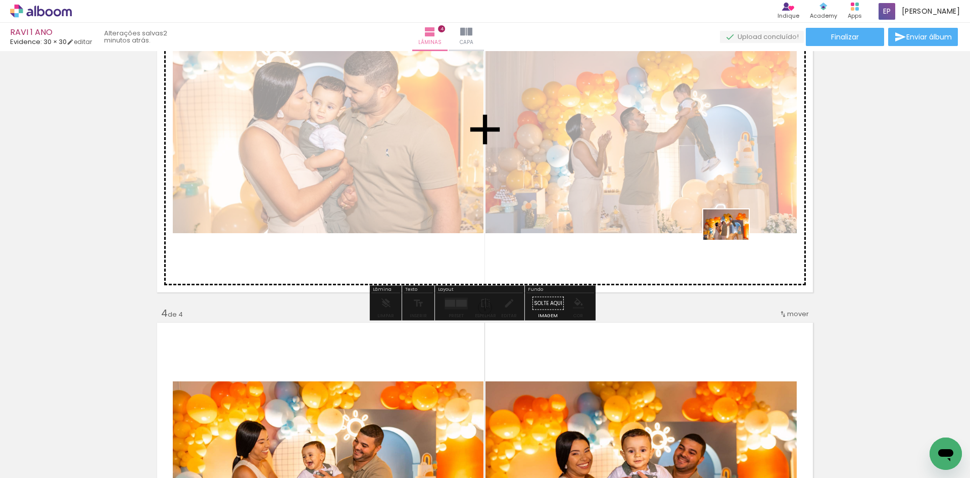
drag, startPoint x: 767, startPoint y: 449, endPoint x: 729, endPoint y: 219, distance: 233.1
click at [729, 219] on quentale-workspace at bounding box center [485, 239] width 970 height 478
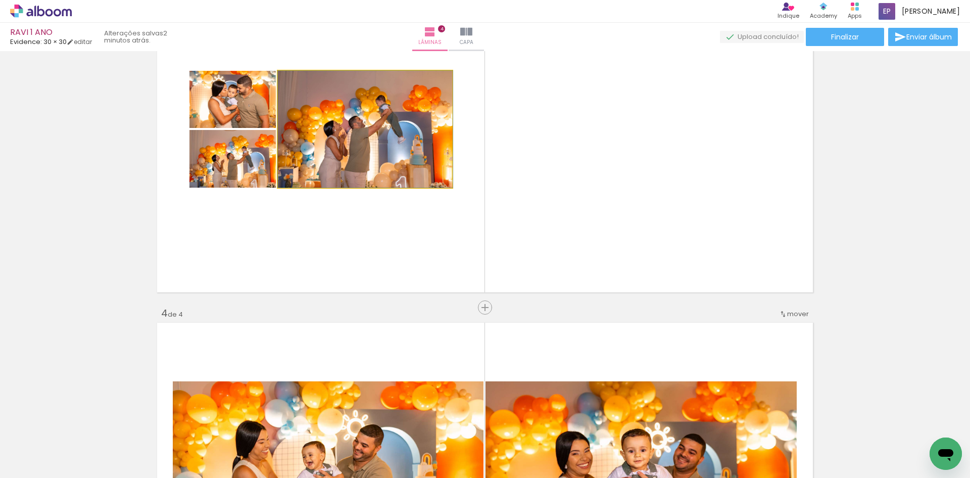
drag, startPoint x: 273, startPoint y: 226, endPoint x: 363, endPoint y: 127, distance: 133.8
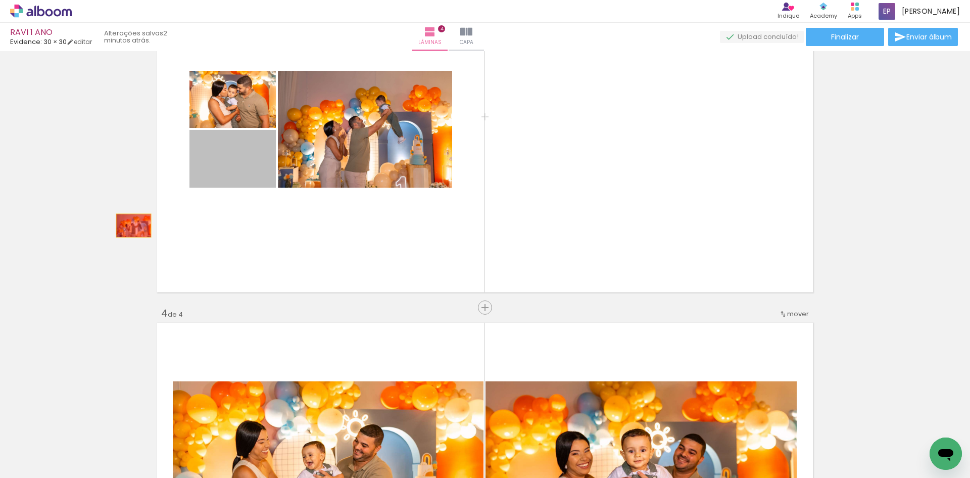
drag, startPoint x: 238, startPoint y: 184, endPoint x: 130, endPoint y: 225, distance: 115.8
click at [130, 225] on div "Inserir lâmina 1 de 4 Inserir lâmina 2 de 4 Inserir lâmina 3 de 4 Inserir lâmin…" at bounding box center [485, 116] width 970 height 1779
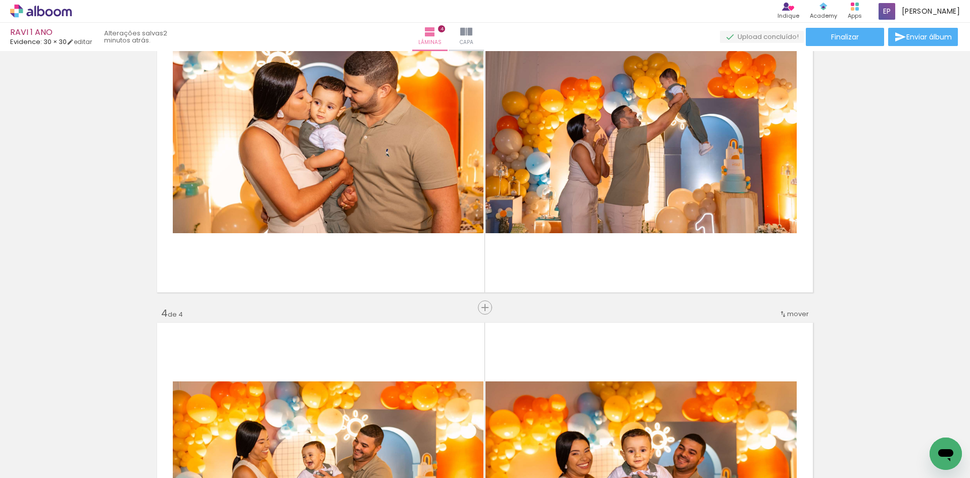
scroll to position [0, 899]
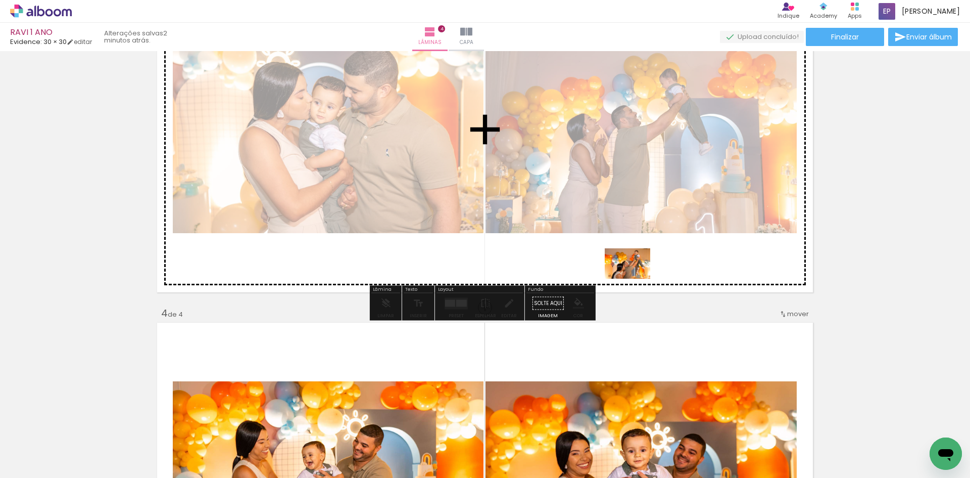
drag, startPoint x: 620, startPoint y: 452, endPoint x: 644, endPoint y: 244, distance: 209.7
click at [644, 244] on quentale-workspace at bounding box center [485, 239] width 970 height 478
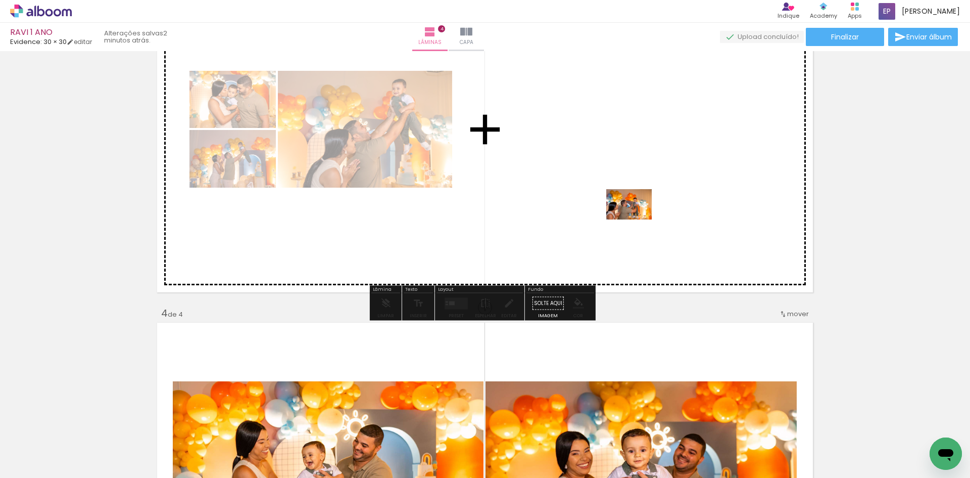
drag, startPoint x: 678, startPoint y: 435, endPoint x: 636, endPoint y: 217, distance: 221.9
click at [636, 217] on quentale-workspace at bounding box center [485, 239] width 970 height 478
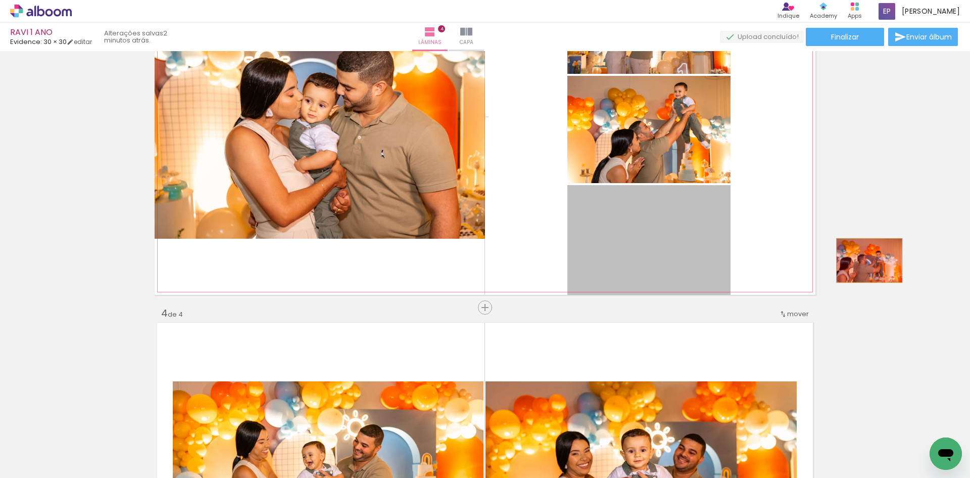
drag, startPoint x: 681, startPoint y: 253, endPoint x: 866, endPoint y: 260, distance: 184.6
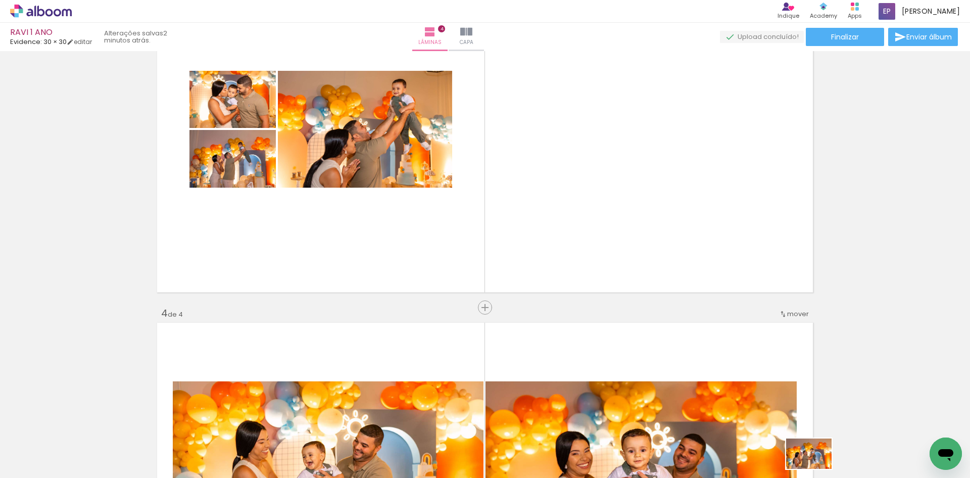
drag, startPoint x: 779, startPoint y: 469, endPoint x: 822, endPoint y: 467, distance: 43.0
click at [0, 0] on slot at bounding box center [0, 0] width 0 height 0
drag, startPoint x: 735, startPoint y: 316, endPoint x: 661, endPoint y: 184, distance: 151.8
click at [661, 184] on quentale-workspace at bounding box center [485, 239] width 970 height 478
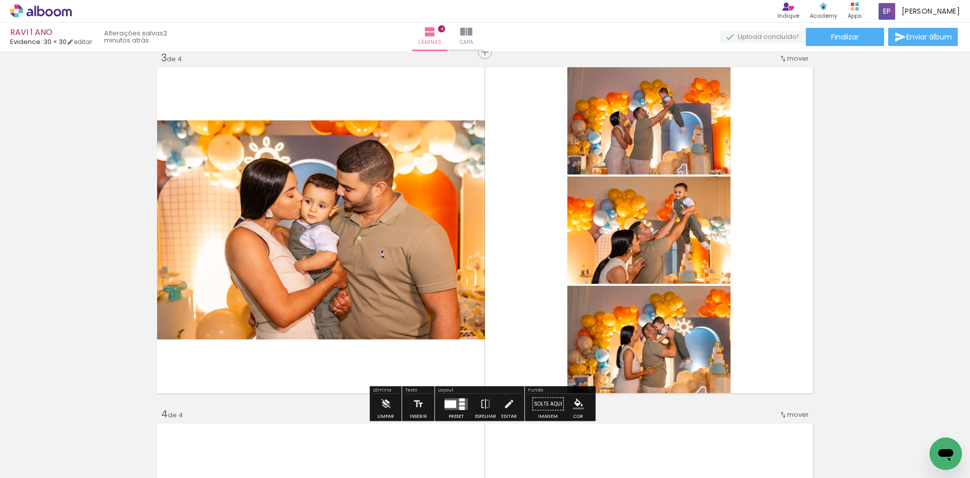
scroll to position [727, 0]
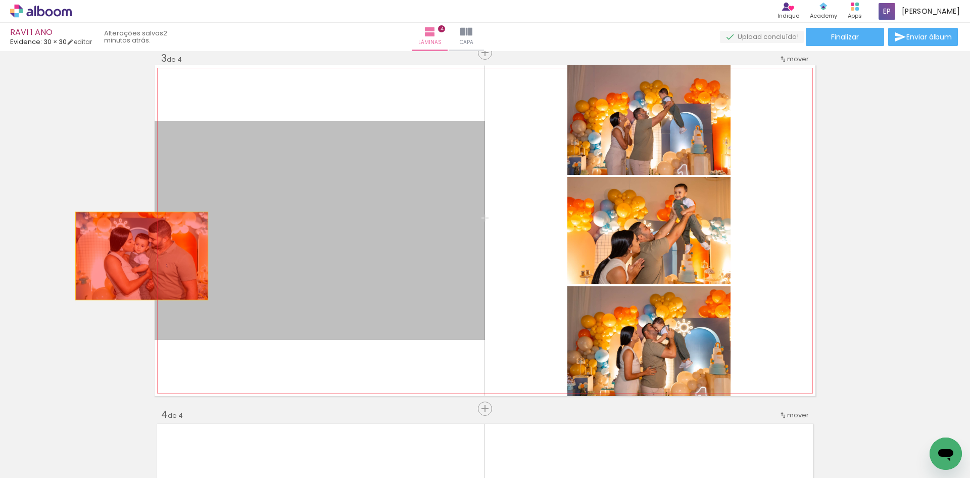
drag, startPoint x: 391, startPoint y: 267, endPoint x: 138, endPoint y: 255, distance: 252.5
click at [136, 256] on div "Inserir lâmina 1 de 4 Inserir lâmina 2 de 4 Inserir lâmina 3 de 4 Inserir lâmin…" at bounding box center [485, 217] width 970 height 1779
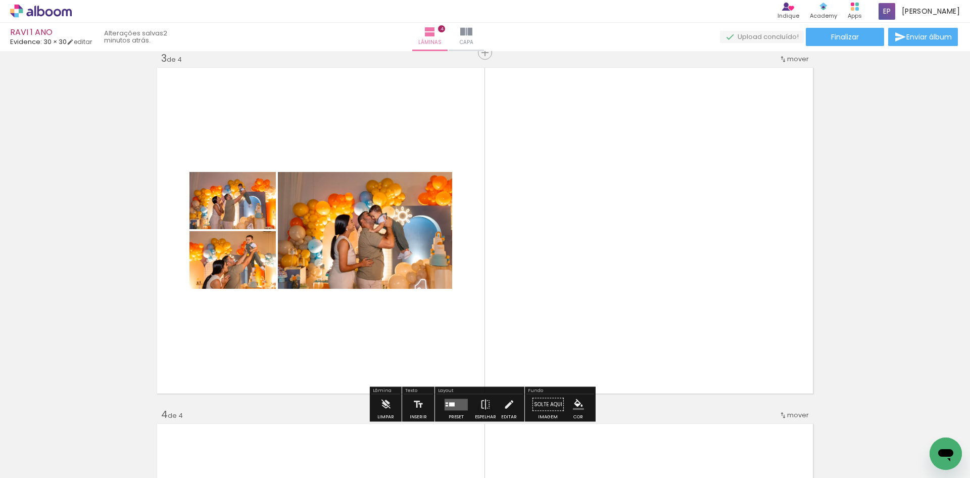
click at [440, 403] on paper-button "Preset" at bounding box center [456, 407] width 32 height 26
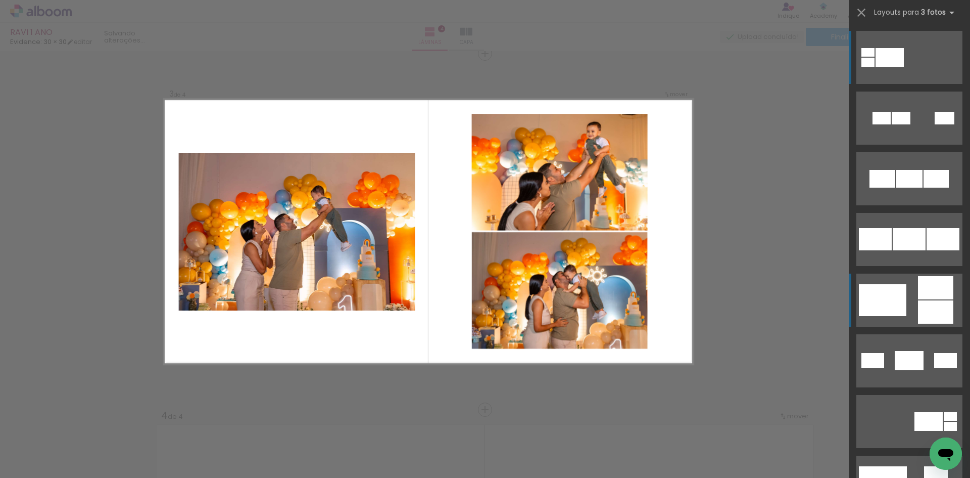
scroll to position [725, 0]
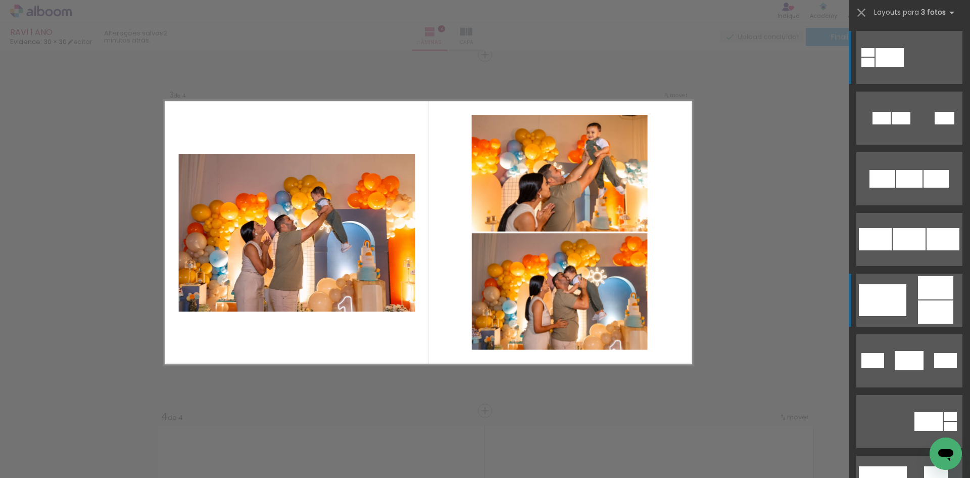
click at [892, 124] on div at bounding box center [901, 118] width 19 height 13
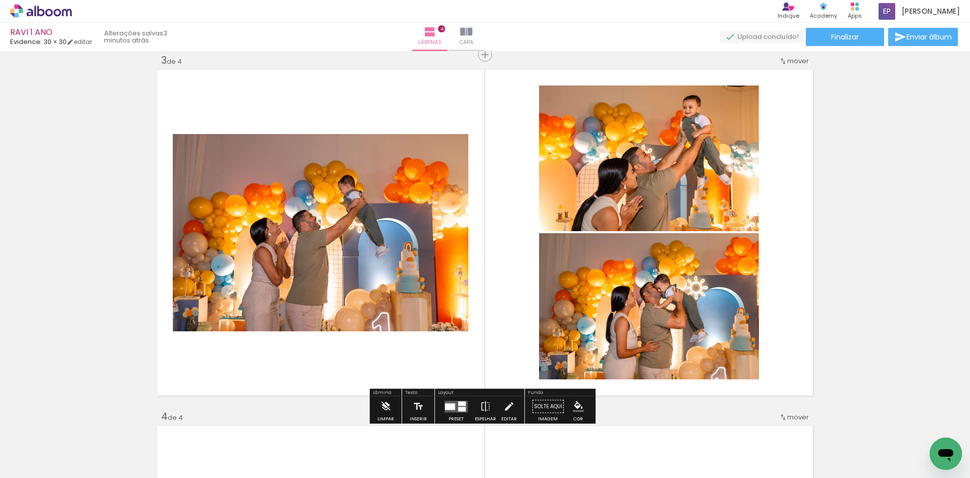
click at [445, 407] on div at bounding box center [450, 406] width 10 height 7
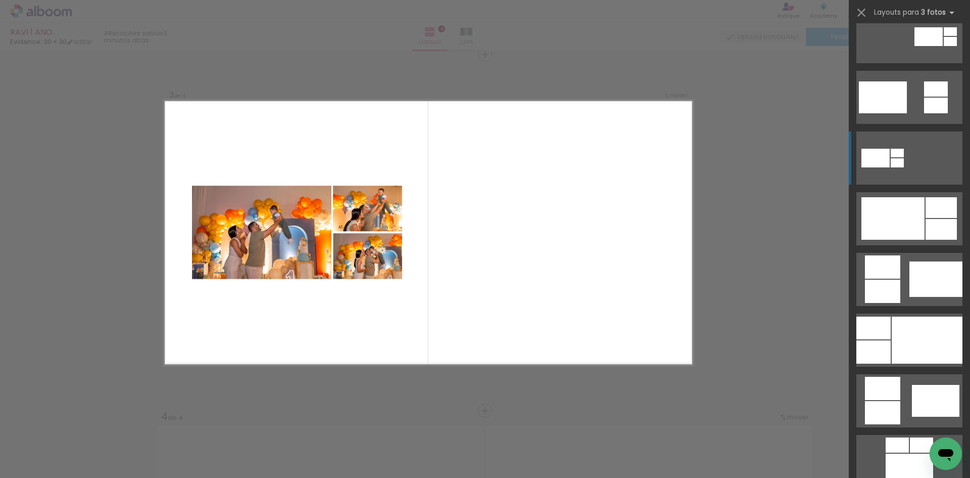
scroll to position [394, 0]
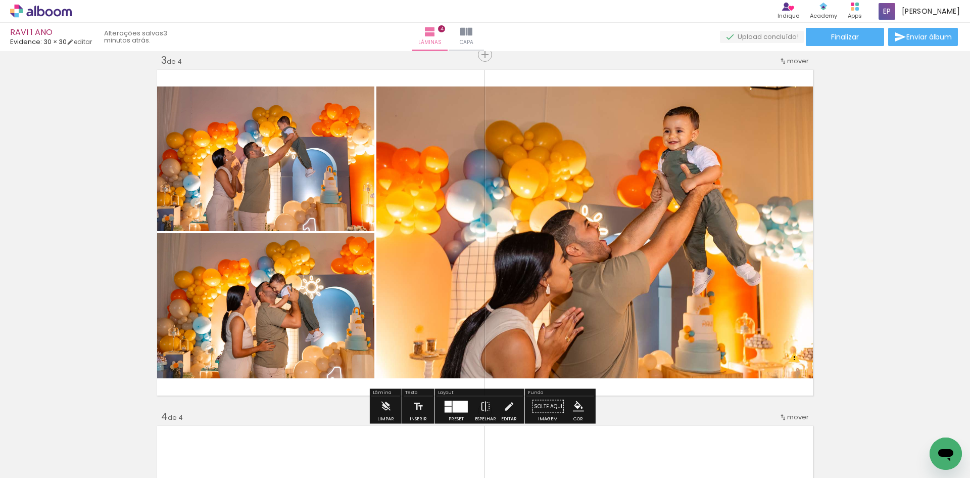
click at [880, 280] on div "Inserir lâmina 1 de 4 Inserir lâmina 2 de 4 Inserir lâmina 3 de 4 Inserir lâmin…" at bounding box center [485, 219] width 970 height 1779
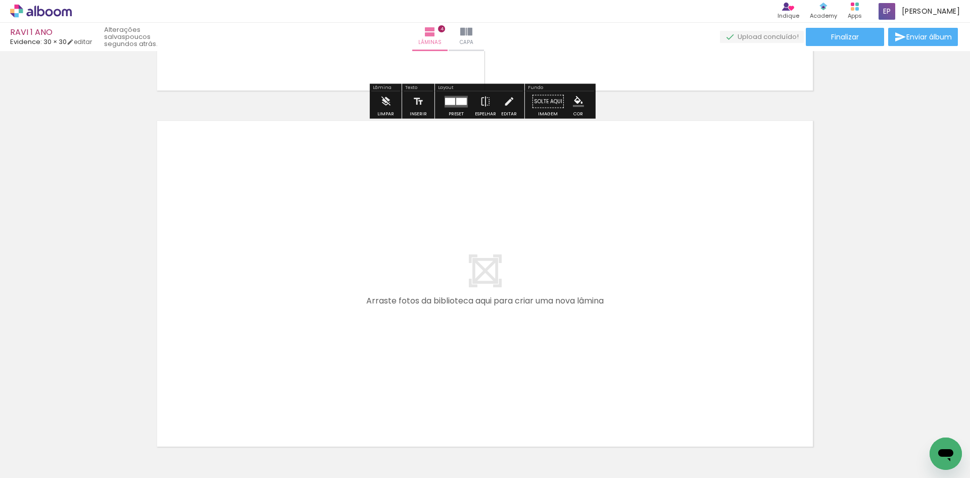
scroll to position [1455, 0]
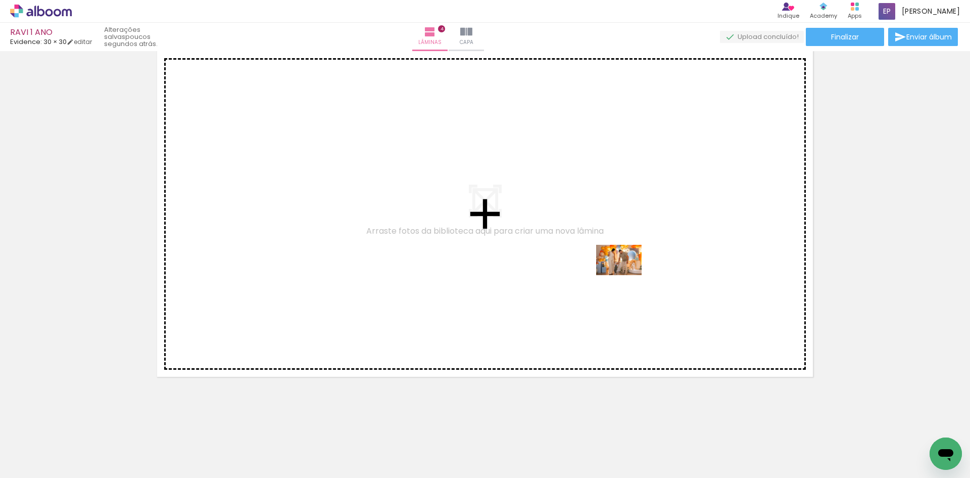
drag, startPoint x: 818, startPoint y: 448, endPoint x: 624, endPoint y: 273, distance: 260.9
click at [624, 273] on quentale-workspace at bounding box center [485, 239] width 970 height 478
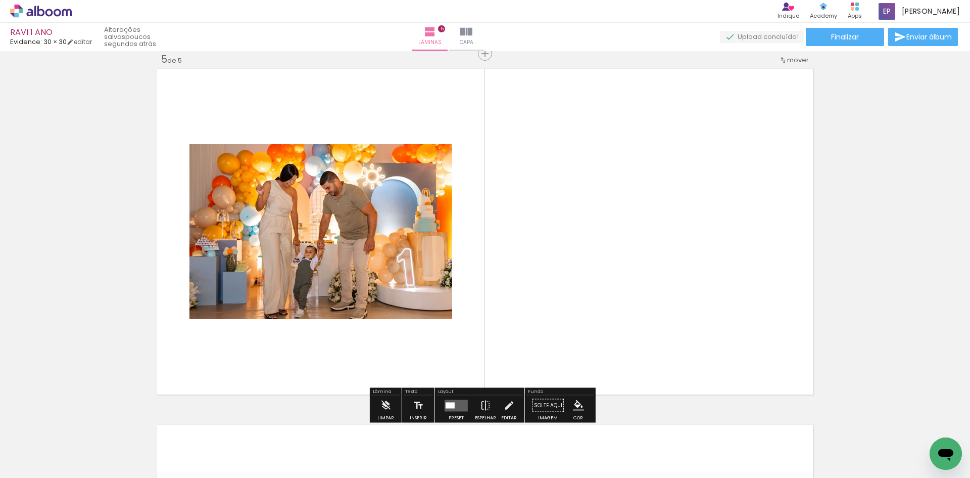
scroll to position [1436, 0]
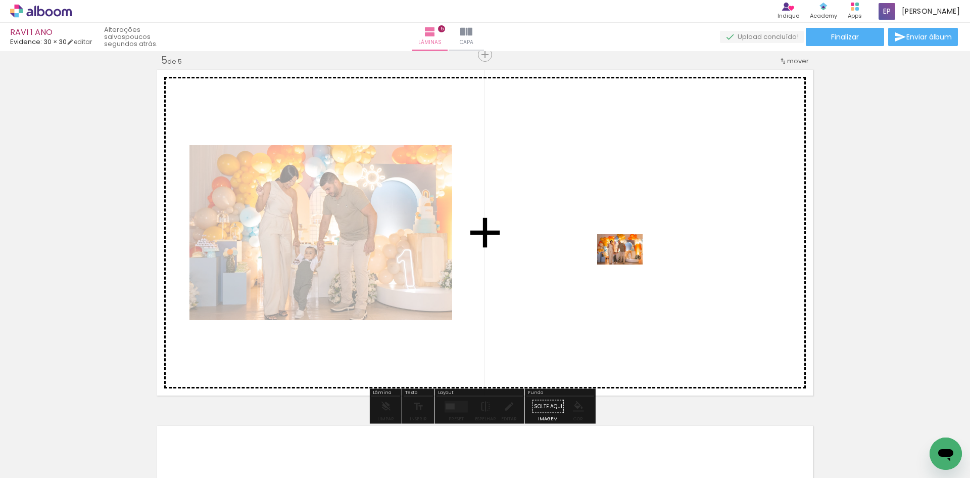
drag, startPoint x: 863, startPoint y: 458, endPoint x: 626, endPoint y: 263, distance: 307.3
click at [626, 263] on quentale-workspace at bounding box center [485, 239] width 970 height 478
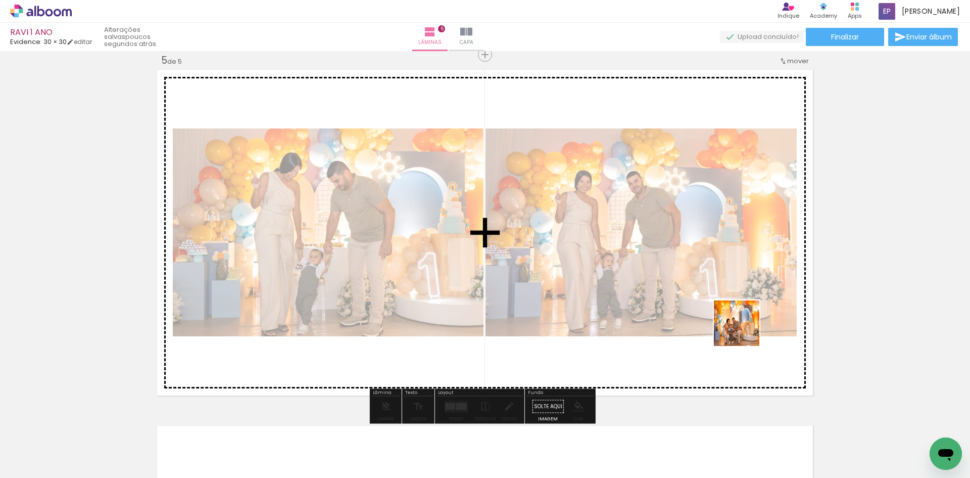
drag, startPoint x: 919, startPoint y: 452, endPoint x: 729, endPoint y: 316, distance: 233.9
click at [735, 323] on quentale-workspace at bounding box center [485, 239] width 970 height 478
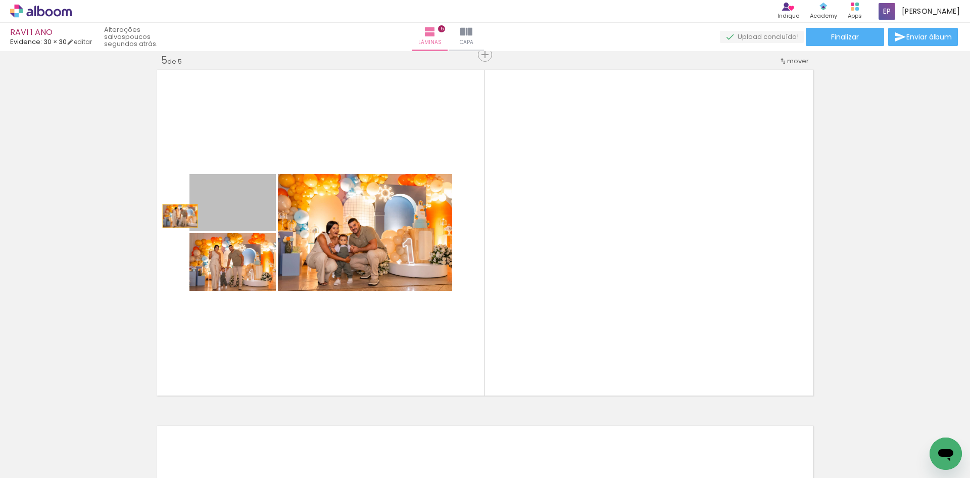
drag, startPoint x: 201, startPoint y: 216, endPoint x: 174, endPoint y: 216, distance: 26.8
click at [174, 216] on quentale-layouter at bounding box center [485, 232] width 661 height 331
drag, startPoint x: 205, startPoint y: 216, endPoint x: 75, endPoint y: 230, distance: 130.1
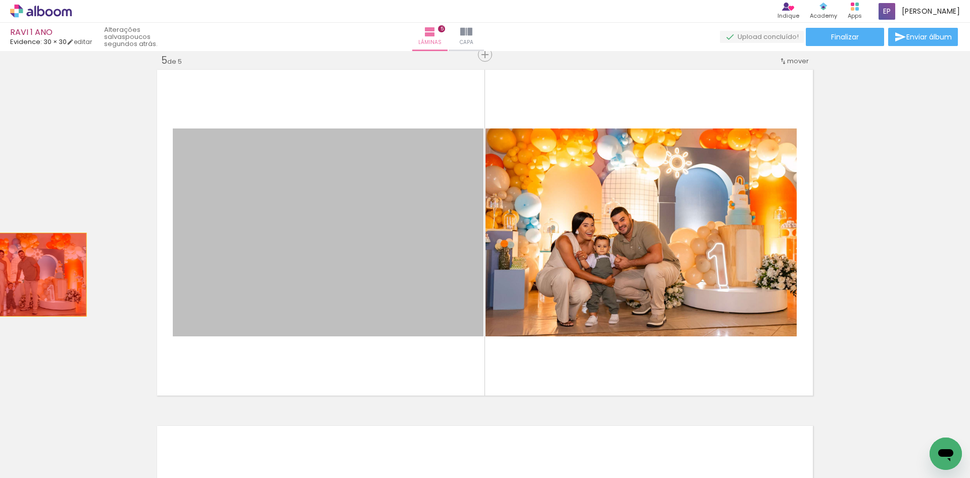
drag, startPoint x: 232, startPoint y: 257, endPoint x: 18, endPoint y: 276, distance: 215.1
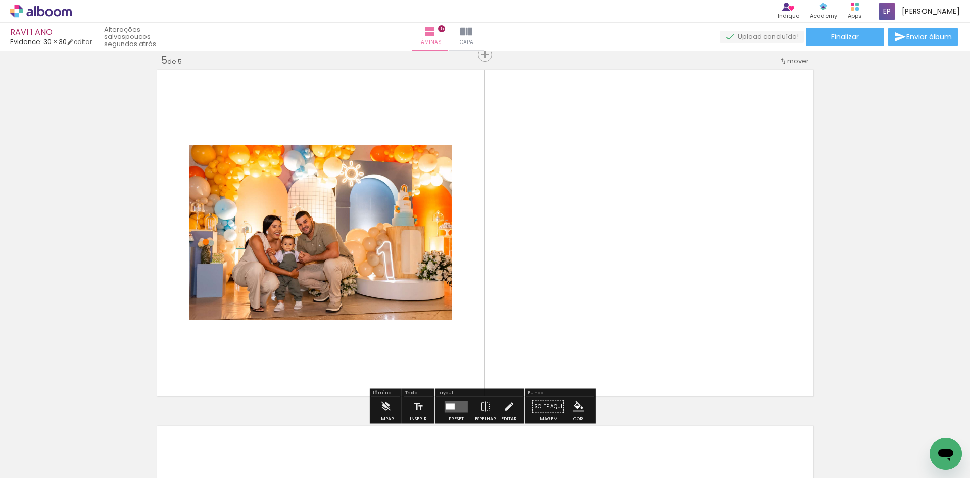
click at [443, 413] on div at bounding box center [456, 406] width 27 height 20
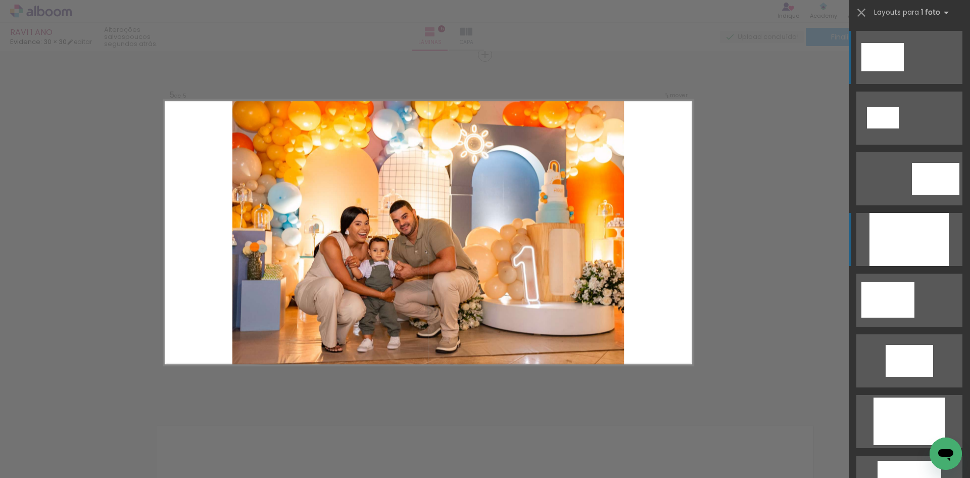
click at [870, 249] on div at bounding box center [909, 239] width 79 height 53
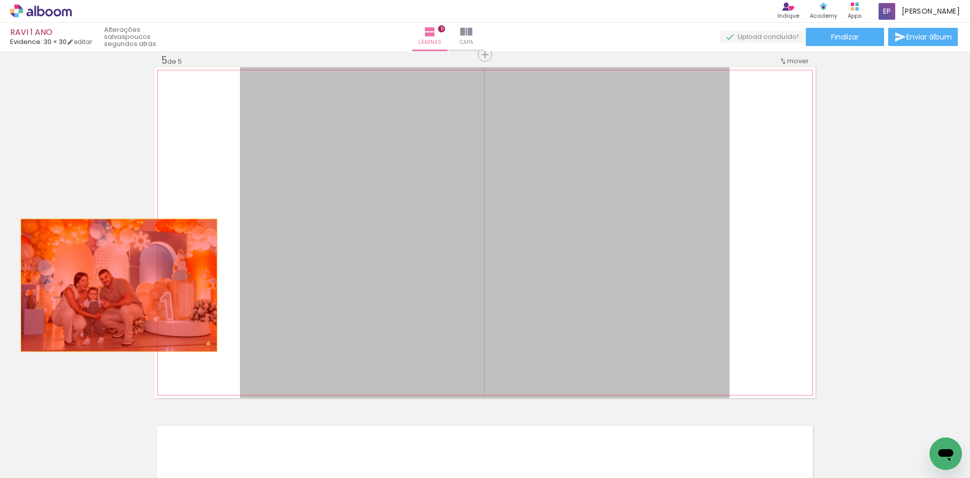
drag, startPoint x: 599, startPoint y: 261, endPoint x: 85, endPoint y: 285, distance: 515.0
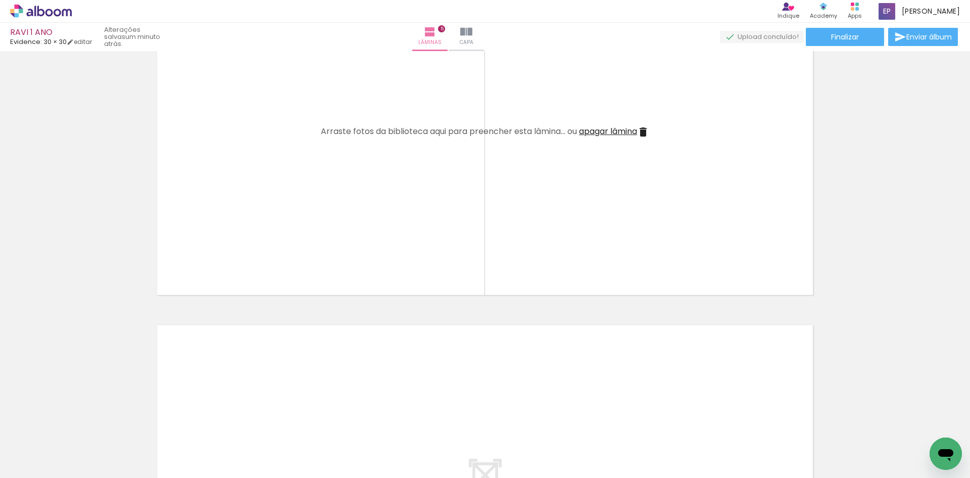
scroll to position [1537, 0]
click at [902, 422] on iron-icon at bounding box center [907, 423] width 11 height 11
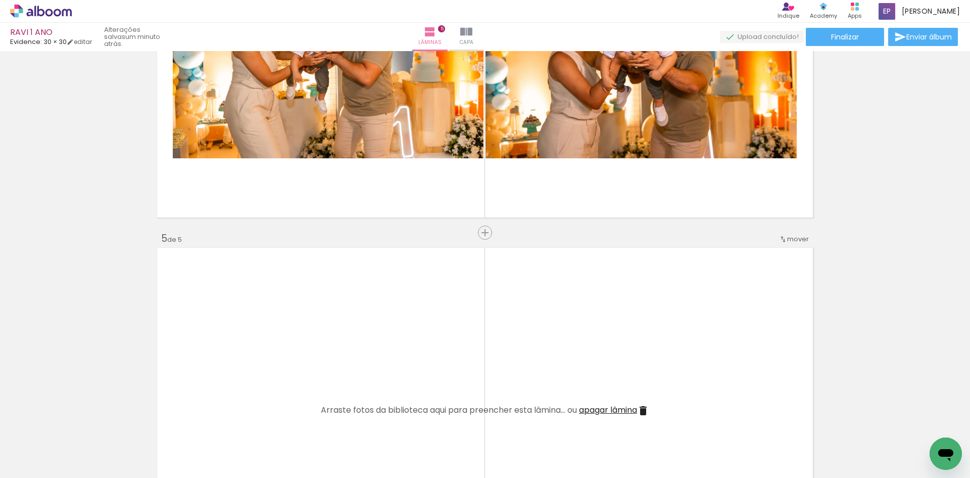
scroll to position [1281, 0]
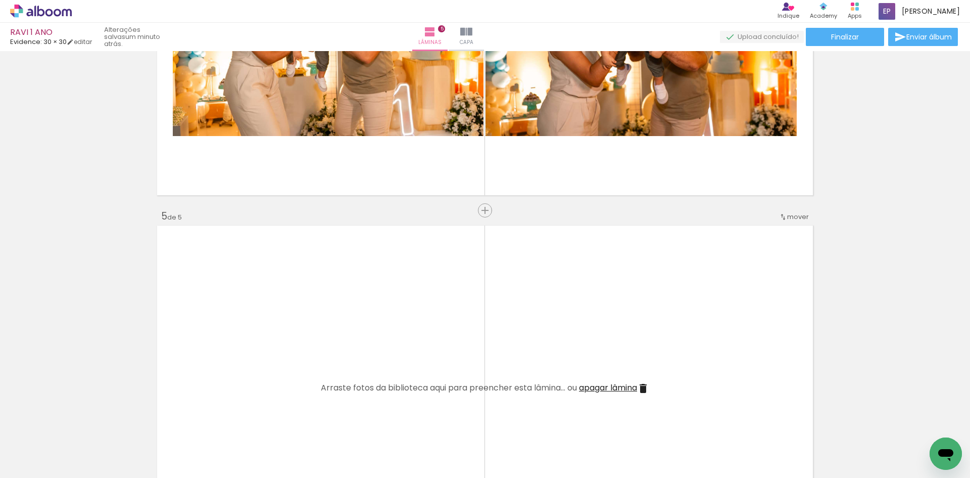
scroll to position [0, 757]
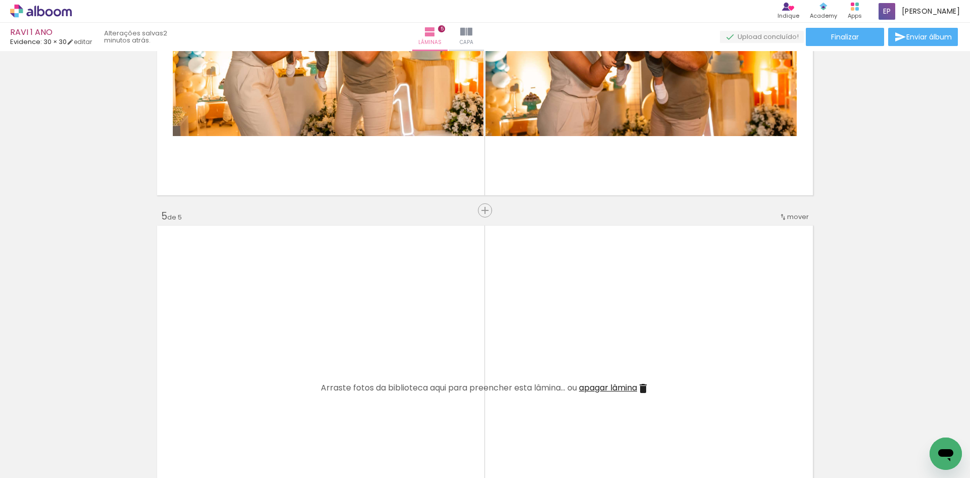
click at [573, 427] on iron-icon at bounding box center [567, 423] width 11 height 11
click at [629, 427] on iron-icon at bounding box center [624, 423] width 11 height 11
click at [686, 427] on iron-icon at bounding box center [680, 423] width 11 height 11
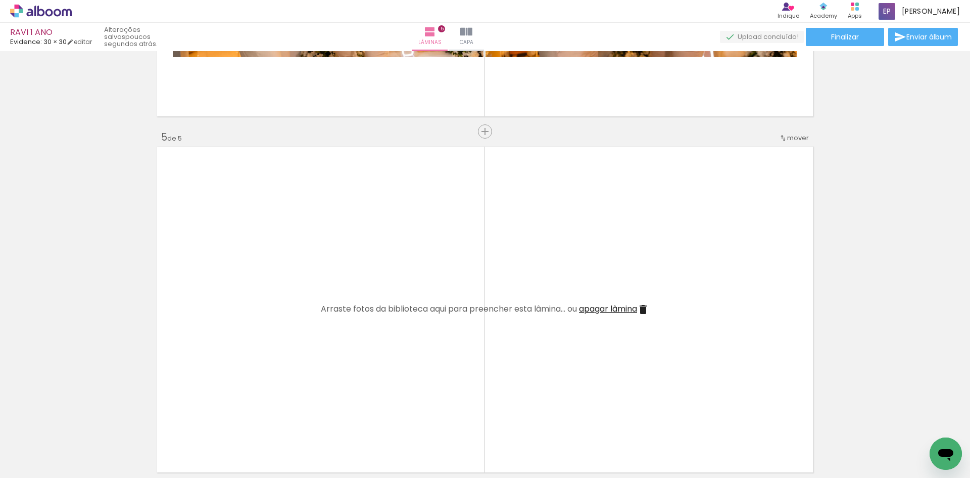
scroll to position [1432, 0]
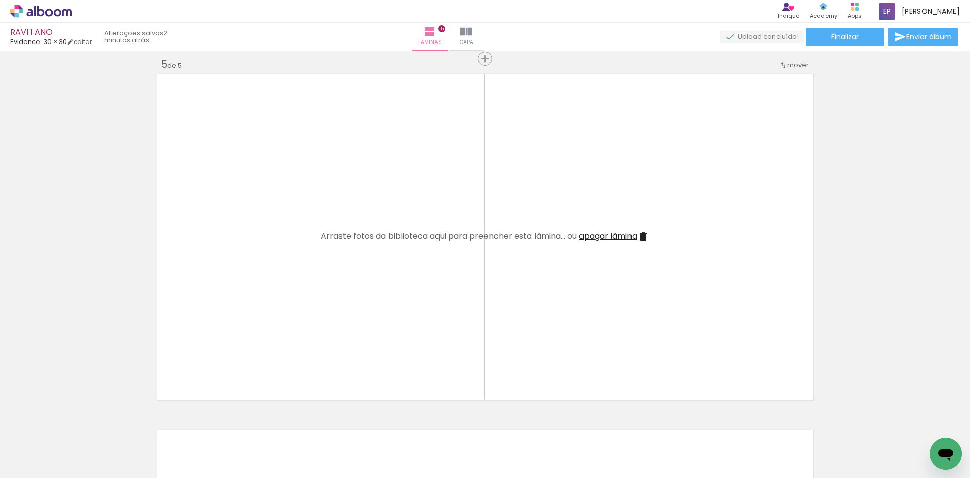
click at [7, 421] on iron-icon at bounding box center [1, 423] width 11 height 11
click at [63, 421] on iron-icon at bounding box center [58, 423] width 11 height 11
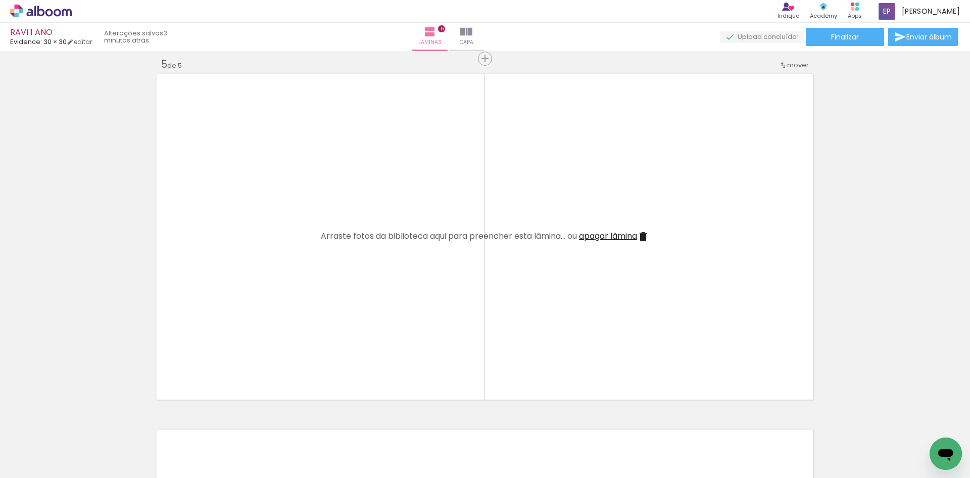
scroll to position [0, 21]
click at [121, 429] on paper-icon-button at bounding box center [114, 423] width 13 height 13
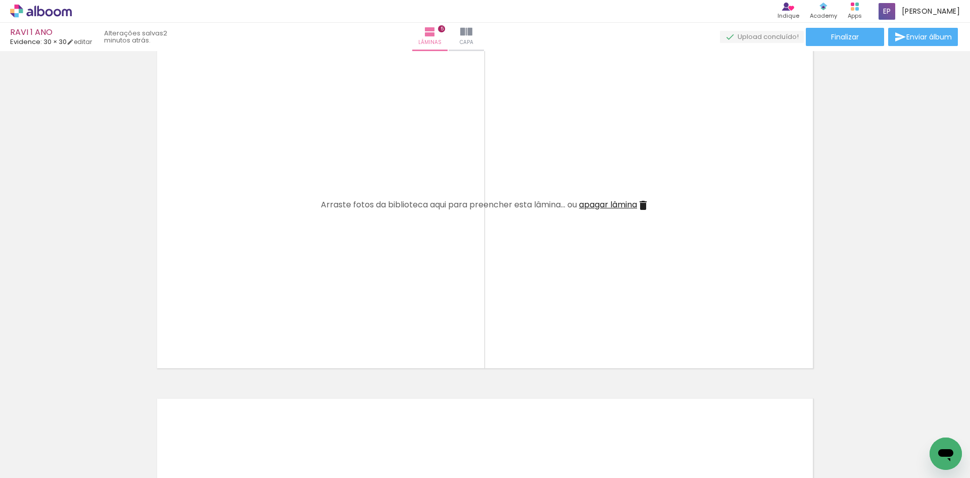
scroll to position [1483, 0]
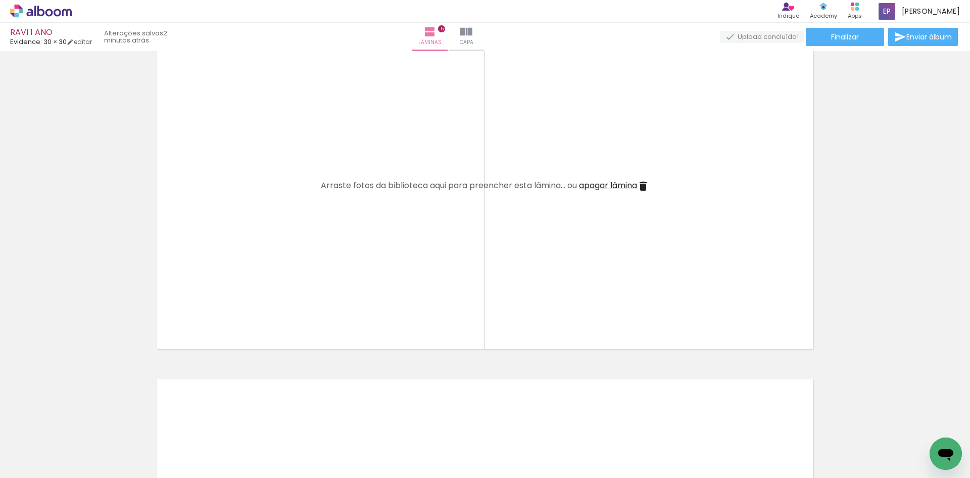
click at [31, 465] on span "Adicionar Fotos" at bounding box center [36, 463] width 30 height 11
click at [0, 0] on input "file" at bounding box center [0, 0] width 0 height 0
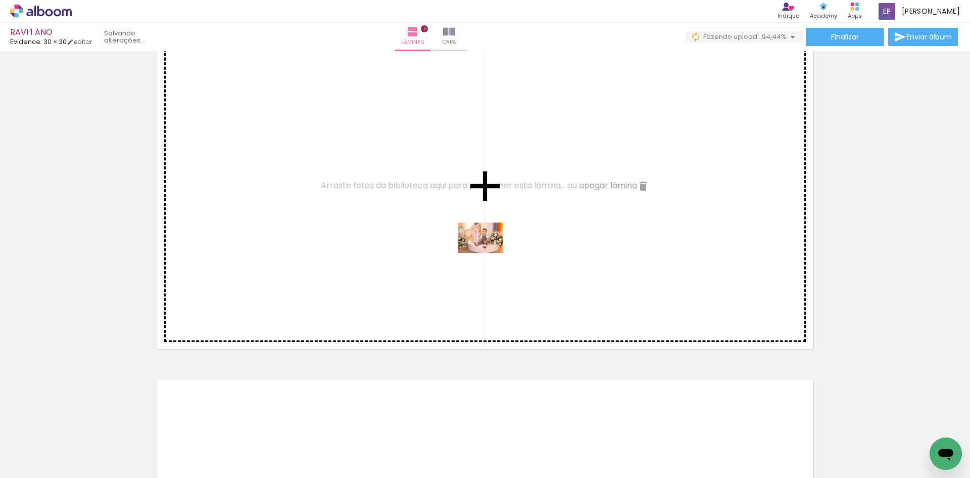
drag, startPoint x: 823, startPoint y: 456, endPoint x: 472, endPoint y: 242, distance: 410.7
click at [473, 243] on quentale-workspace at bounding box center [485, 239] width 970 height 478
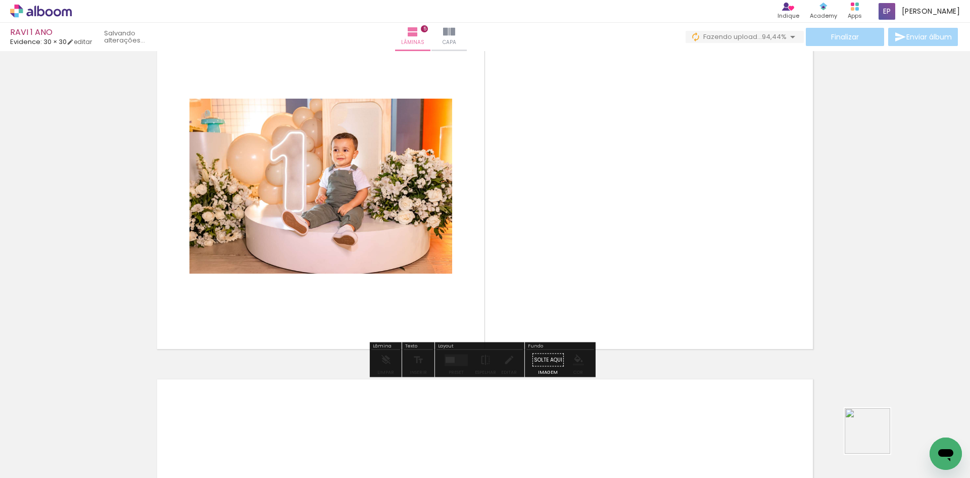
drag, startPoint x: 882, startPoint y: 448, endPoint x: 715, endPoint y: 217, distance: 284.5
click at [721, 222] on quentale-workspace at bounding box center [485, 239] width 970 height 478
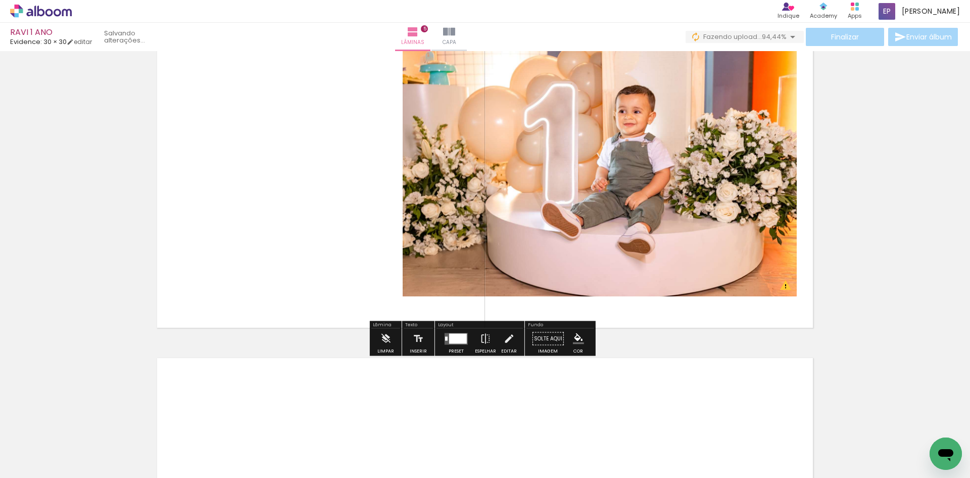
scroll to position [1533, 0]
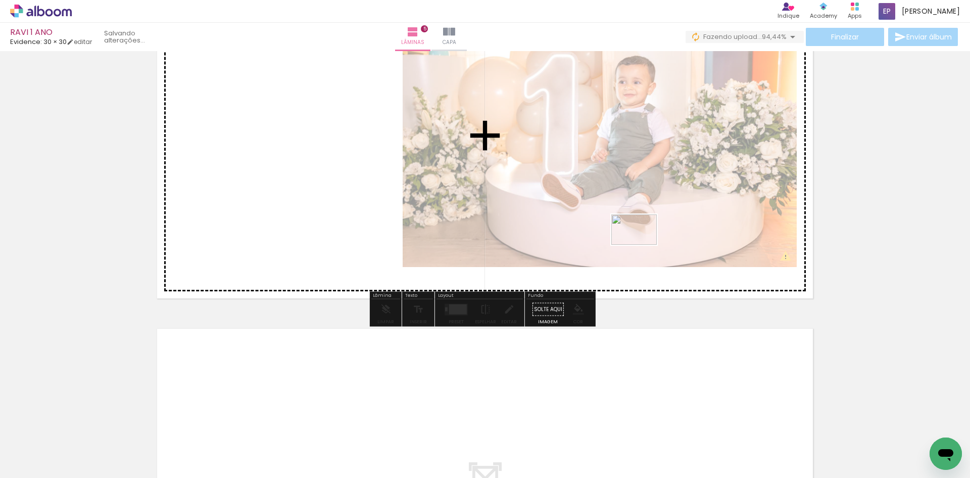
drag, startPoint x: 917, startPoint y: 455, endPoint x: 635, endPoint y: 236, distance: 357.6
click at [635, 236] on quentale-workspace at bounding box center [485, 239] width 970 height 478
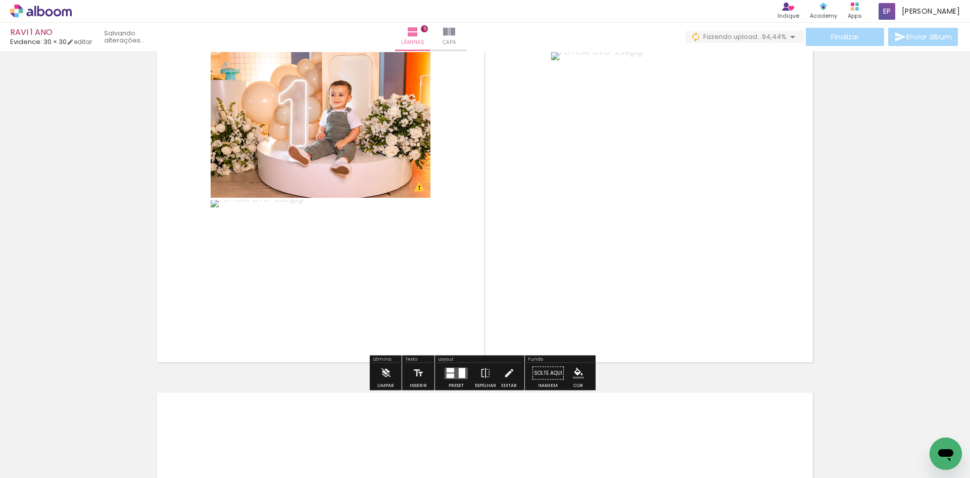
scroll to position [1432, 0]
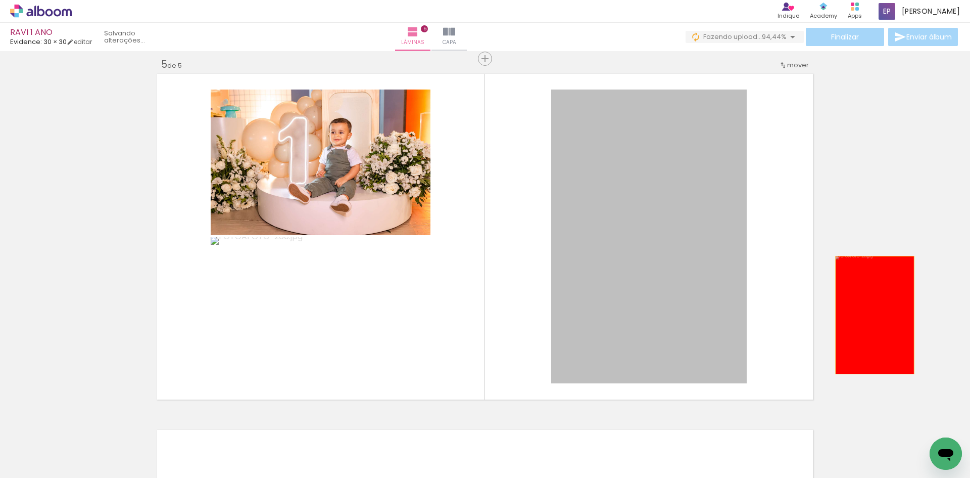
drag, startPoint x: 769, startPoint y: 283, endPoint x: 871, endPoint y: 315, distance: 106.9
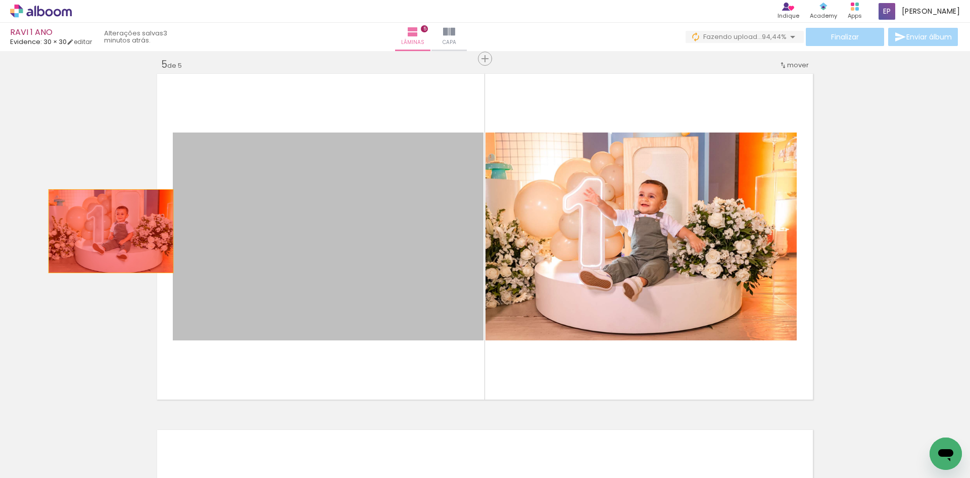
drag, startPoint x: 373, startPoint y: 269, endPoint x: 104, endPoint y: 230, distance: 272.2
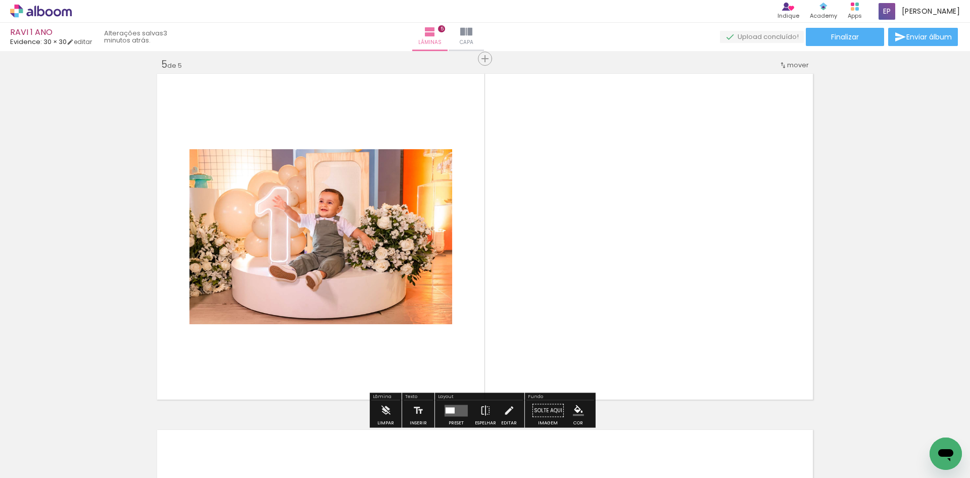
click at [462, 406] on quentale-layouter at bounding box center [456, 410] width 23 height 12
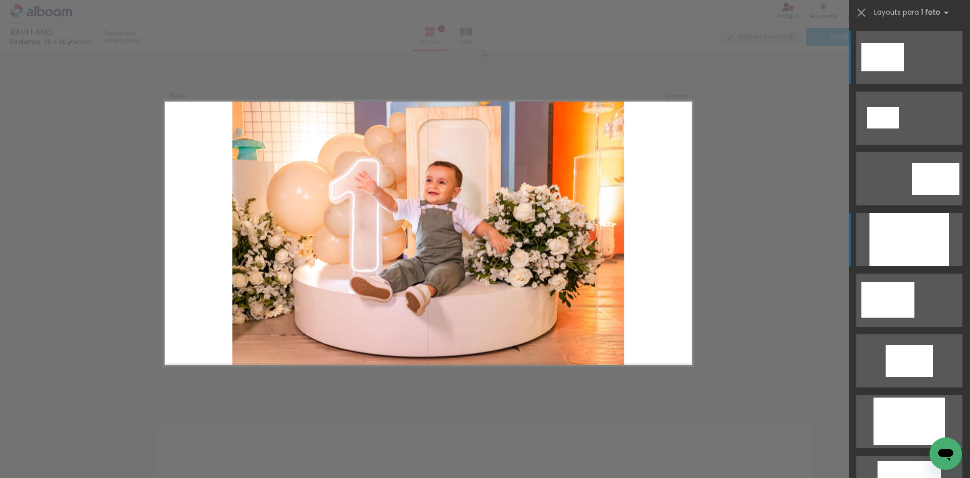
click at [878, 254] on div at bounding box center [909, 239] width 79 height 53
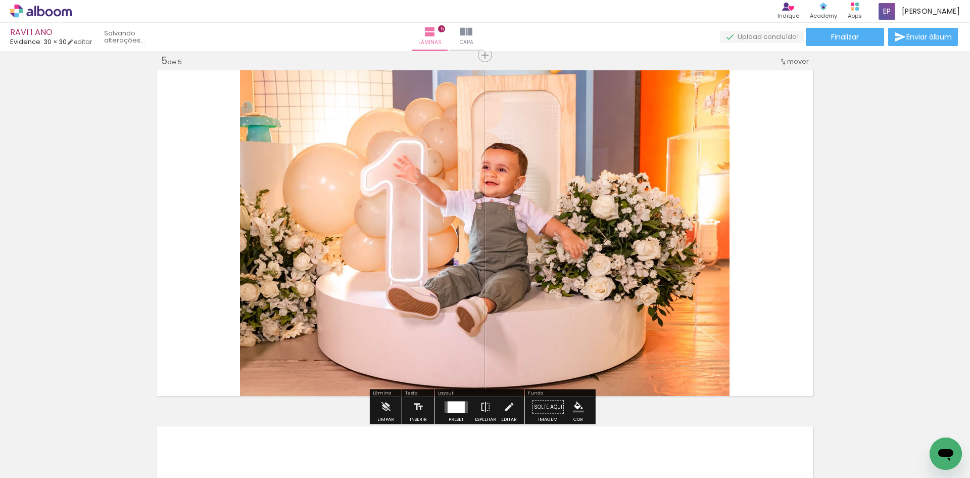
scroll to position [1436, 0]
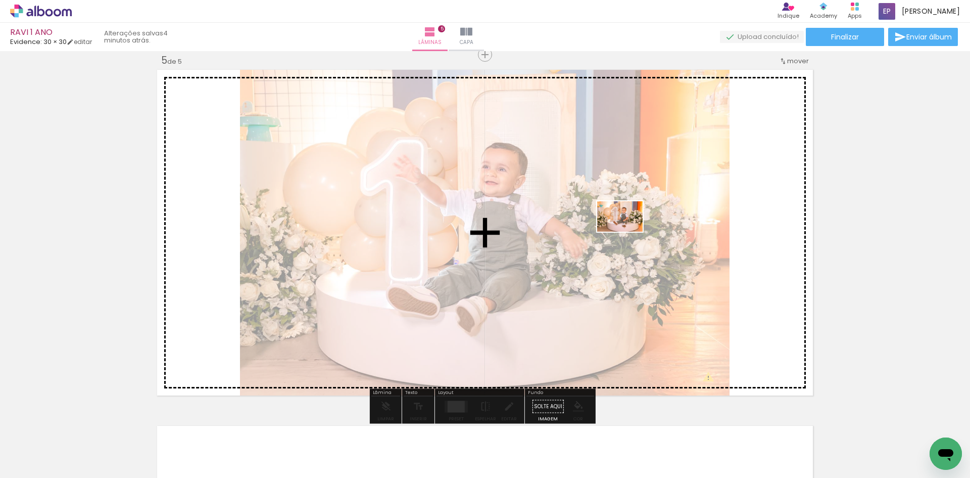
drag, startPoint x: 826, startPoint y: 451, endPoint x: 627, endPoint y: 230, distance: 297.4
click at [627, 230] on quentale-workspace at bounding box center [485, 239] width 970 height 478
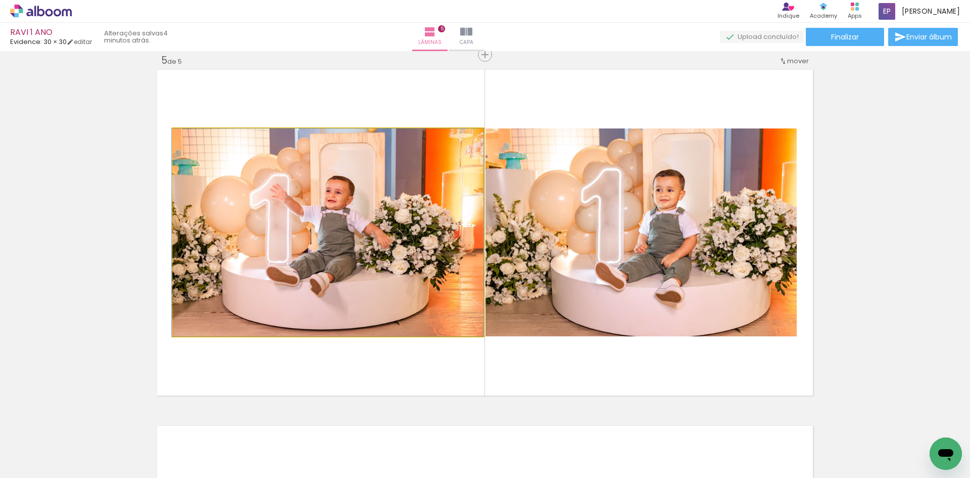
drag, startPoint x: 403, startPoint y: 238, endPoint x: 181, endPoint y: 298, distance: 229.4
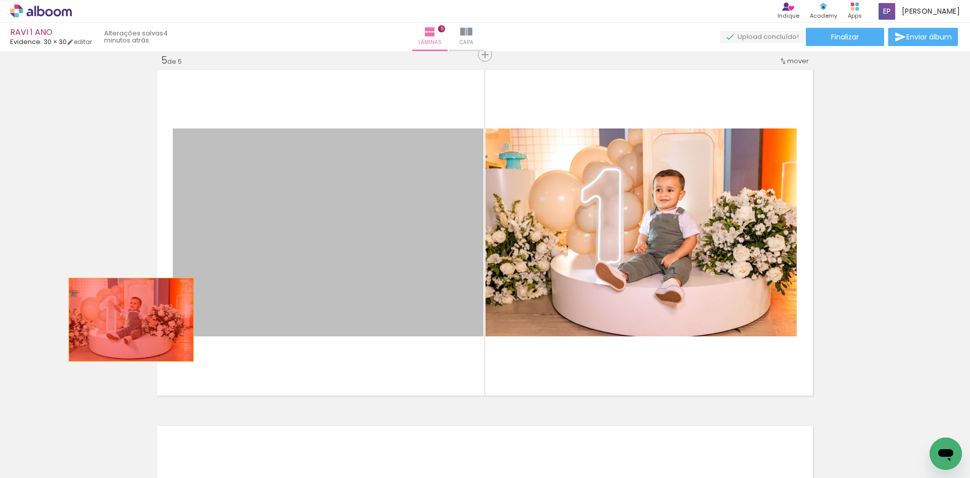
drag, startPoint x: 306, startPoint y: 238, endPoint x: 88, endPoint y: 309, distance: 229.8
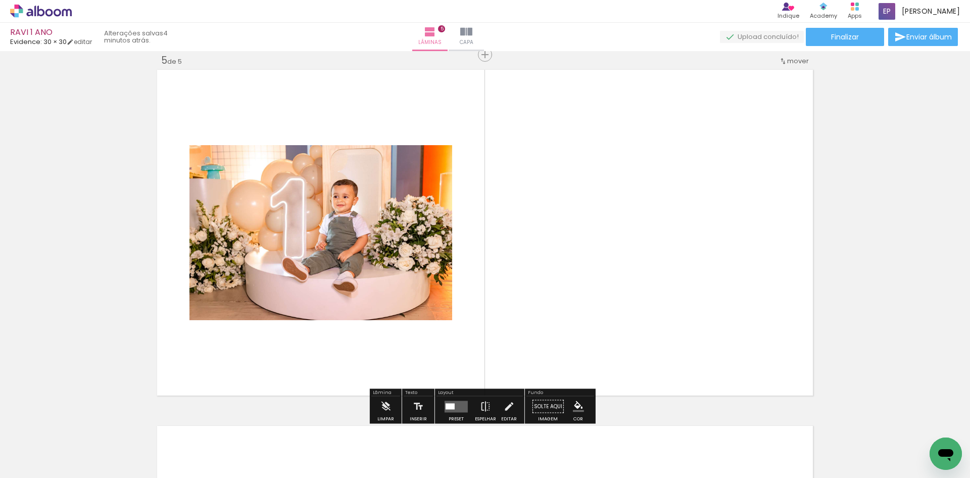
click at [458, 407] on quentale-layouter at bounding box center [456, 406] width 23 height 12
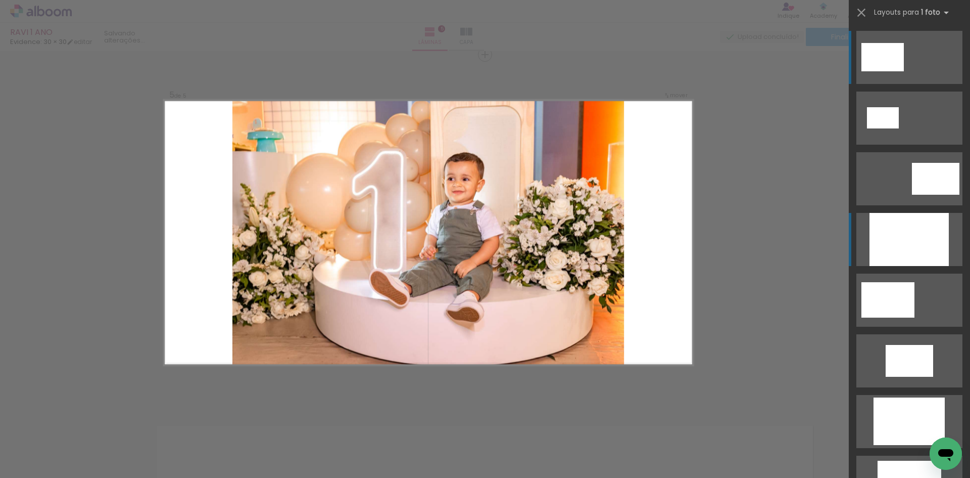
click at [894, 227] on div at bounding box center [909, 239] width 79 height 53
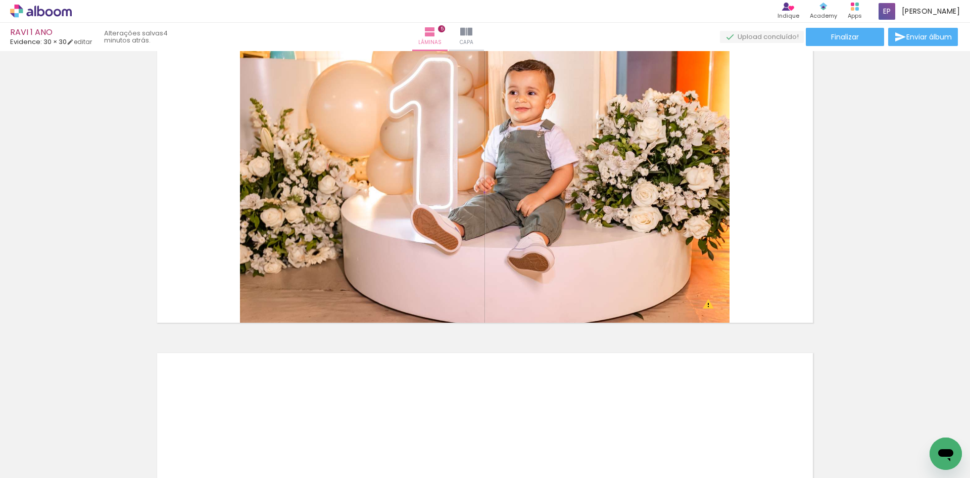
scroll to position [1537, 0]
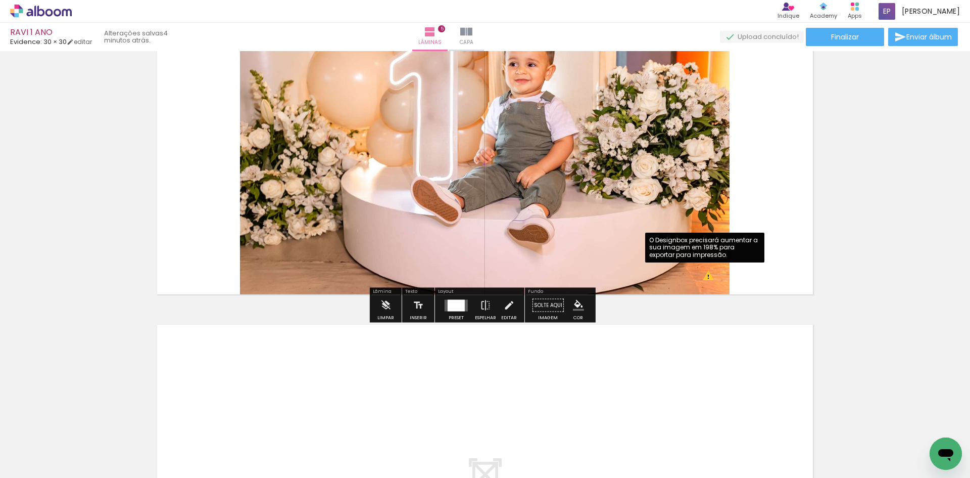
click at [704, 279] on quentale-photo at bounding box center [485, 131] width 490 height 331
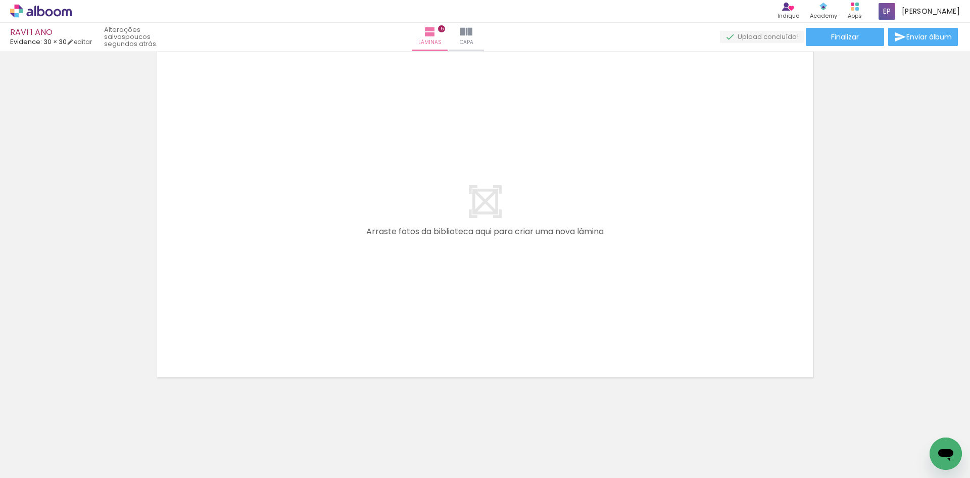
scroll to position [1811, 0]
click at [799, 421] on iron-icon at bounding box center [793, 423] width 11 height 11
click at [856, 427] on iron-icon at bounding box center [850, 423] width 11 height 11
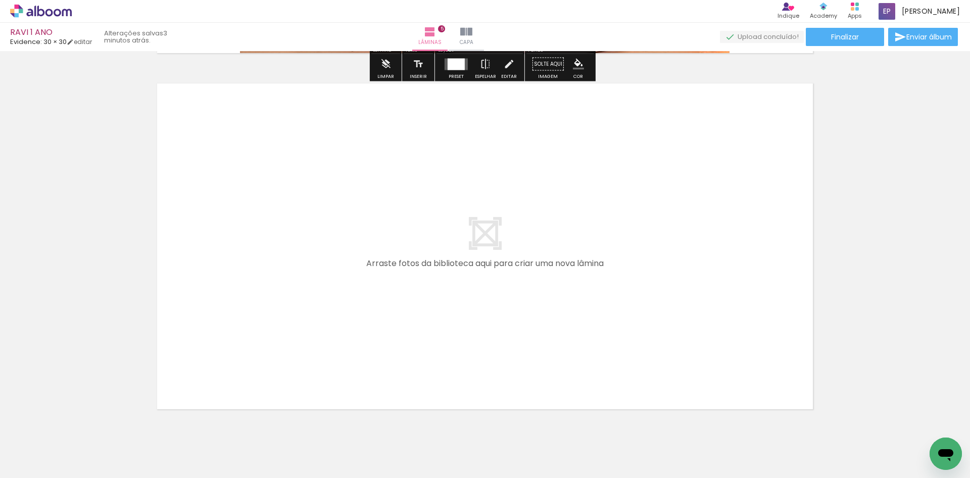
scroll to position [1811, 0]
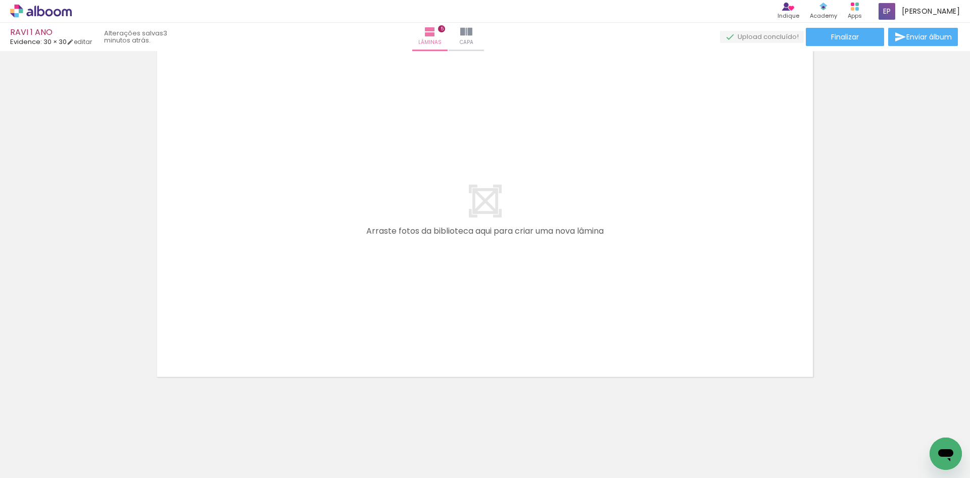
click at [30, 462] on span "Adicionar Fotos" at bounding box center [36, 463] width 30 height 11
click at [0, 0] on input "file" at bounding box center [0, 0] width 0 height 0
drag, startPoint x: 463, startPoint y: 447, endPoint x: 368, endPoint y: 145, distance: 316.2
click at [370, 147] on quentale-workspace at bounding box center [485, 239] width 970 height 478
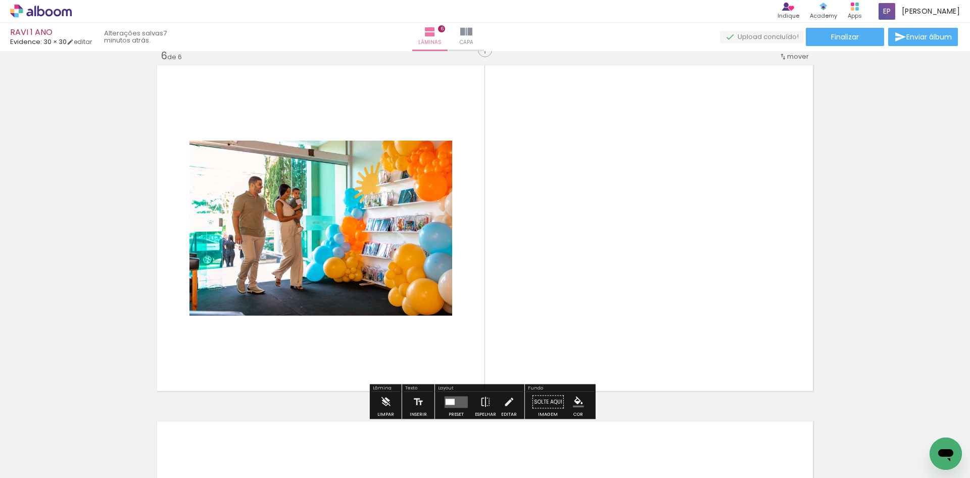
scroll to position [1792, 0]
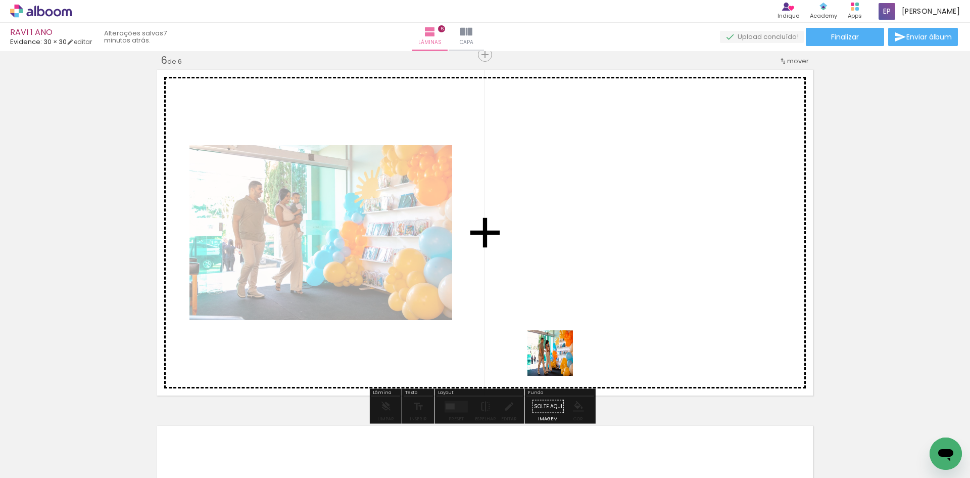
drag, startPoint x: 542, startPoint y: 453, endPoint x: 607, endPoint y: 168, distance: 292.5
click at [607, 168] on quentale-workspace at bounding box center [485, 239] width 970 height 478
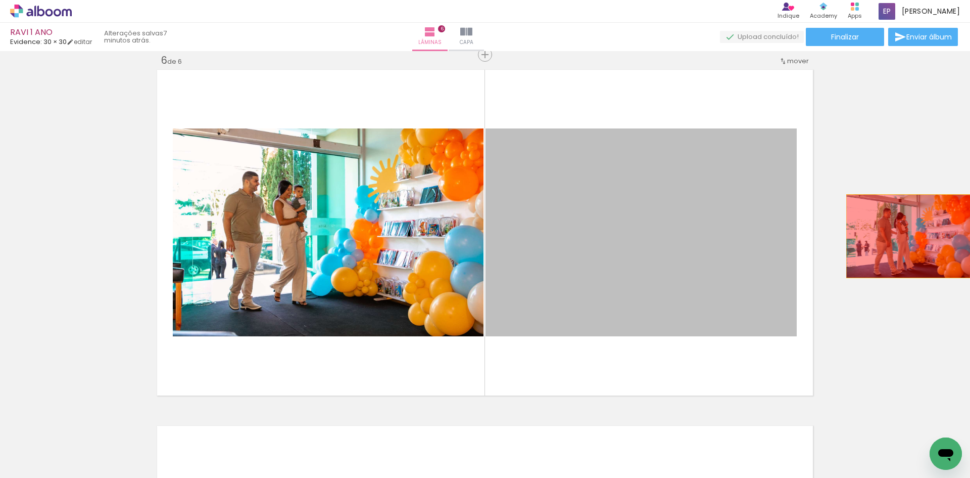
drag, startPoint x: 616, startPoint y: 249, endPoint x: 905, endPoint y: 236, distance: 289.4
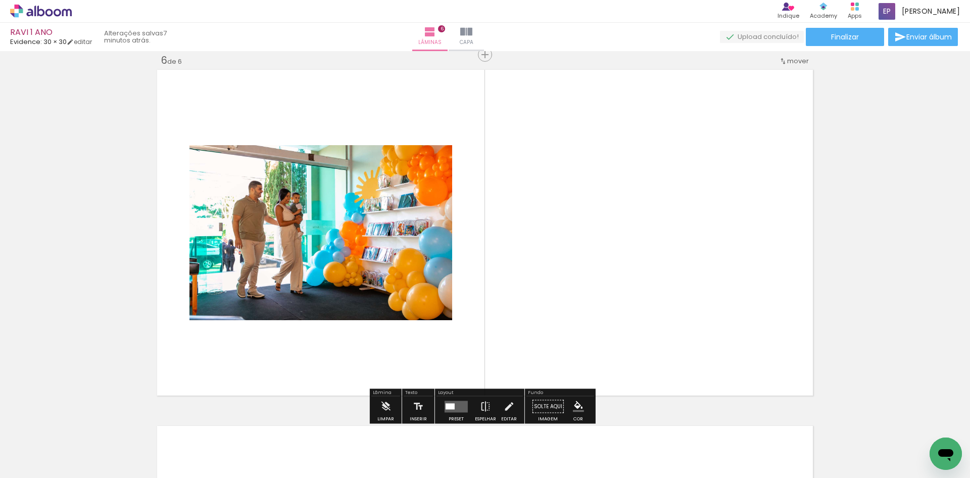
click at [403, 426] on iron-icon at bounding box center [397, 423] width 11 height 11
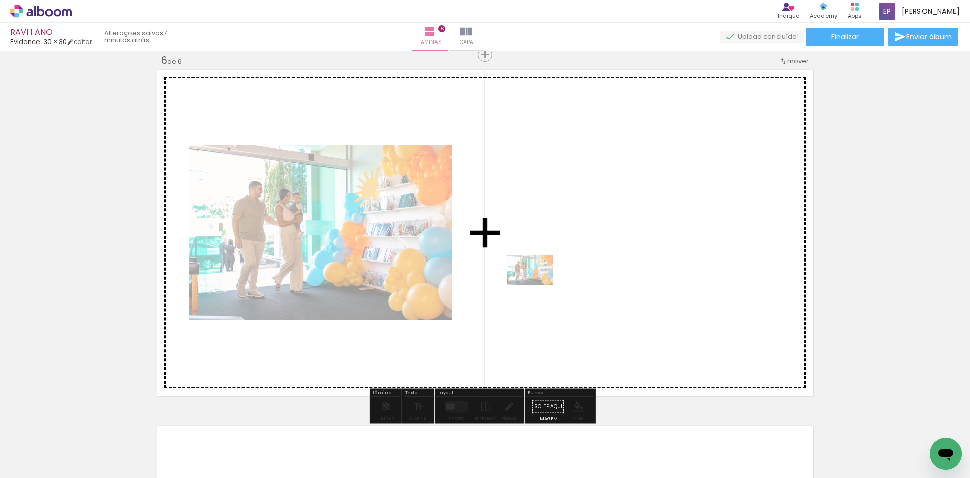
drag, startPoint x: 551, startPoint y: 455, endPoint x: 538, endPoint y: 291, distance: 164.8
click at [538, 291] on quentale-workspace at bounding box center [485, 239] width 970 height 478
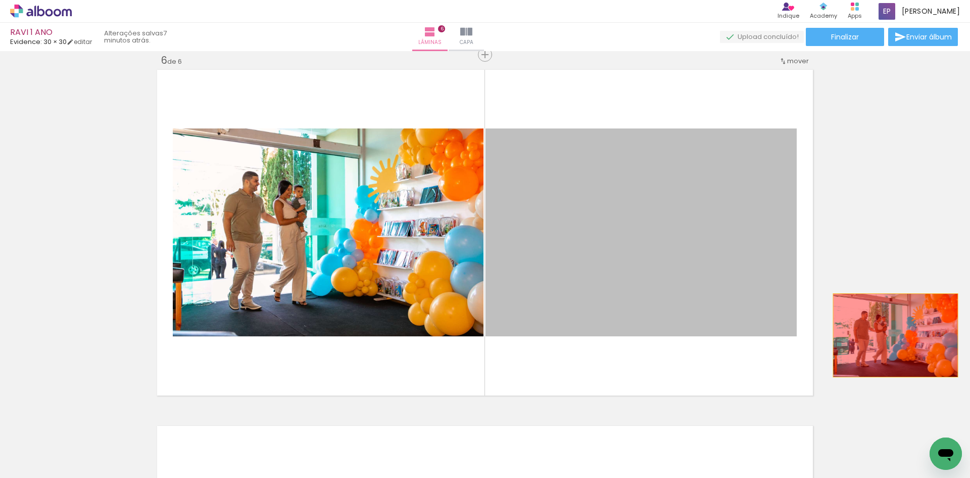
drag, startPoint x: 592, startPoint y: 265, endPoint x: 894, endPoint y: 340, distance: 311.5
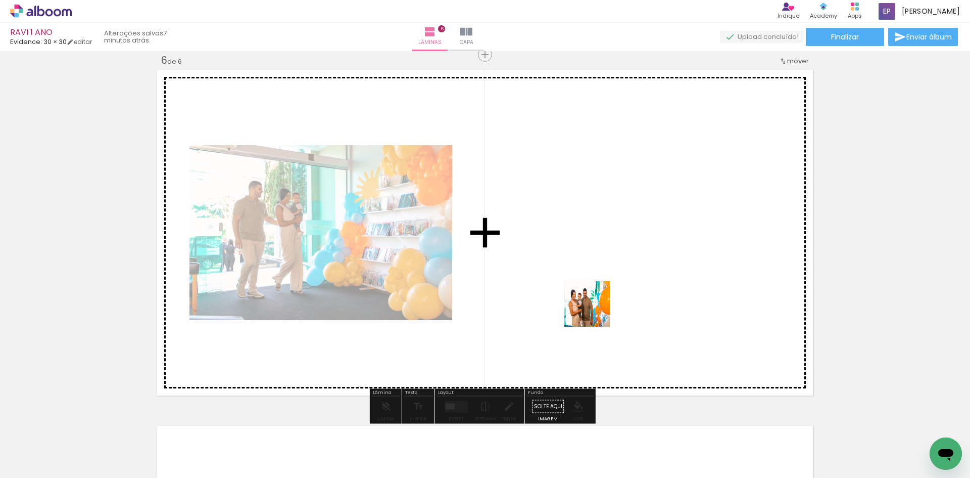
drag, startPoint x: 594, startPoint y: 350, endPoint x: 596, endPoint y: 275, distance: 74.8
click at [596, 275] on quentale-workspace at bounding box center [485, 239] width 970 height 478
drag, startPoint x: 874, startPoint y: 448, endPoint x: 639, endPoint y: 196, distance: 344.7
click at [639, 196] on quentale-workspace at bounding box center [485, 239] width 970 height 478
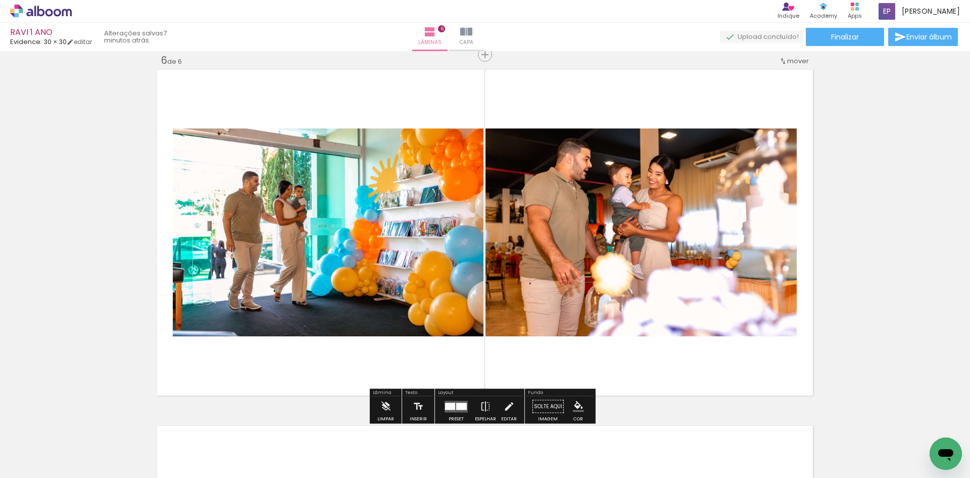
drag, startPoint x: 916, startPoint y: 456, endPoint x: 698, endPoint y: 283, distance: 278.4
click at [714, 302] on quentale-workspace at bounding box center [485, 239] width 970 height 478
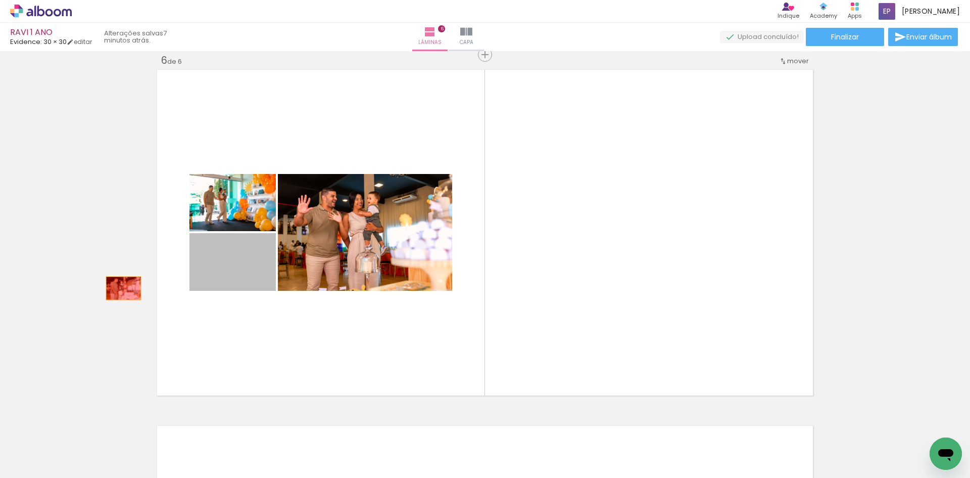
drag, startPoint x: 235, startPoint y: 284, endPoint x: 120, endPoint y: 288, distance: 115.3
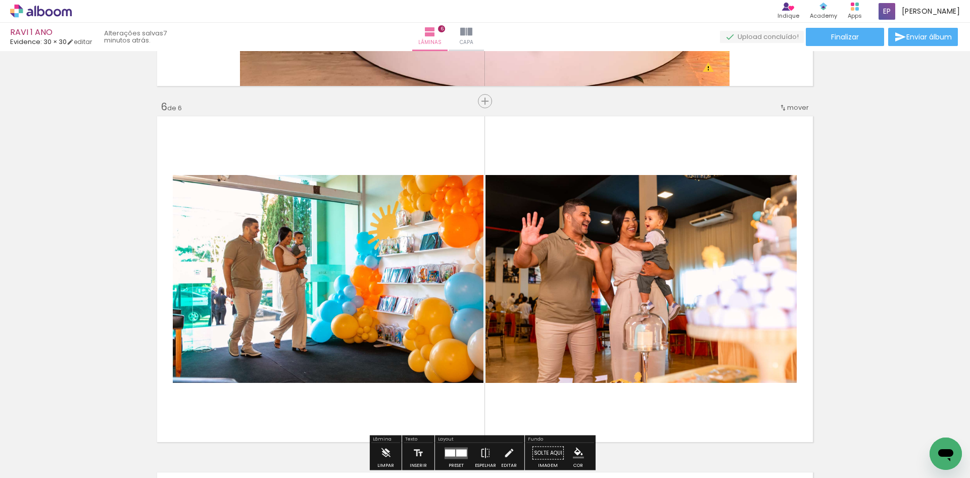
scroll to position [1742, 0]
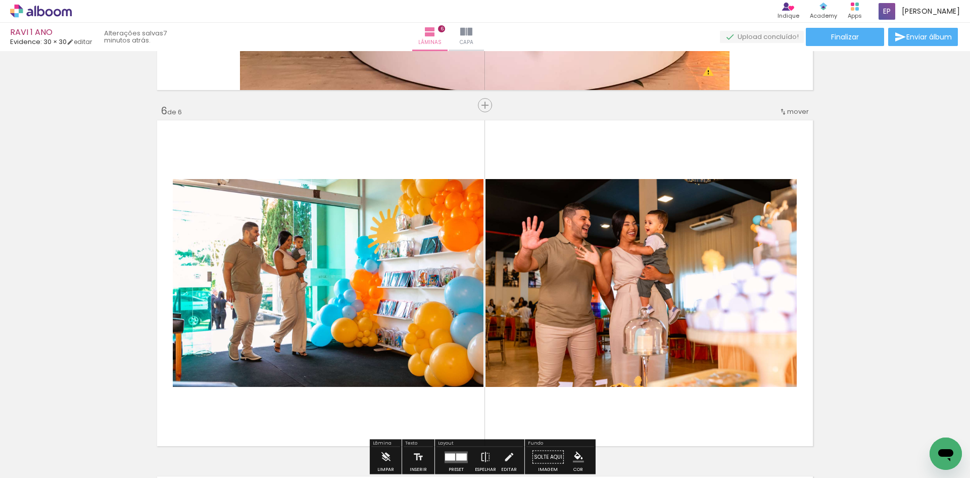
click at [782, 109] on iron-icon at bounding box center [783, 112] width 8 height 8
click at [764, 126] on span "antes da" at bounding box center [752, 126] width 29 height 17
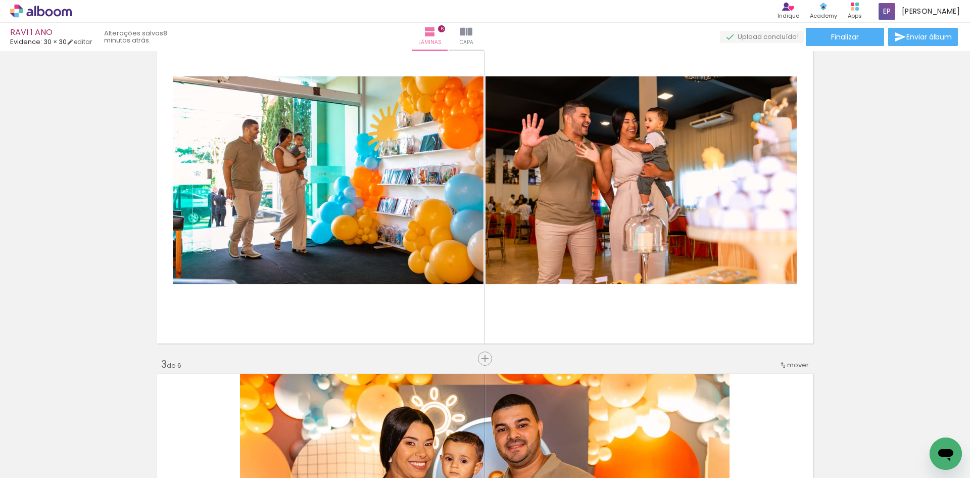
scroll to position [455, 0]
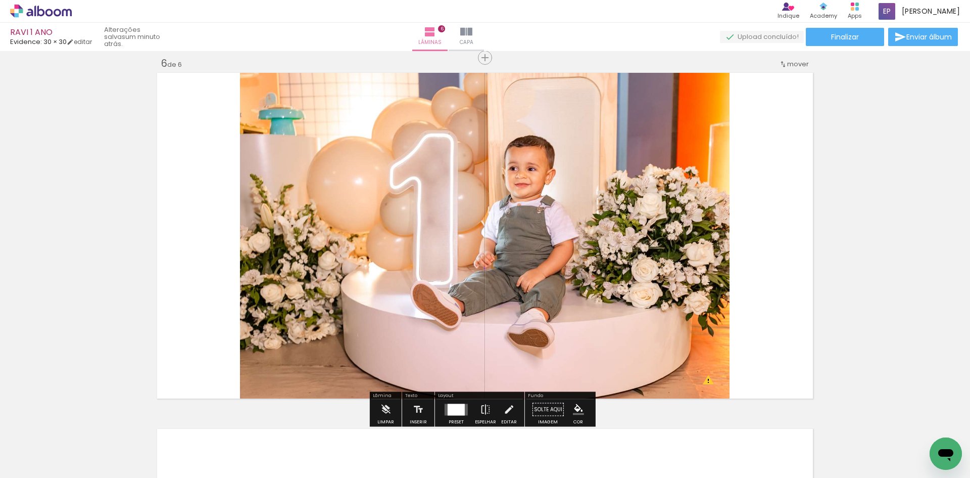
scroll to position [1819, 0]
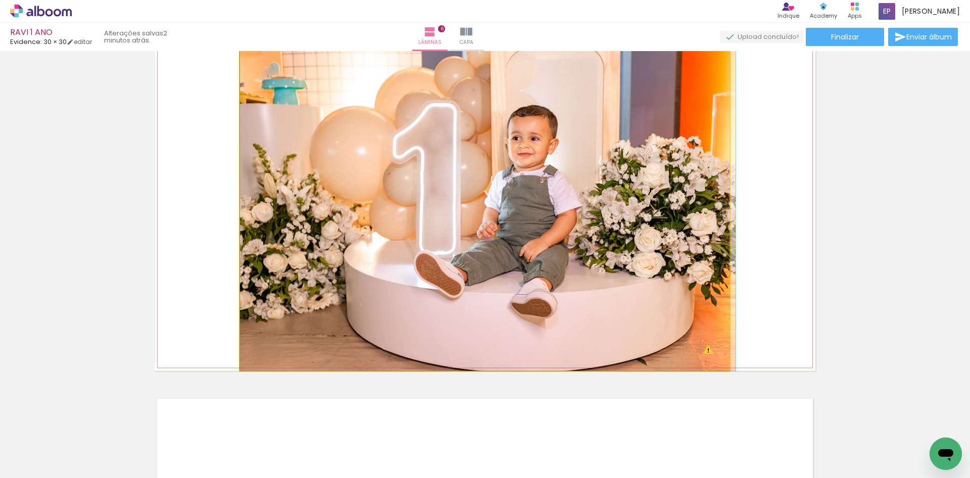
drag, startPoint x: 557, startPoint y: 291, endPoint x: 571, endPoint y: 290, distance: 14.2
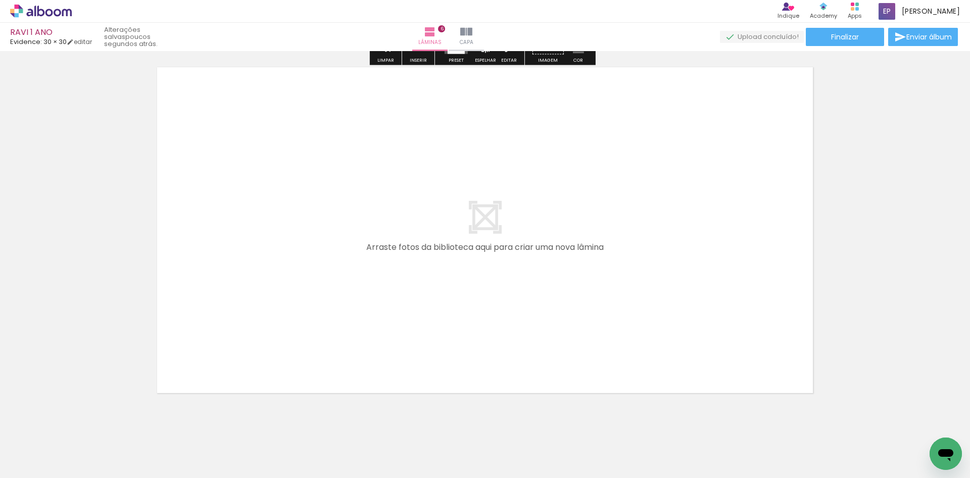
scroll to position [2167, 0]
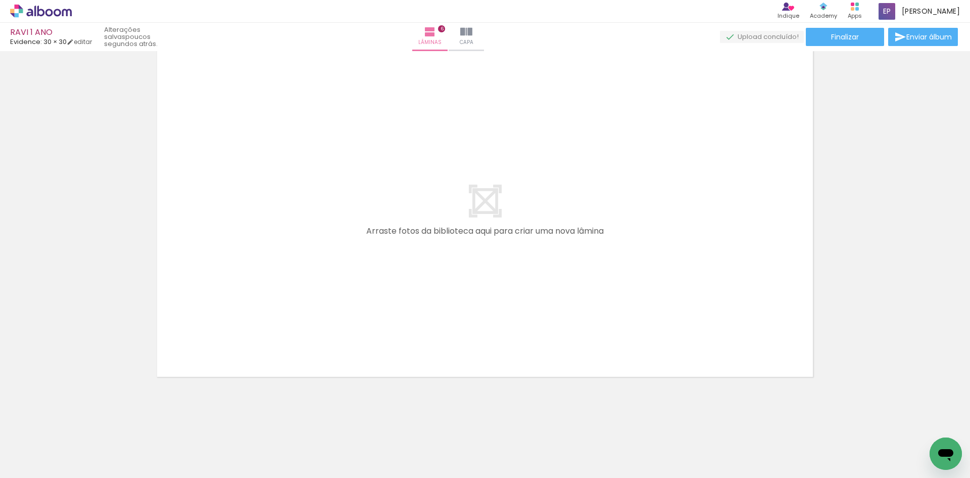
click at [15, 467] on iron-icon at bounding box center [15, 464] width 12 height 12
click at [0, 0] on input "file" at bounding box center [0, 0] width 0 height 0
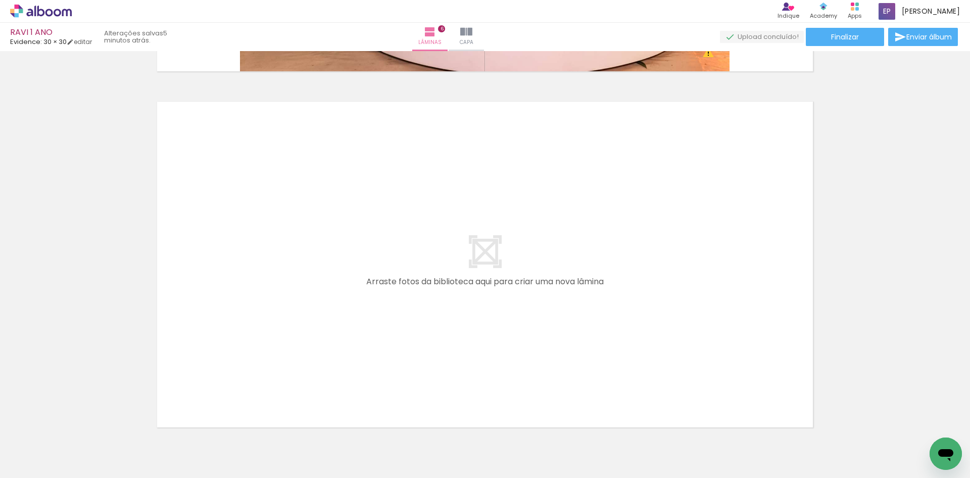
scroll to position [0, 1103]
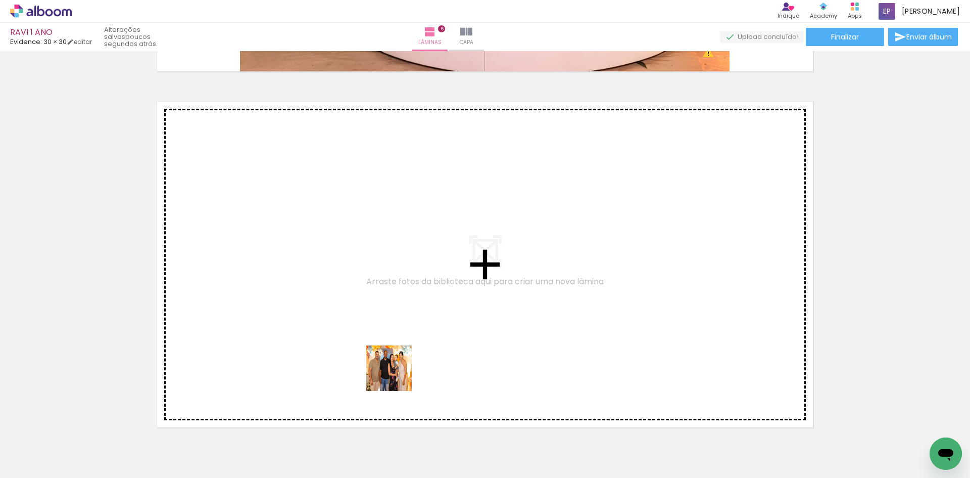
drag, startPoint x: 403, startPoint y: 453, endPoint x: 402, endPoint y: 313, distance: 140.5
click at [402, 313] on quentale-workspace at bounding box center [485, 239] width 970 height 478
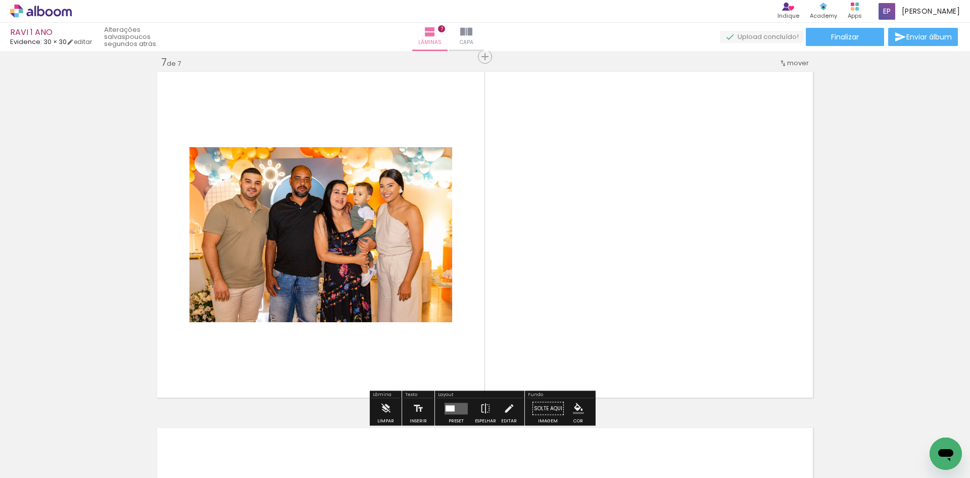
scroll to position [2148, 0]
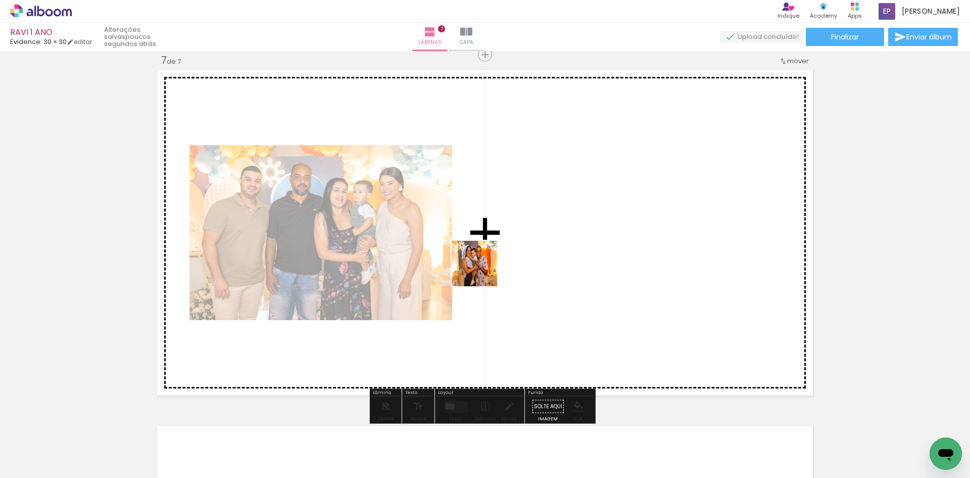
drag, startPoint x: 401, startPoint y: 371, endPoint x: 519, endPoint y: 242, distance: 175.3
click at [519, 242] on quentale-workspace at bounding box center [485, 239] width 970 height 478
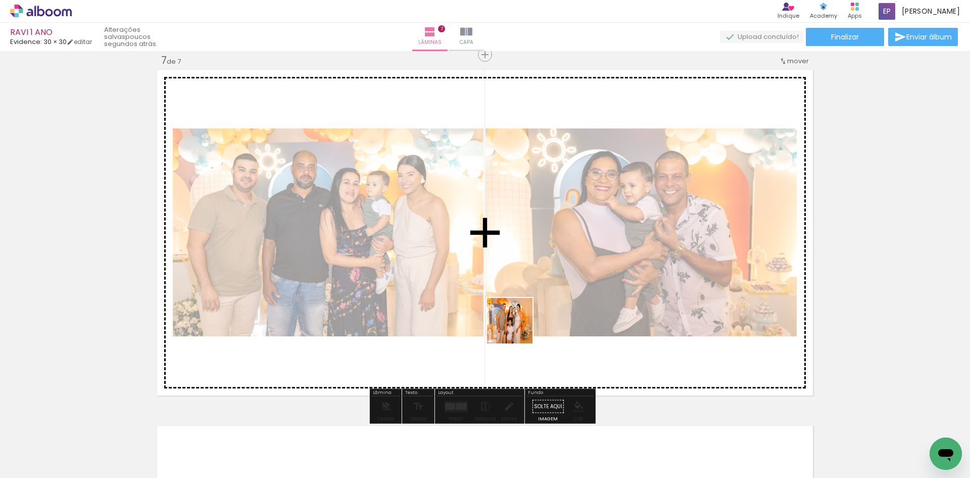
drag, startPoint x: 468, startPoint y: 446, endPoint x: 528, endPoint y: 309, distance: 148.9
click at [528, 309] on quentale-workspace at bounding box center [485, 239] width 970 height 478
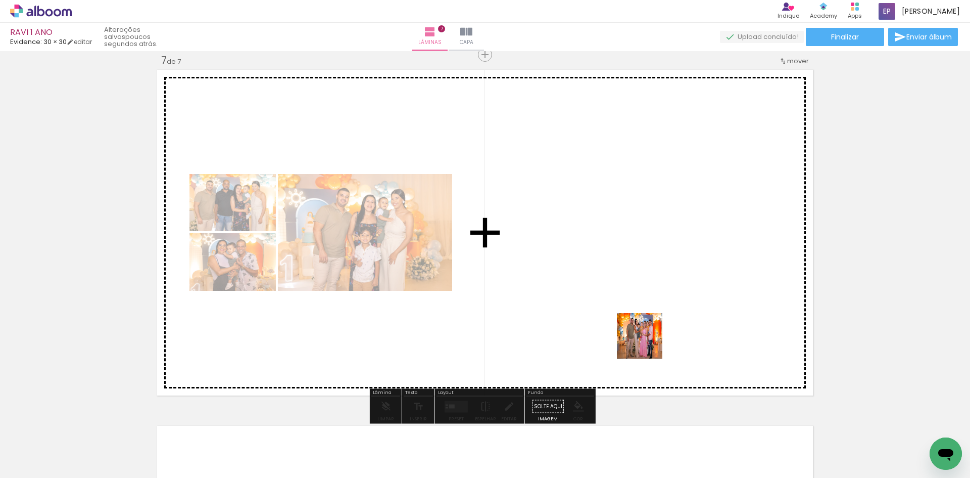
drag, startPoint x: 647, startPoint y: 393, endPoint x: 651, endPoint y: 275, distance: 117.3
click at [651, 275] on quentale-workspace at bounding box center [485, 239] width 970 height 478
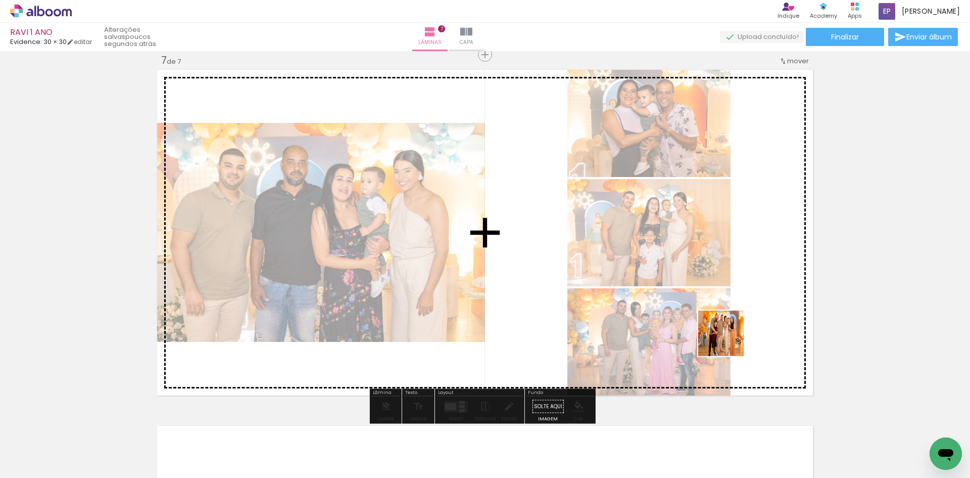
drag, startPoint x: 734, startPoint y: 355, endPoint x: 727, endPoint y: 334, distance: 22.4
click at [727, 334] on quentale-workspace at bounding box center [485, 239] width 970 height 478
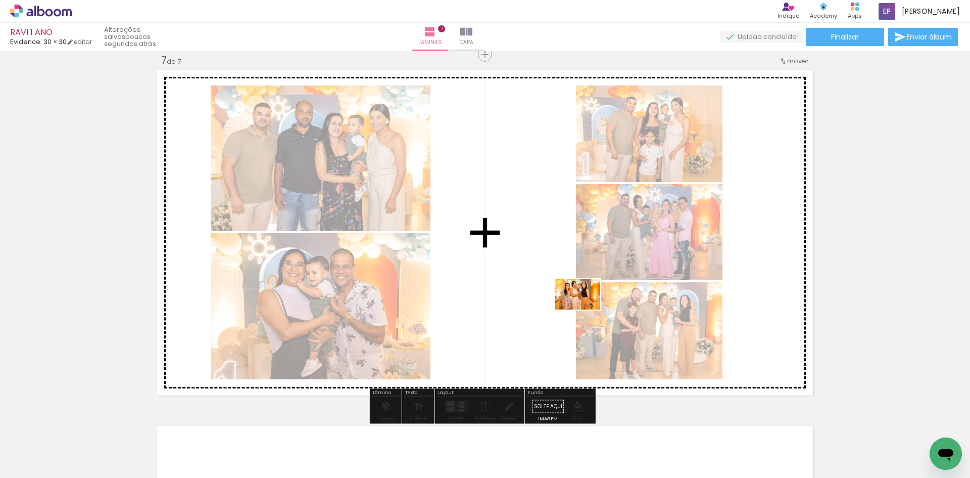
drag, startPoint x: 804, startPoint y: 456, endPoint x: 582, endPoint y: 305, distance: 268.9
click at [582, 307] on quentale-workspace at bounding box center [485, 239] width 970 height 478
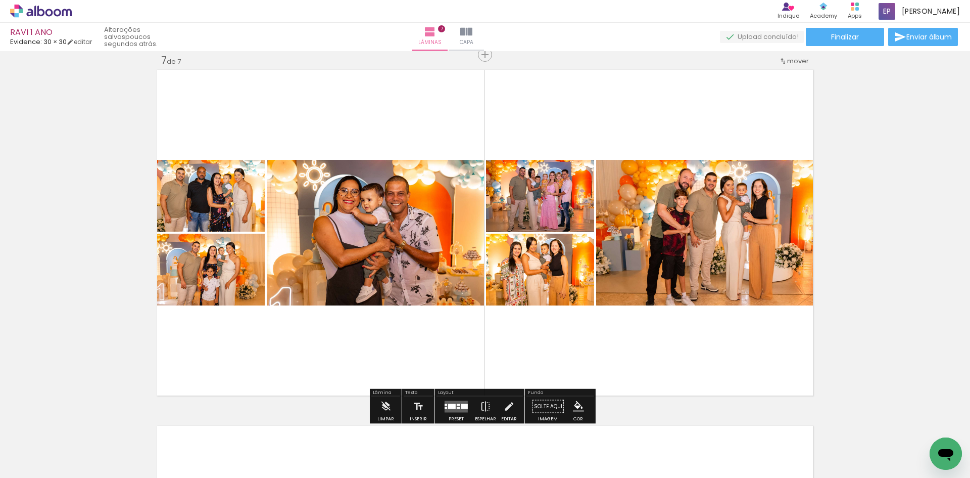
click at [451, 407] on div at bounding box center [452, 405] width 8 height 5
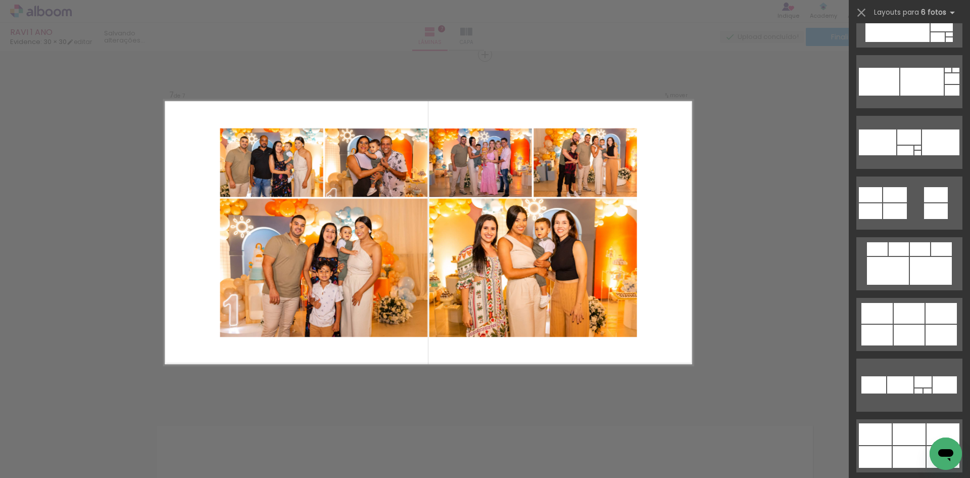
scroll to position [2224, 0]
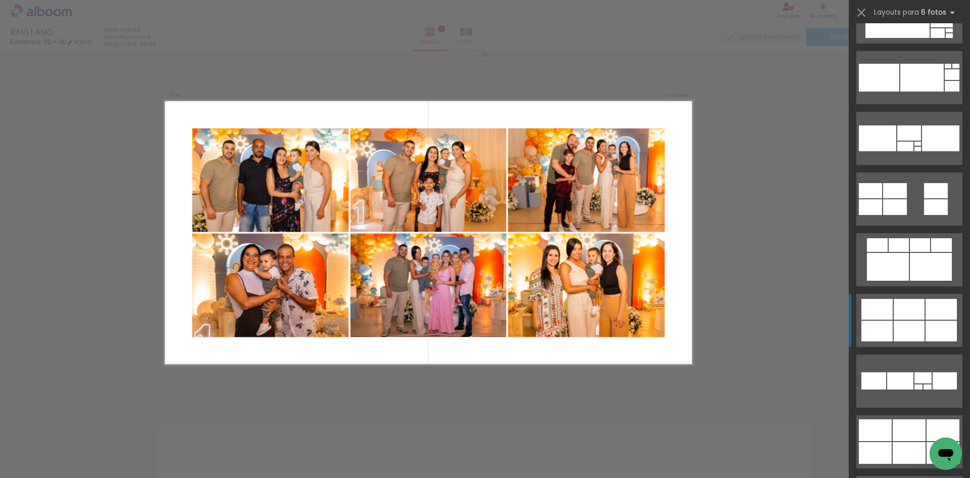
click at [906, 151] on div at bounding box center [906, 147] width 16 height 10
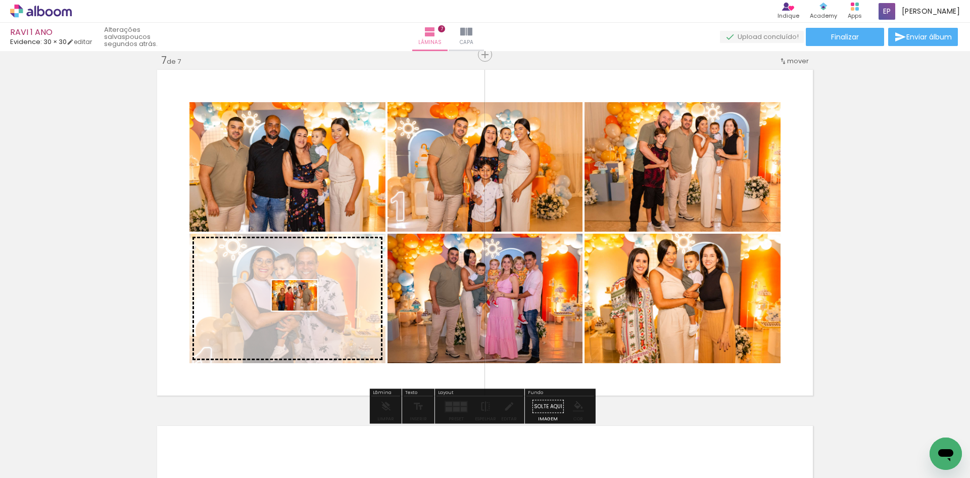
drag, startPoint x: 863, startPoint y: 449, endPoint x: 302, endPoint y: 310, distance: 577.8
click at [302, 310] on quentale-workspace at bounding box center [485, 239] width 970 height 478
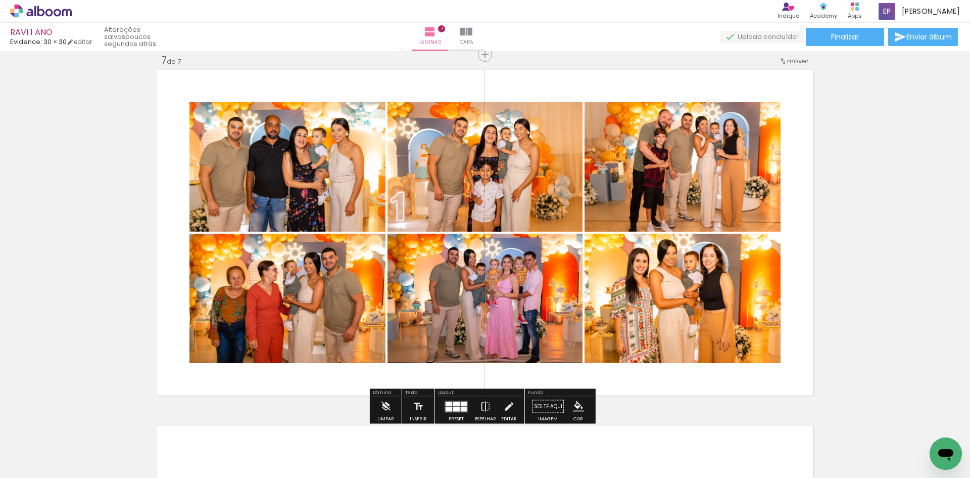
scroll to position [0, 1210]
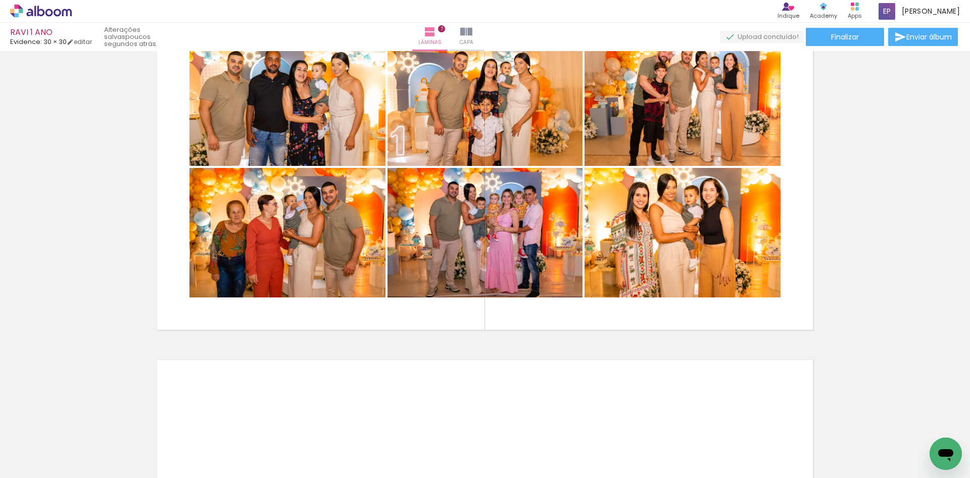
scroll to position [2198, 0]
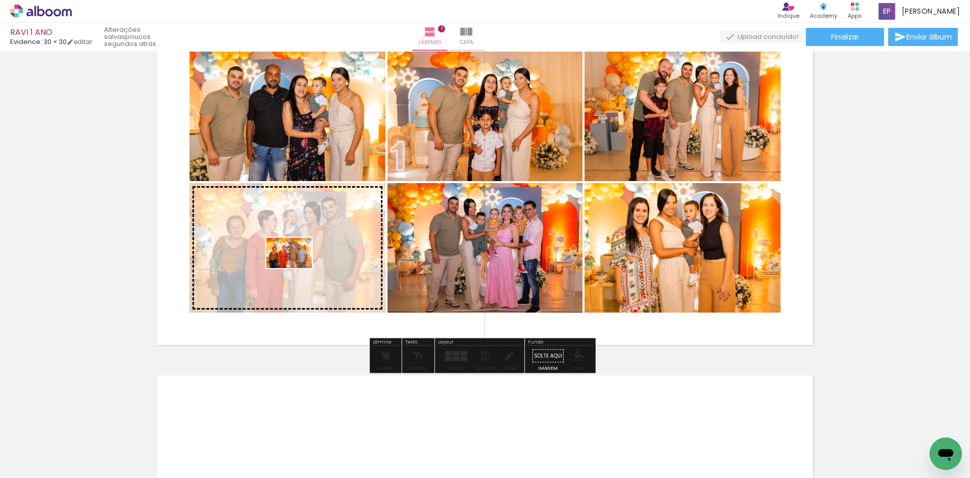
drag, startPoint x: 819, startPoint y: 456, endPoint x: 297, endPoint y: 268, distance: 555.0
click at [297, 268] on quentale-workspace at bounding box center [485, 239] width 970 height 478
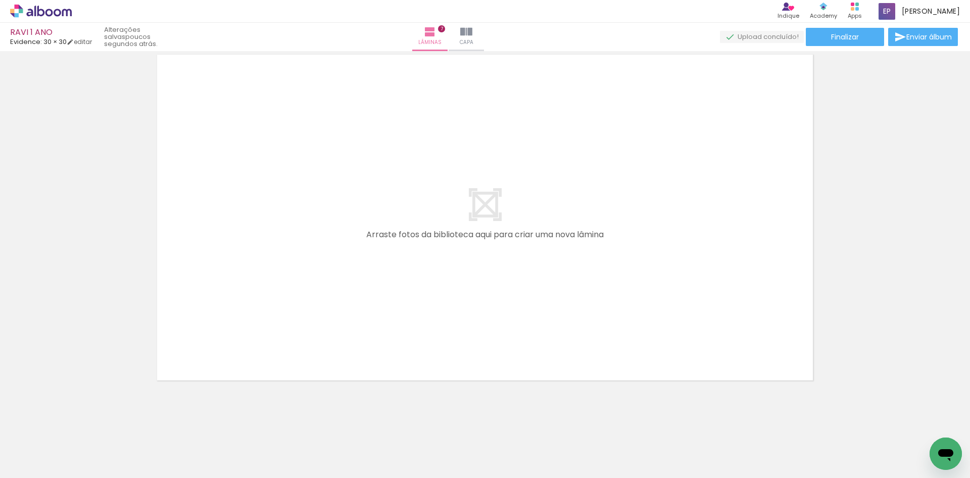
scroll to position [2522, 0]
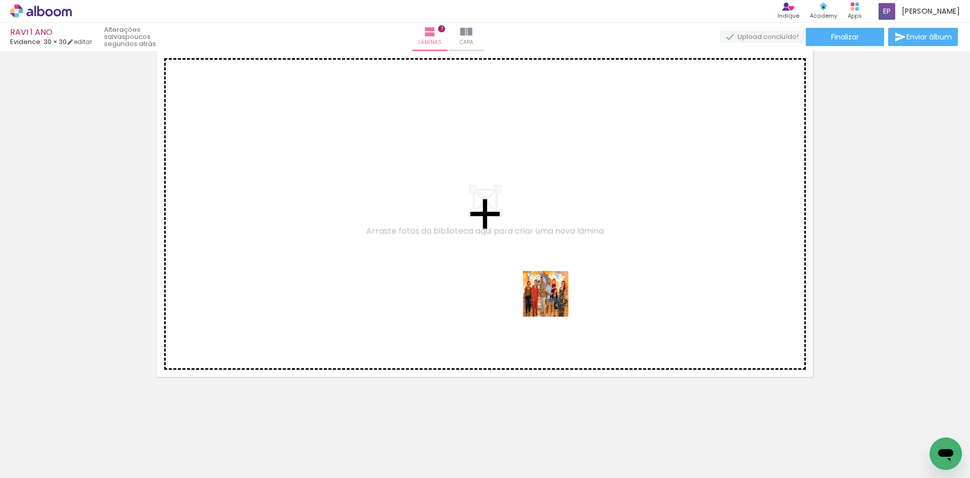
drag, startPoint x: 747, startPoint y: 382, endPoint x: 545, endPoint y: 294, distance: 220.7
click at [545, 294] on quentale-workspace at bounding box center [485, 239] width 970 height 478
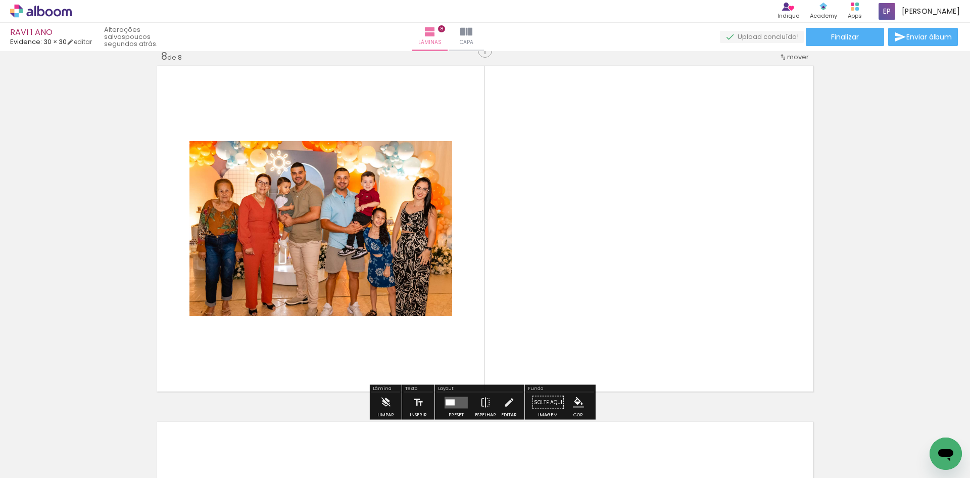
scroll to position [2504, 0]
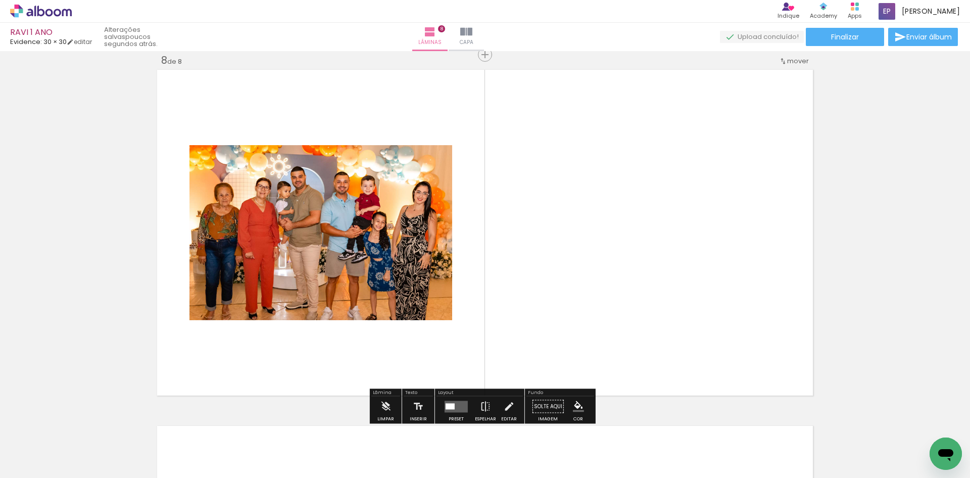
drag, startPoint x: 1859, startPoint y: 889, endPoint x: 778, endPoint y: 351, distance: 1207.6
click html
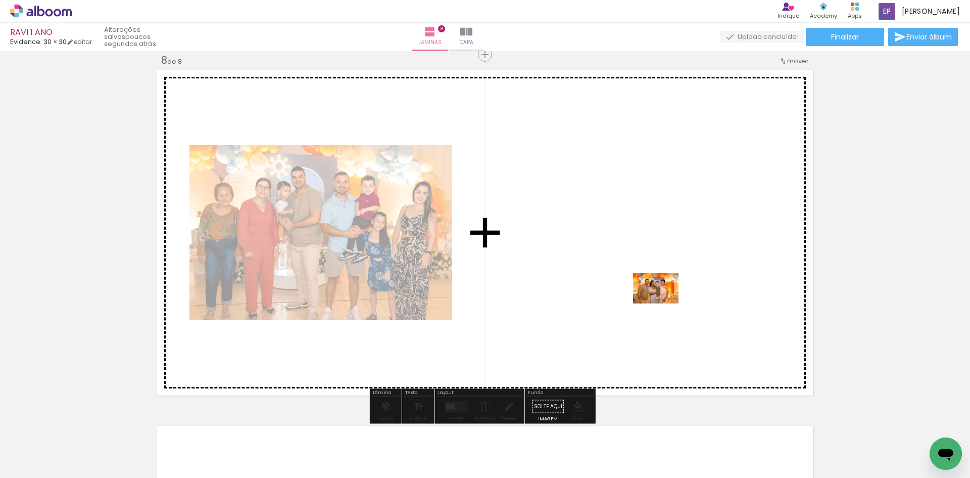
drag, startPoint x: 918, startPoint y: 444, endPoint x: 664, endPoint y: 303, distance: 290.9
click at [664, 303] on quentale-workspace at bounding box center [485, 239] width 970 height 478
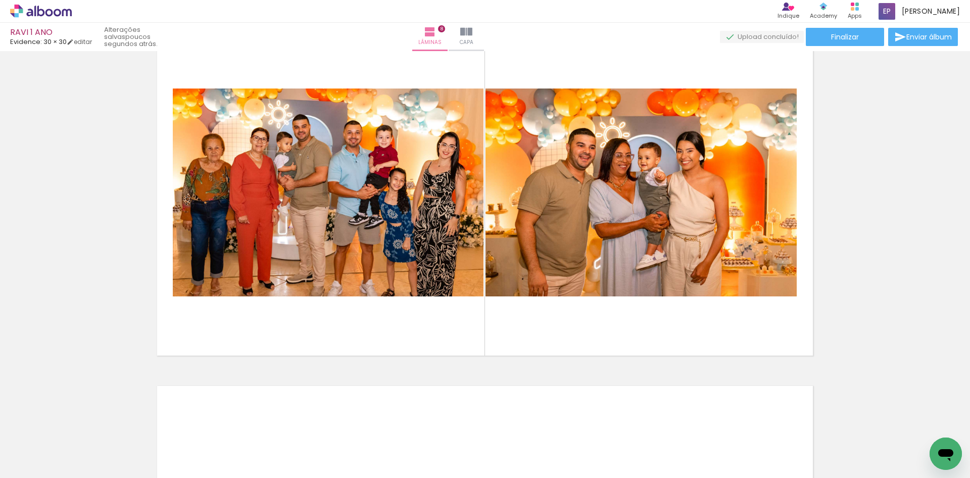
scroll to position [2554, 0]
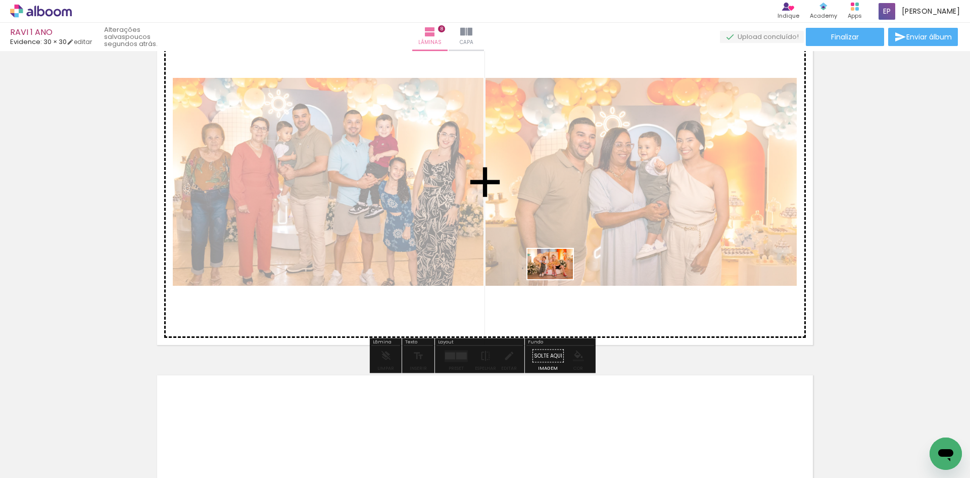
drag, startPoint x: 588, startPoint y: 432, endPoint x: 558, endPoint y: 273, distance: 161.5
click at [558, 274] on quentale-workspace at bounding box center [485, 239] width 970 height 478
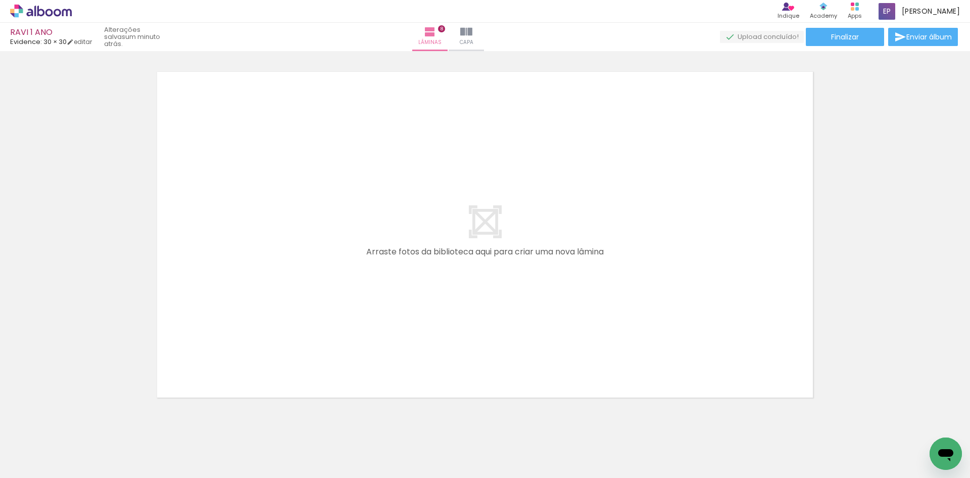
scroll to position [0, 1153]
